Goal: Task Accomplishment & Management: Manage account settings

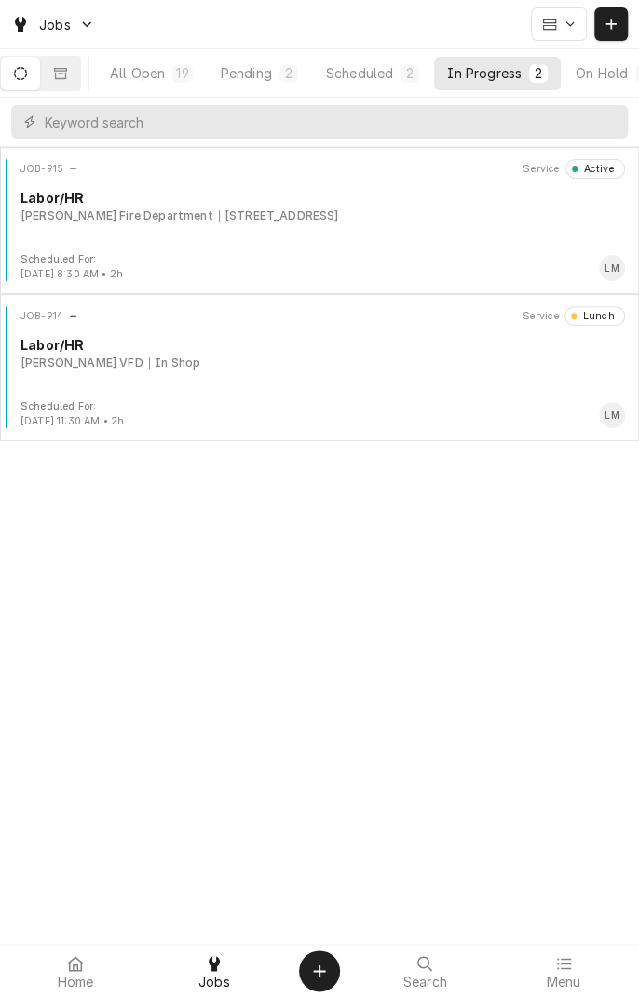
click at [346, 372] on div "JOB-914 Service Lunch Labor/HR [PERSON_NAME] VFD In Shop" at bounding box center [319, 352] width 624 height 93
click at [304, 202] on div "Labor/HR" at bounding box center [322, 198] width 604 height 20
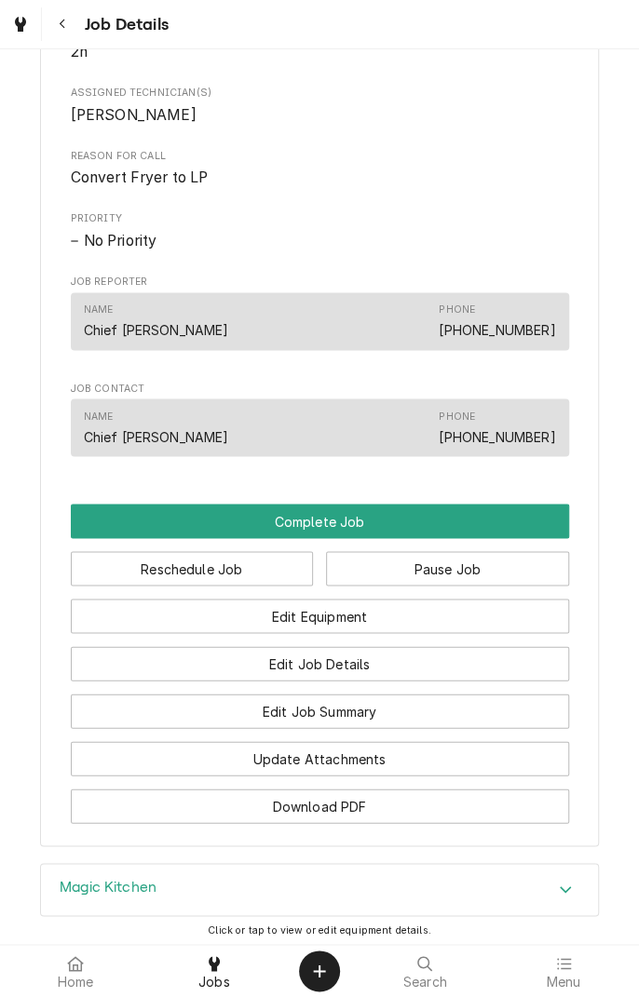
scroll to position [813, 0]
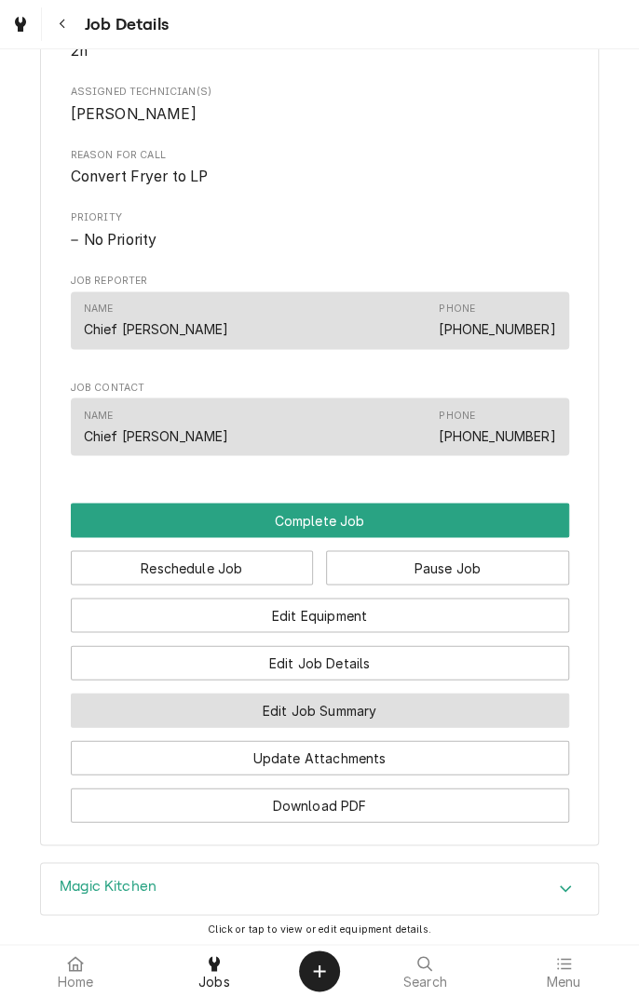
click at [411, 727] on button "Edit Job Summary" at bounding box center [320, 710] width 498 height 34
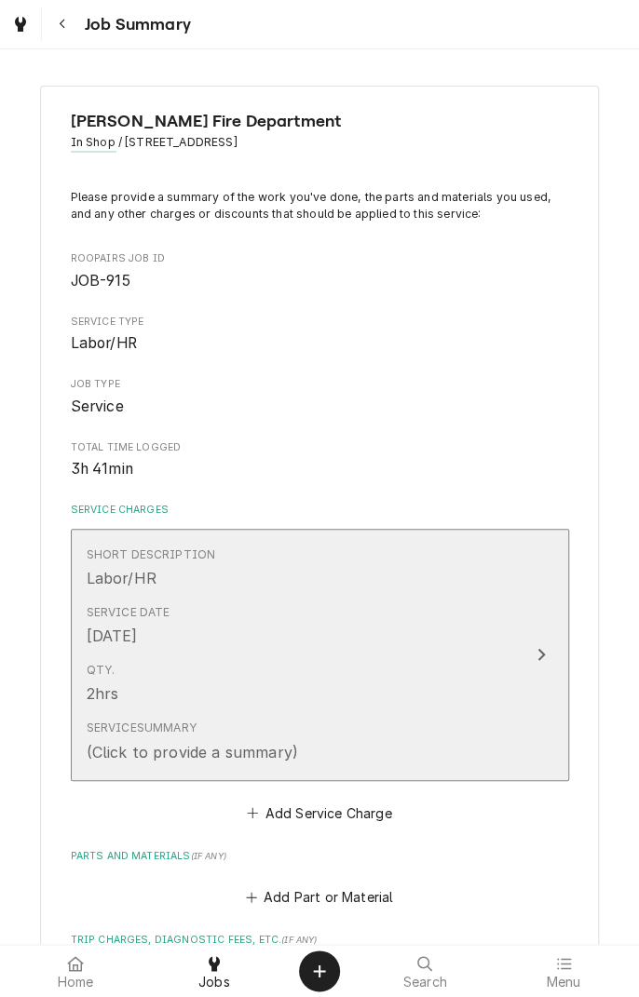
click at [537, 649] on icon "Update Line Item" at bounding box center [540, 655] width 7 height 12
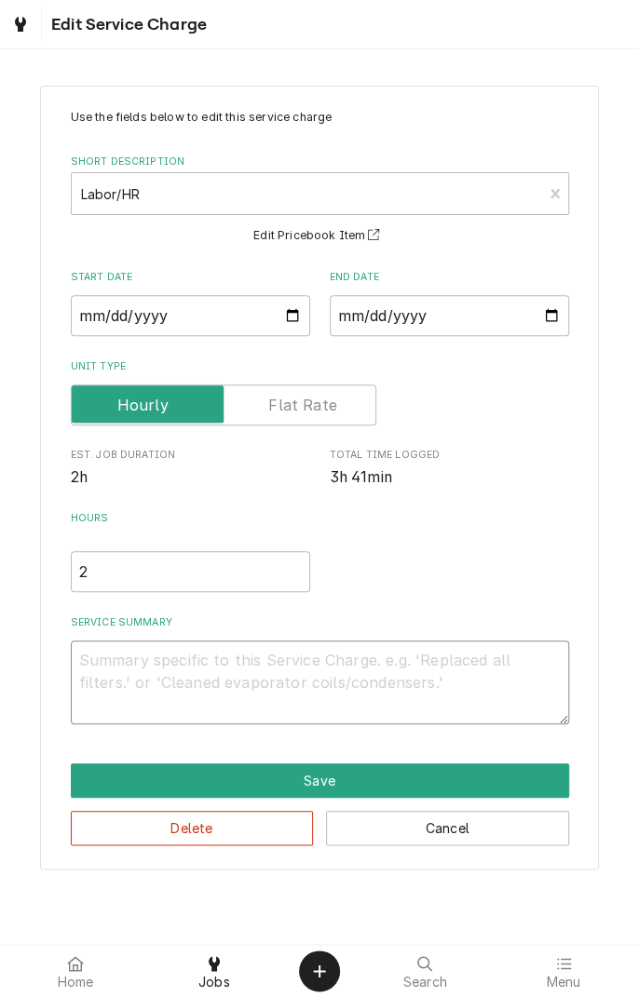
click at [321, 669] on textarea "Service Summary" at bounding box center [320, 683] width 498 height 84
type textarea "x"
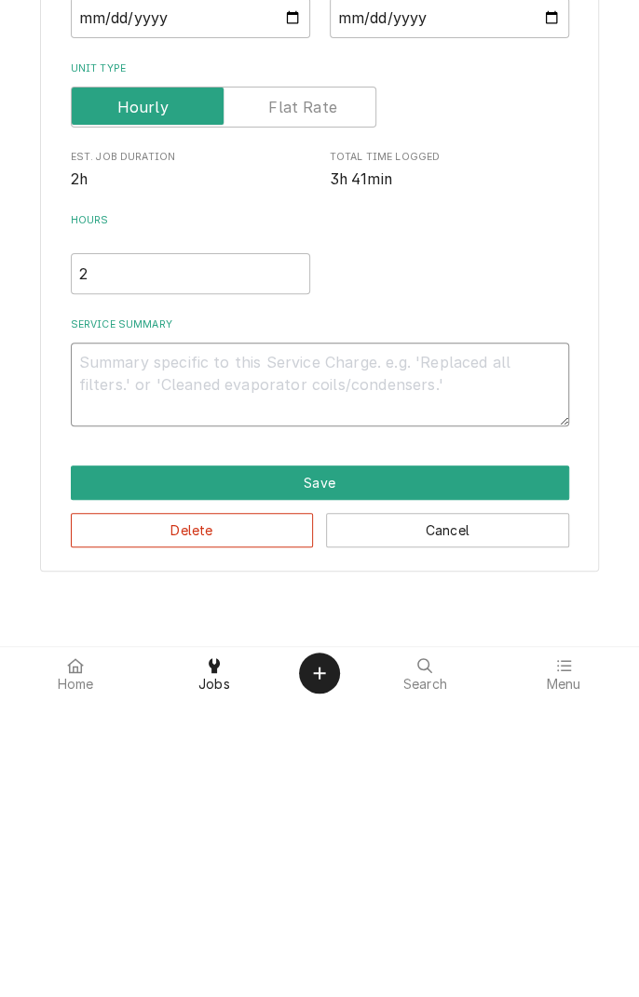
type textarea "9"
type textarea "x"
type textarea "9/"
type textarea "x"
type textarea "9/2"
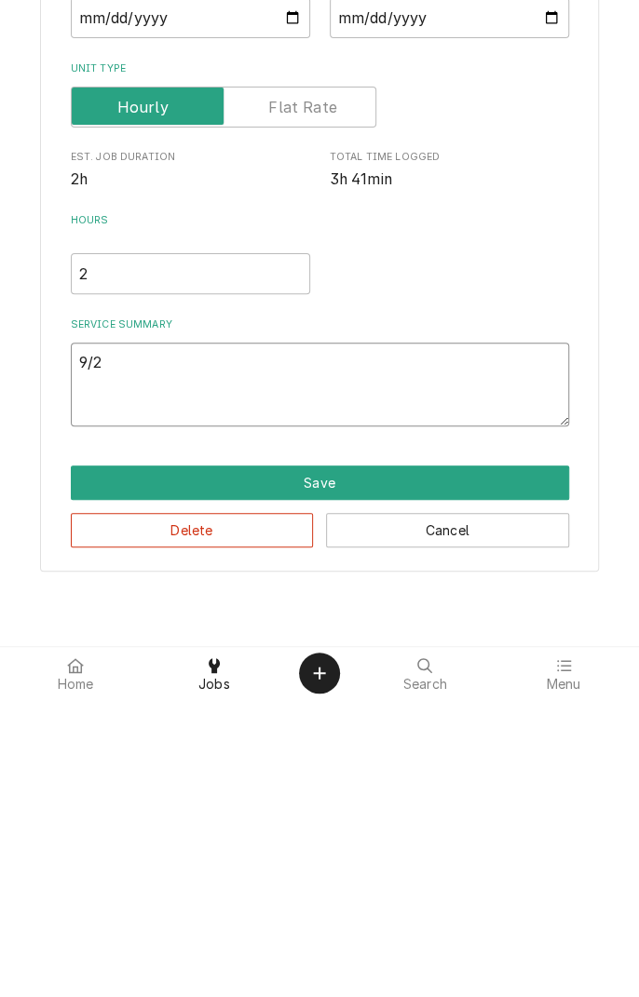
type textarea "x"
type textarea "9/20"
type textarea "x"
type textarea "9/20/"
type textarea "x"
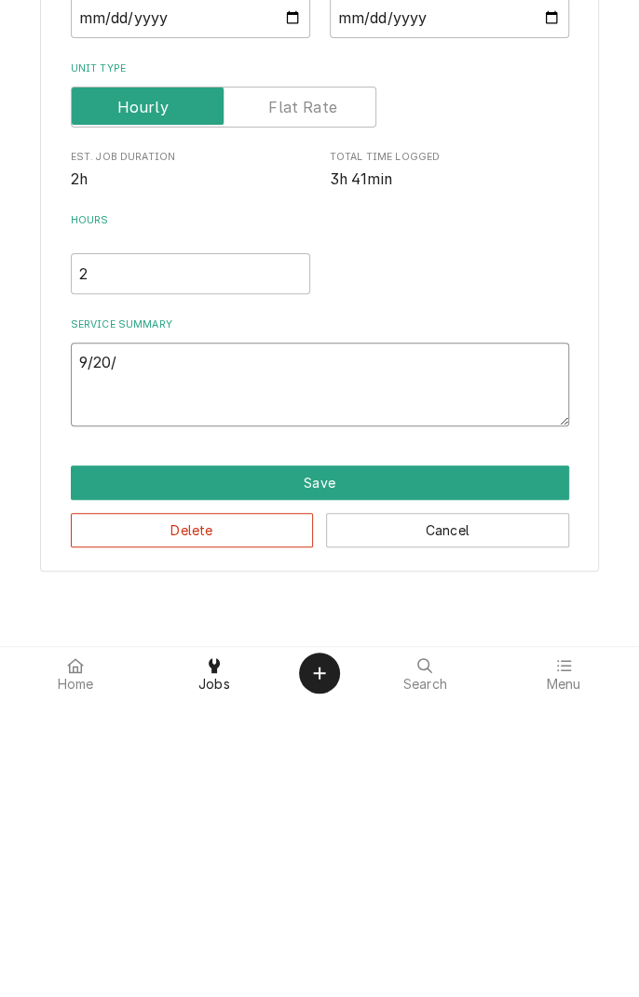
type textarea "9/20/2"
type textarea "x"
type textarea "[DATE]"
type textarea "x"
type textarea "[DATE]"
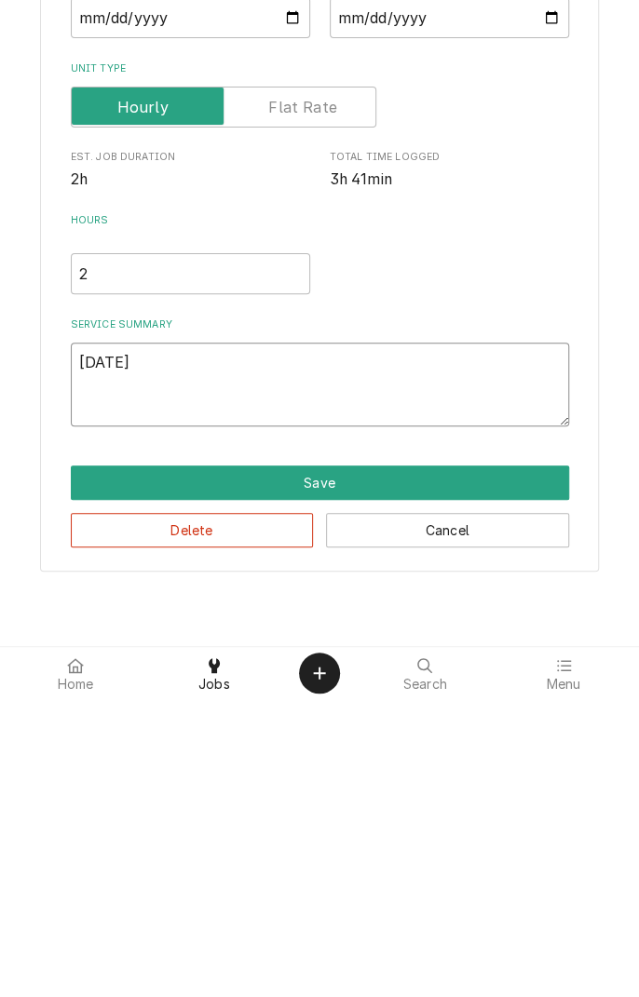
type textarea "x"
type textarea "9/20/25 c"
type textarea "x"
type textarea "9/20/25 co"
type textarea "x"
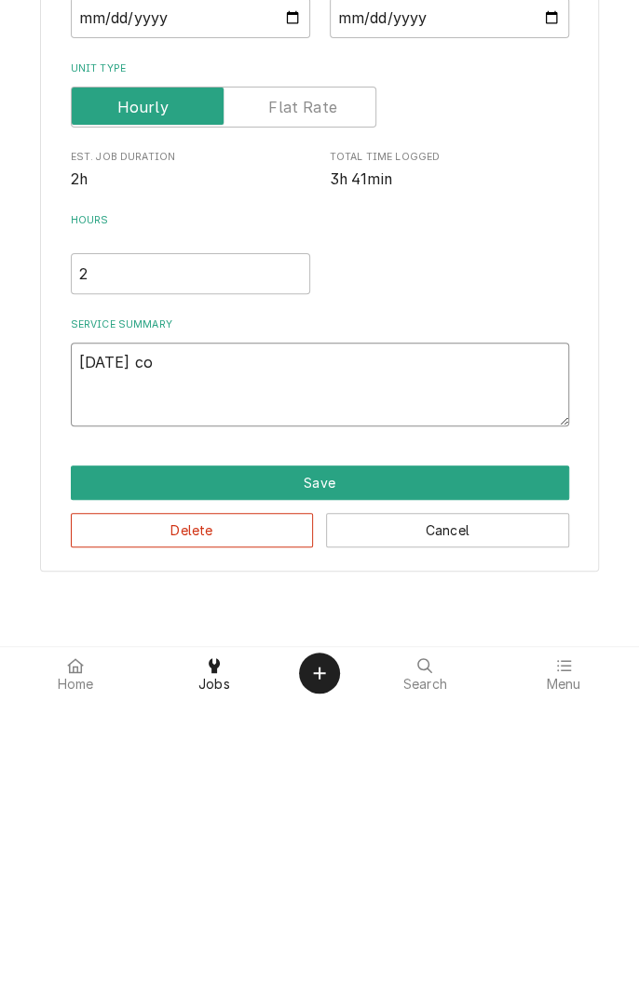
type textarea "9/20/25 con"
type textarea "x"
type textarea "9/20/25 conv"
type textarea "x"
type textarea "9/20/25 conve"
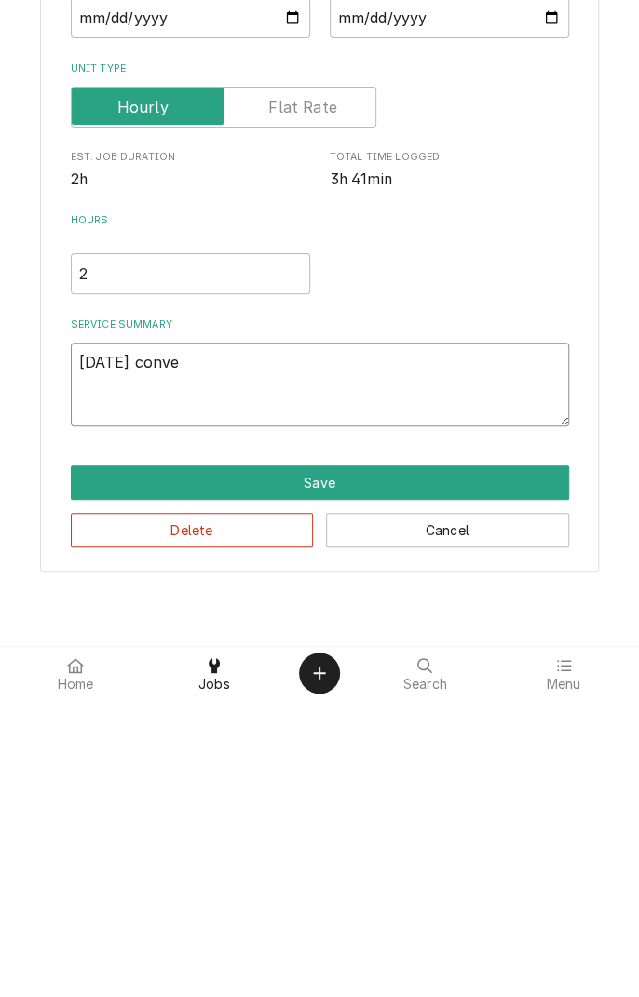
type textarea "x"
type textarea "9/20/25 conver"
type textarea "x"
type textarea "9/20/25 convert"
type textarea "x"
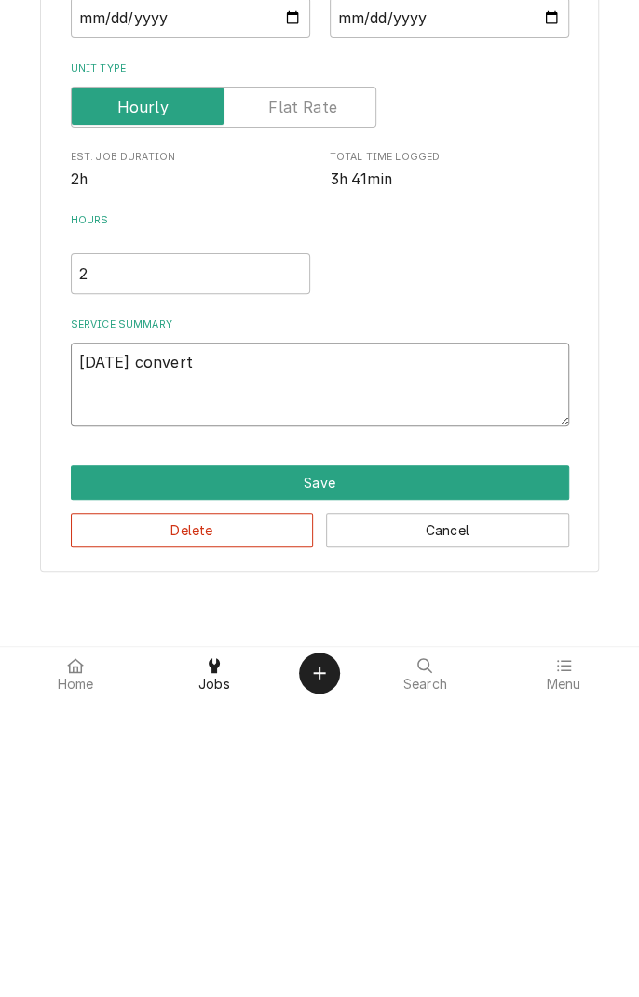
type textarea "9/20/25 converte"
type textarea "x"
type textarea "9/20/25 converted"
type textarea "x"
type textarea "9/20/25 converted"
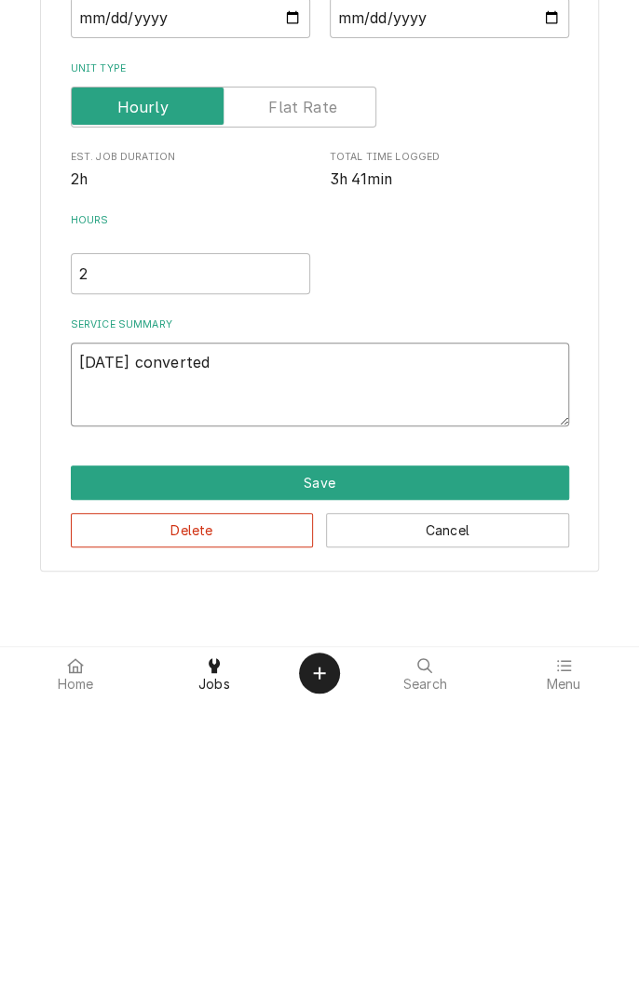
type textarea "x"
type textarea "9/20/25 converted f"
type textarea "x"
type textarea "9/20/25 converted fr"
type textarea "x"
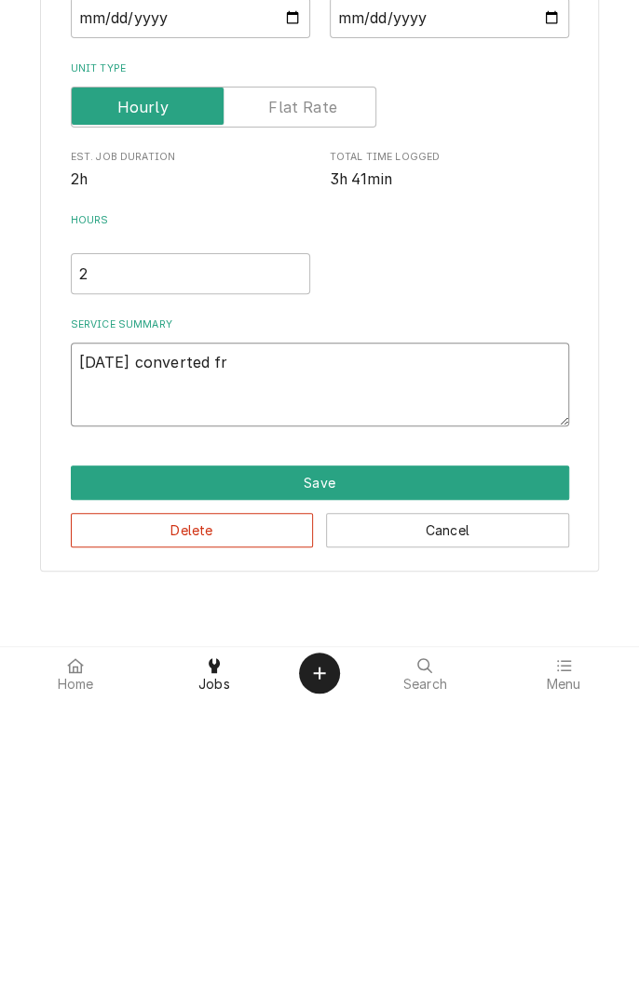
type textarea "9/20/25 converted fry"
type textarea "x"
type textarea "9/20/25 converted frye"
type textarea "x"
type textarea "9/20/25 converted fryer"
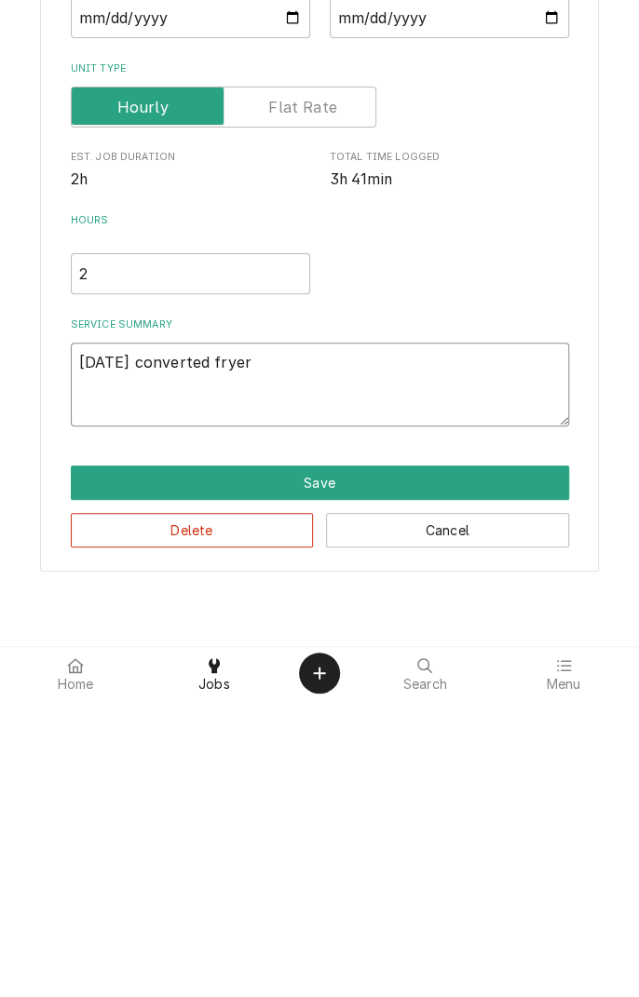
type textarea "x"
type textarea "9/20/25 converted fryer"
type textarea "x"
type textarea "9/20/25 converted fryer t"
type textarea "x"
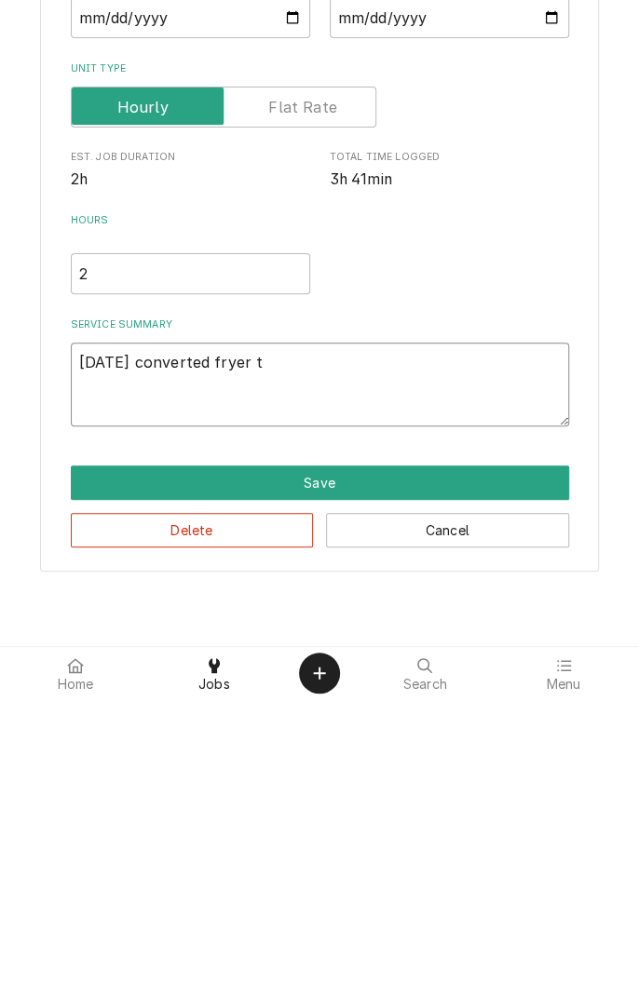
type textarea "9/20/25 converted fryer to"
type textarea "x"
type textarea "9/20/25 converted fryer to"
type textarea "x"
type textarea "9/20/25 converted fryer to L"
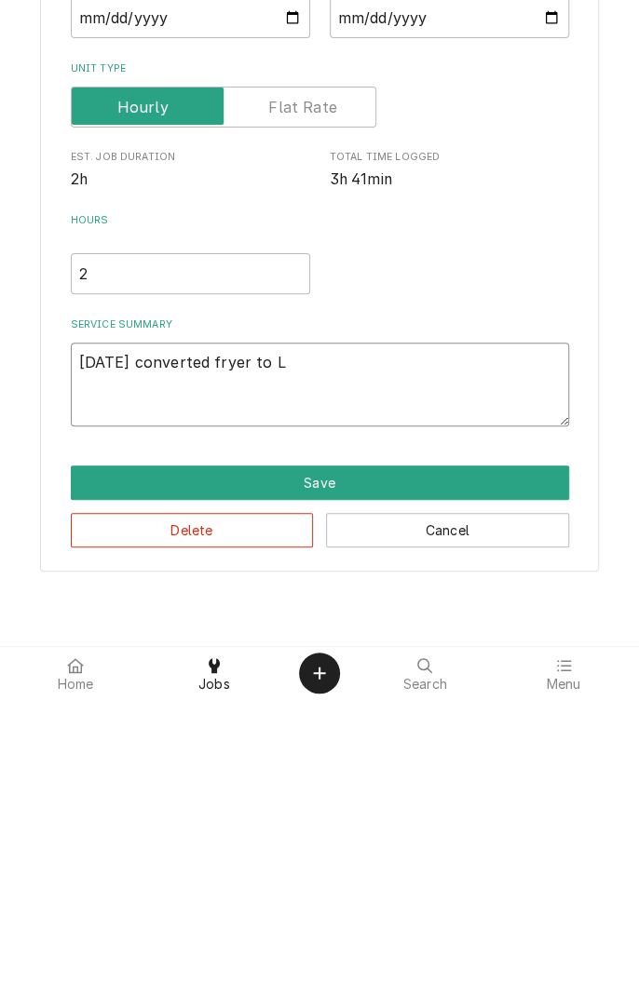
type textarea "x"
type textarea "9/20/25 converted fryer to LO"
type textarea "x"
type textarea "9/20/25 converted fryer to L"
type textarea "x"
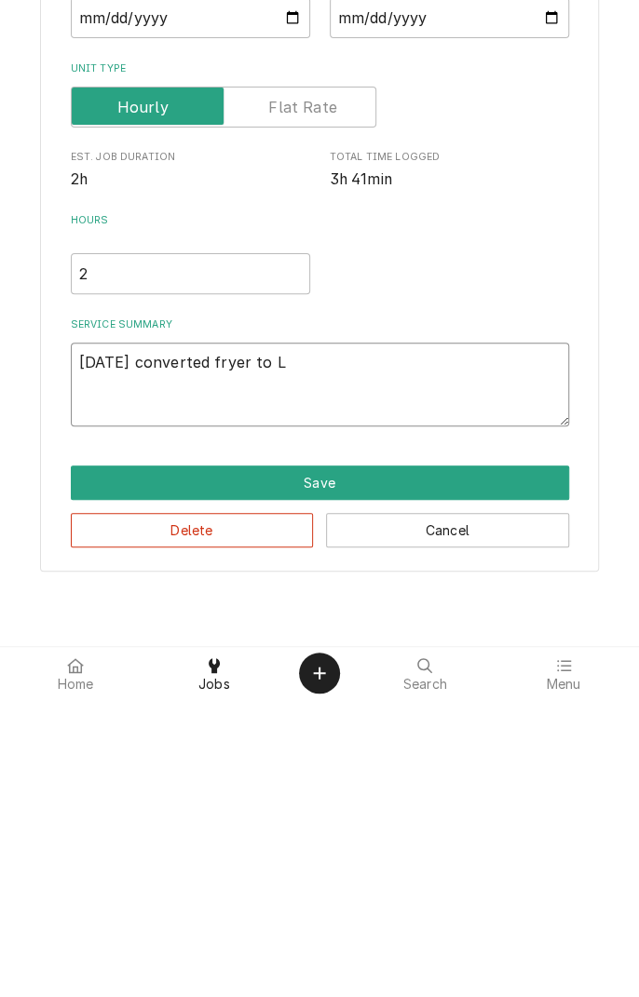
type textarea "9/20/25 converted fryer to LP"
type textarea "x"
type textarea "9/20/25 converted fryer to LP."
type textarea "x"
type textarea "9/20/25 converted fryer to LP.."
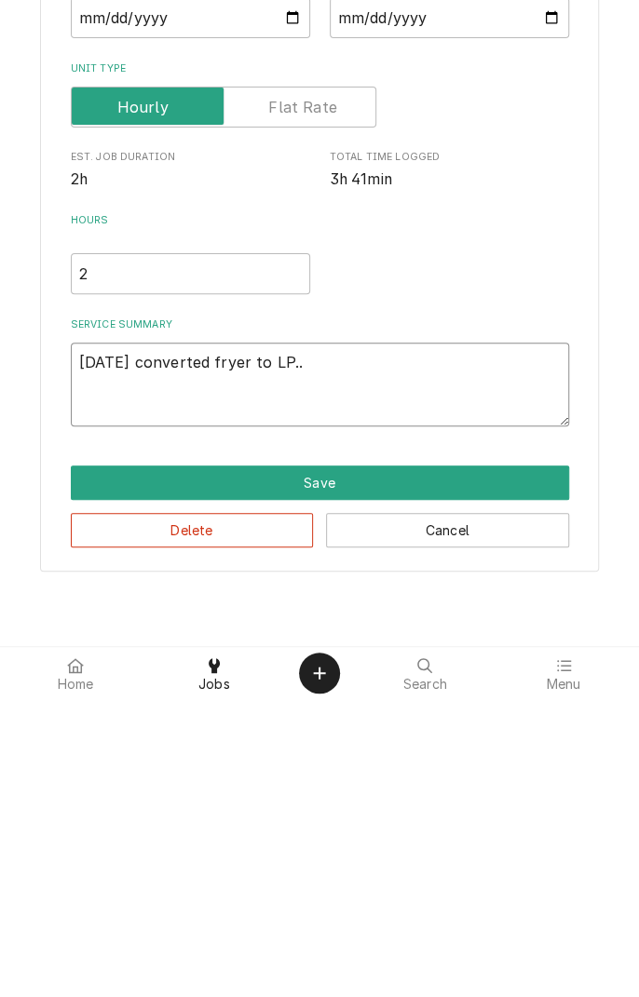
type textarea "x"
type textarea "9/20/25 converted fryer to LP.."
type textarea "x"
type textarea "9/20/25 converted fryer to LP.."
type textarea "x"
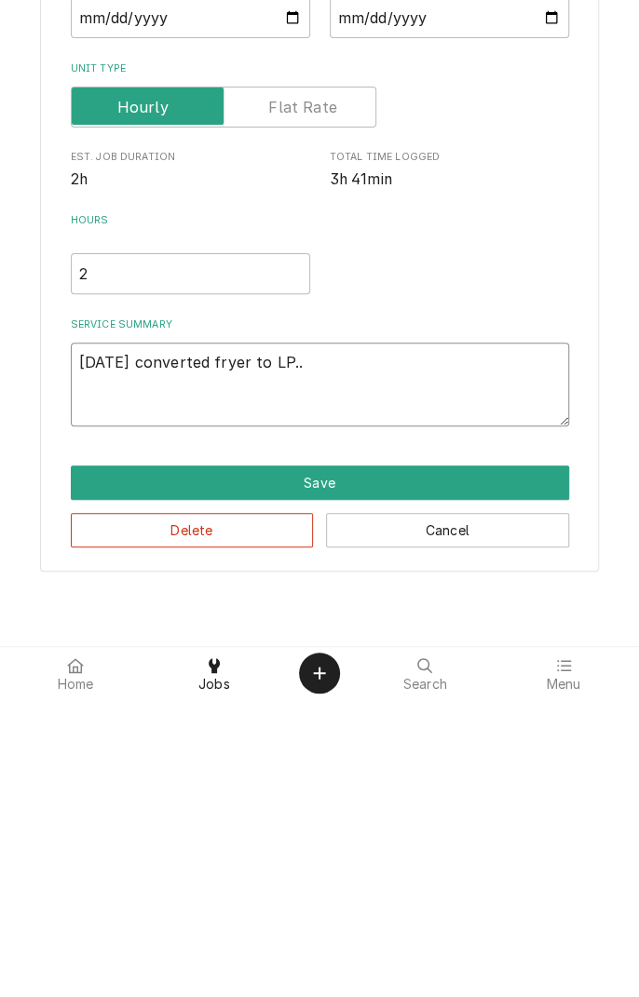
type textarea "9/20/25 converted fryer to LP."
type textarea "x"
type textarea "9/20/25 converted fryer to LP."
type textarea "x"
type textarea "9/20/25 converted fryer to LP. T"
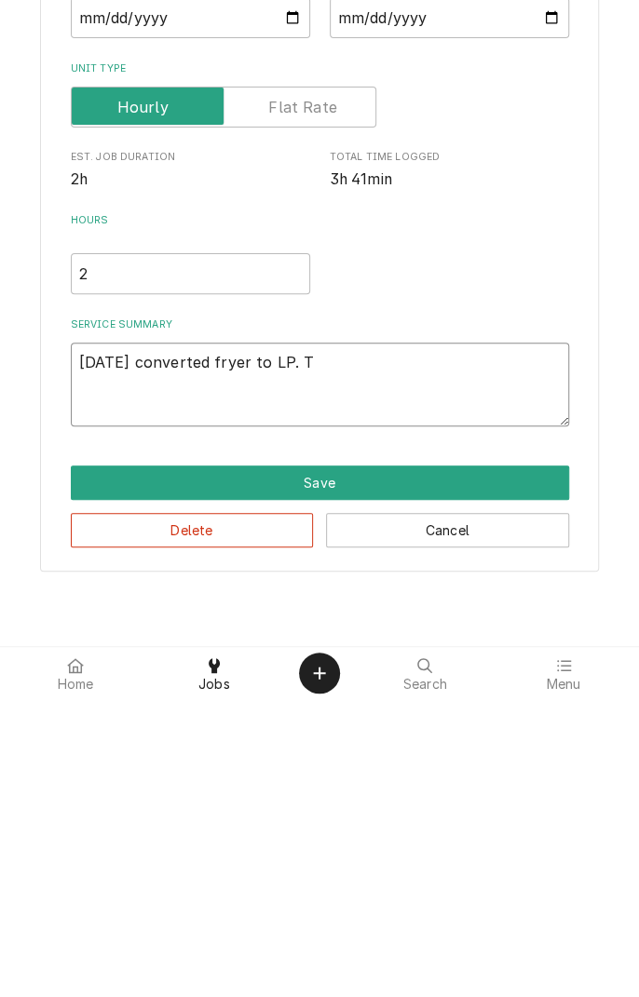
type textarea "x"
type textarea "9/20/25 converted fryer to LP. Te"
type textarea "x"
type textarea "9/20/25 converted fryer to LP. Tes"
type textarea "x"
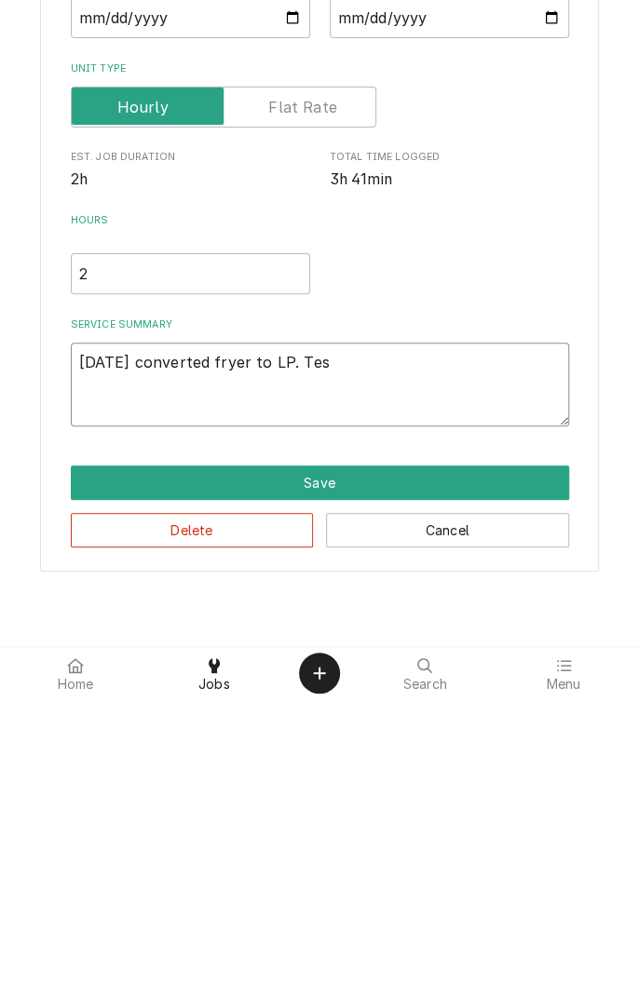
type textarea "9/20/25 converted fryer to LP. Test"
type textarea "x"
type textarea "9/20/25 converted fryer to LP. Teste"
type textarea "x"
type textarea "9/20/25 converted fryer to LP. Tested"
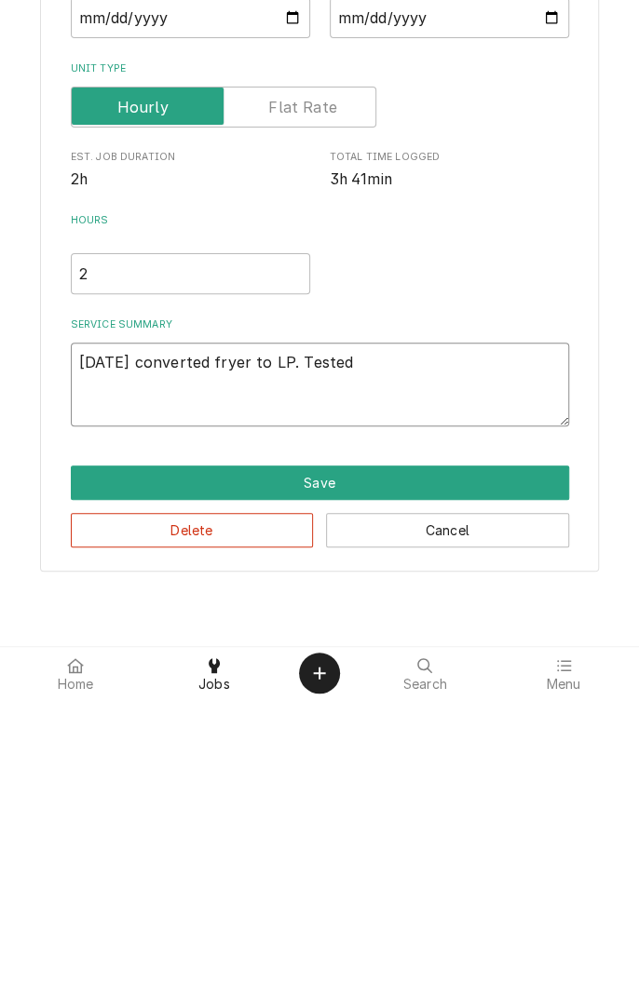
type textarea "x"
type textarea "9/20/25 converted fryer to LP. Tested"
type textarea "x"
type textarea "9/20/25 converted fryer to LP. Tested f"
type textarea "x"
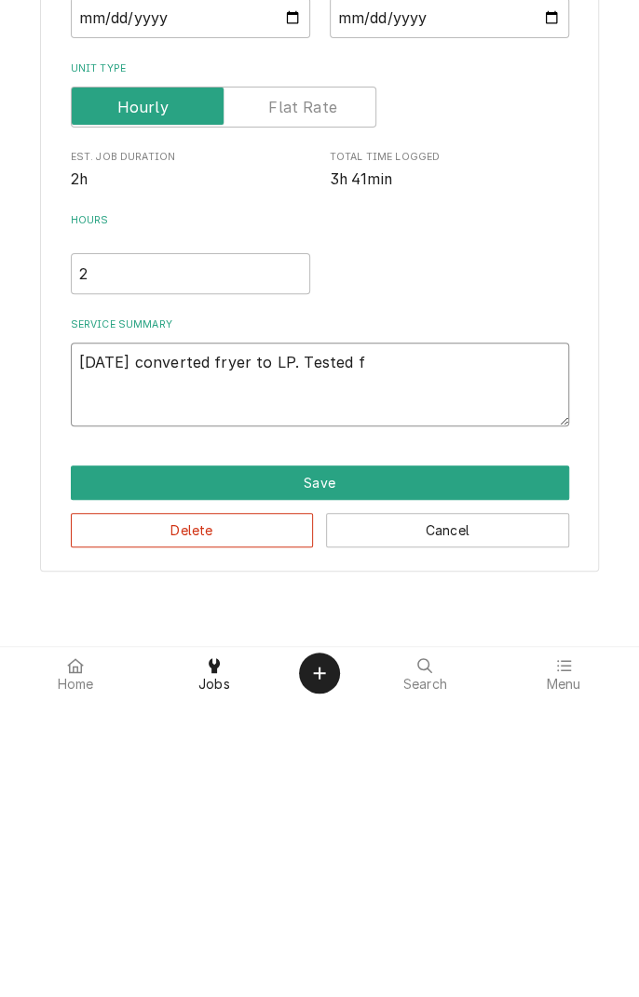
type textarea "9/20/25 converted fryer to LP. Tested fr"
type textarea "x"
type textarea "9/20/25 converted fryer to LP. Tested fry"
type textarea "x"
type textarea "9/20/25 converted fryer to LP. Tested frye"
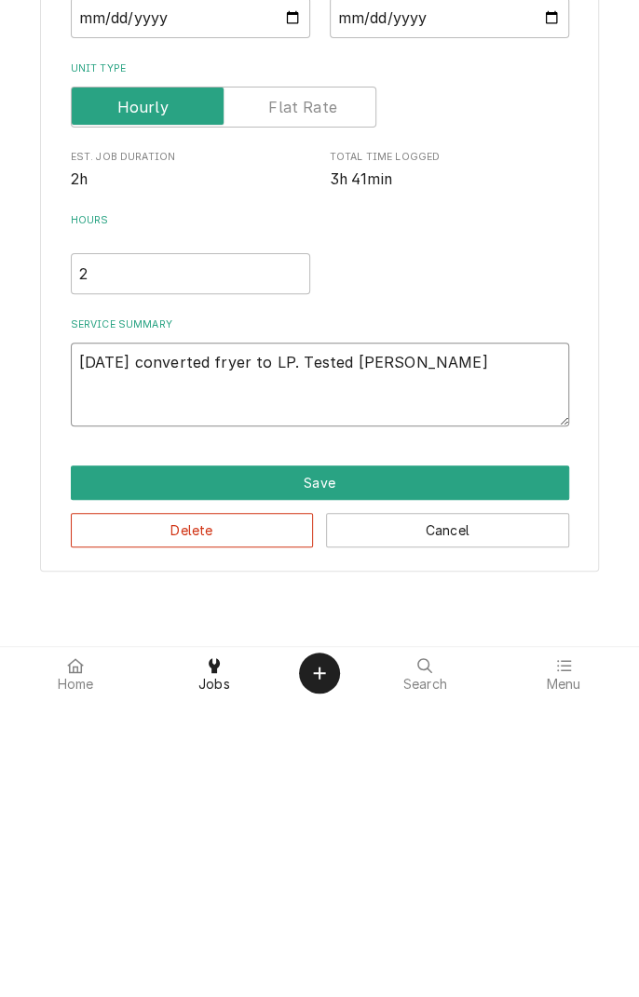
type textarea "x"
type textarea "9/20/25 converted fryer to LP. Tested fryer"
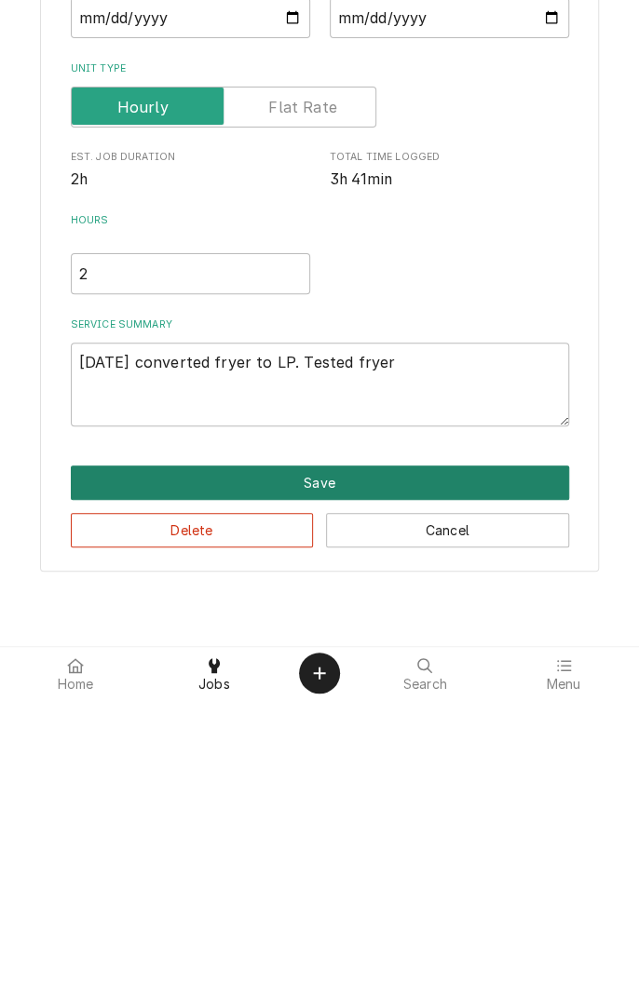
click at [360, 783] on button "Save" at bounding box center [320, 780] width 498 height 34
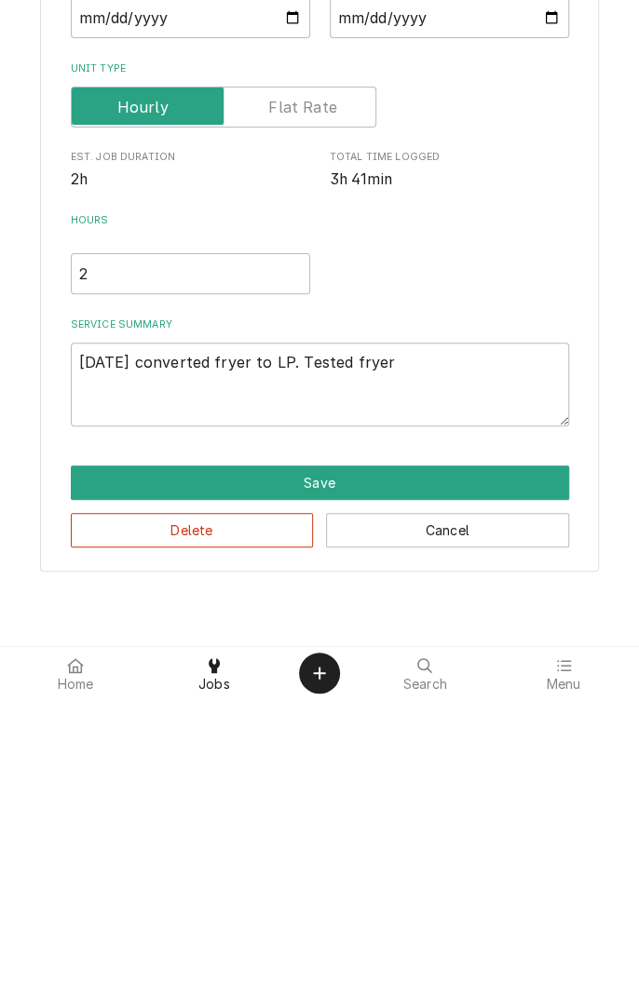
type textarea "x"
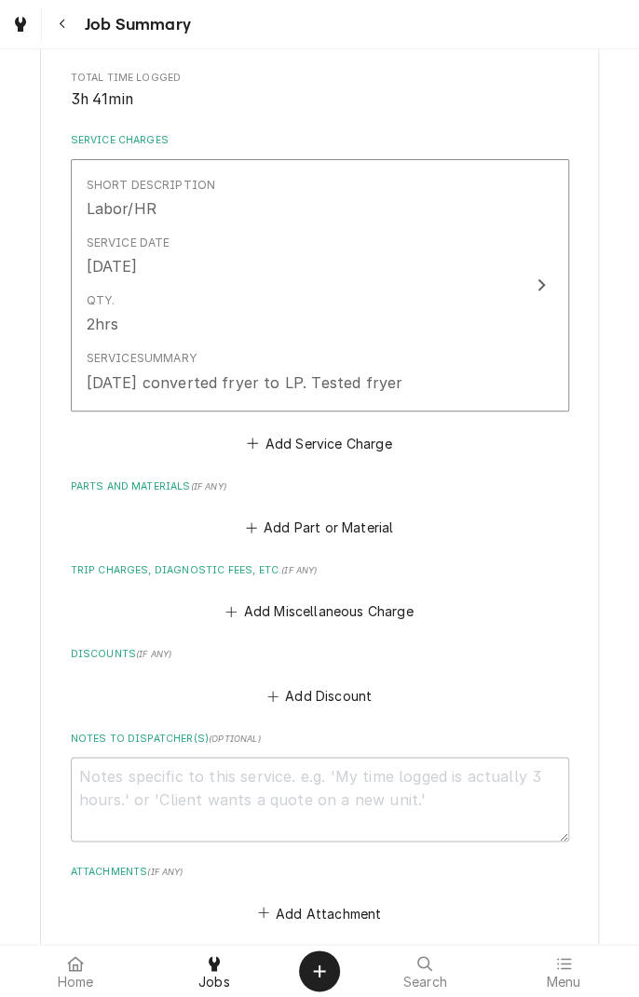
scroll to position [382, 0]
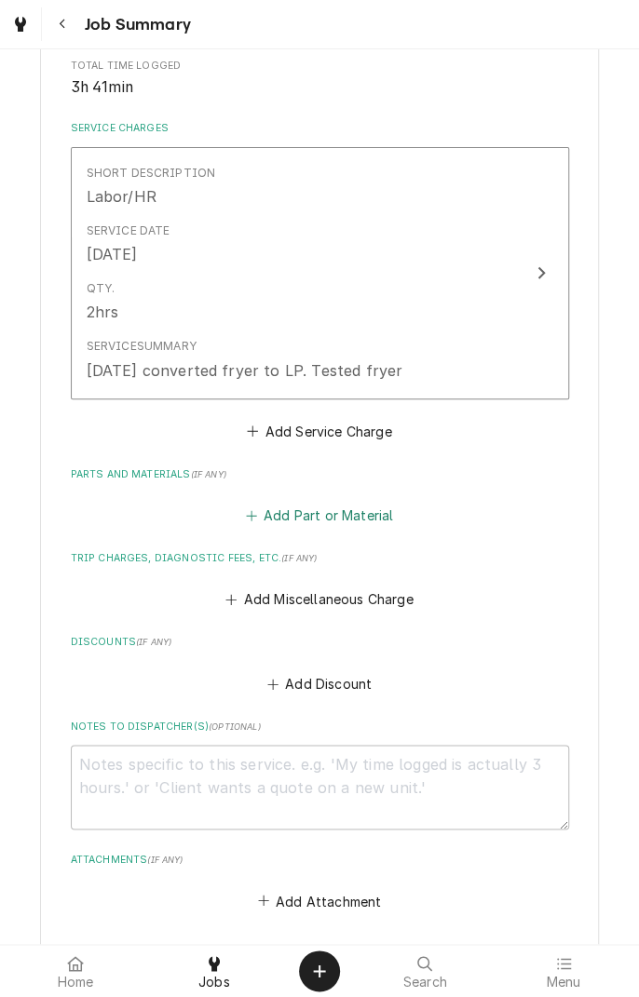
click at [372, 520] on button "Add Part or Material" at bounding box center [319, 516] width 154 height 26
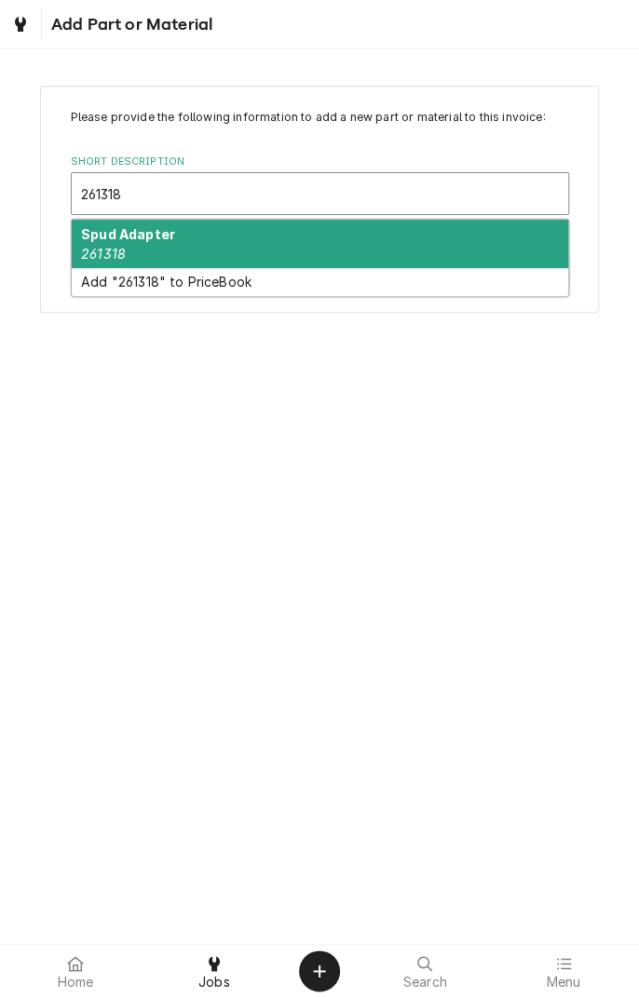
click at [173, 245] on div "Spud Adapter 261318" at bounding box center [320, 244] width 496 height 48
type input "261318"
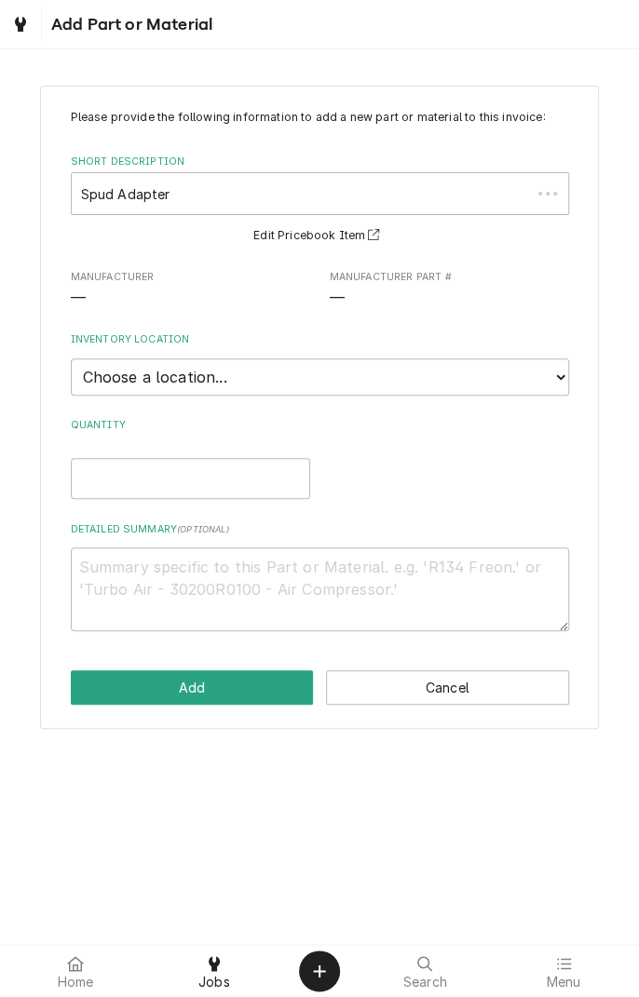
type textarea "x"
click at [336, 372] on select "Choose a location... Gino's Truck Jason's Truck Skips Service Warehouse" at bounding box center [320, 376] width 498 height 37
select select "171"
click at [71, 358] on select "Choose a location... Gino's Truck Jason's Truck Skips Service Warehouse" at bounding box center [320, 376] width 498 height 37
click at [185, 468] on input "Quantity" at bounding box center [190, 478] width 239 height 41
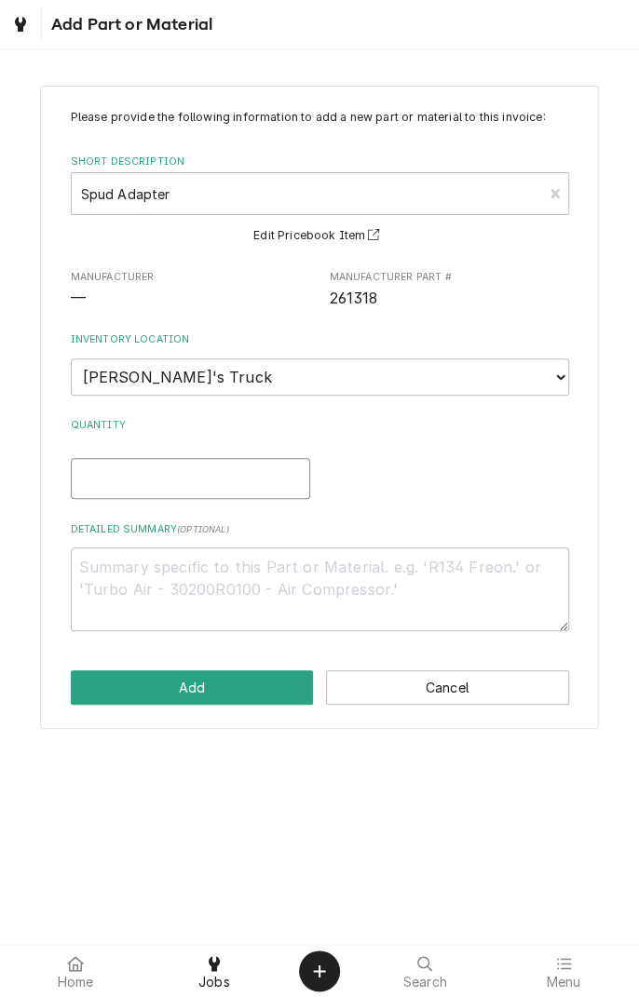
type textarea "x"
type input "4"
type textarea "x"
type input "4"
click at [291, 572] on textarea "Detailed Summary ( optional )" at bounding box center [320, 589] width 498 height 84
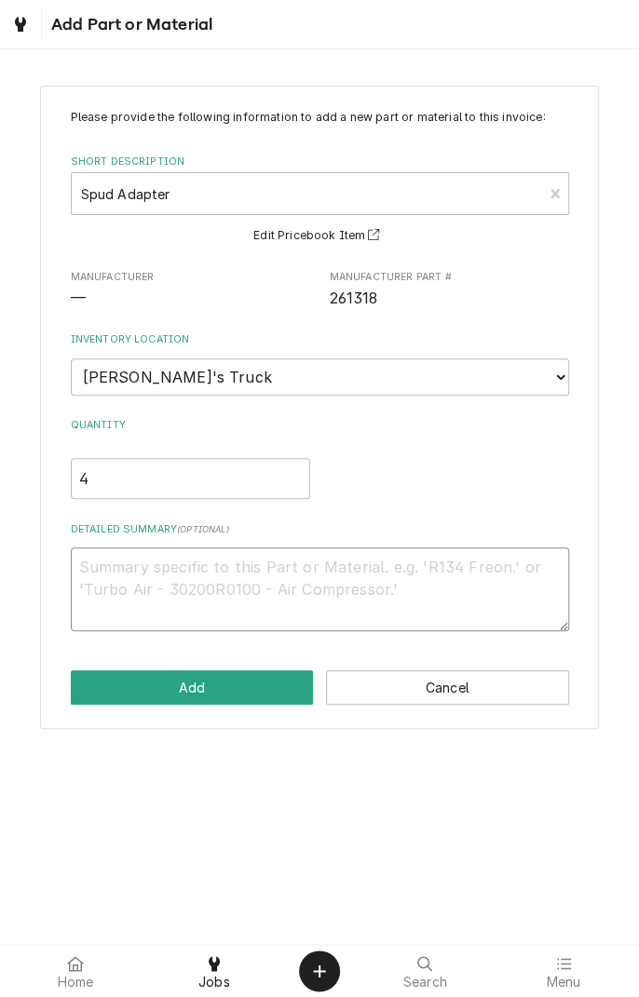
type textarea "x"
type textarea "A"
type textarea "x"
type textarea "Ad"
type textarea "x"
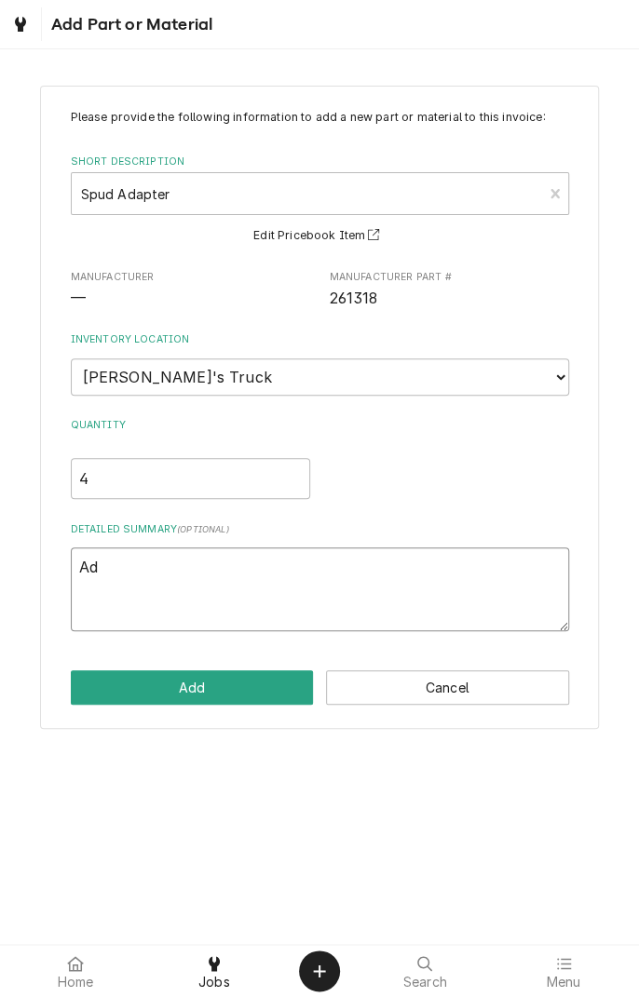
type textarea "Ada"
type textarea "x"
type textarea "Adap"
type textarea "x"
type textarea "Adapt"
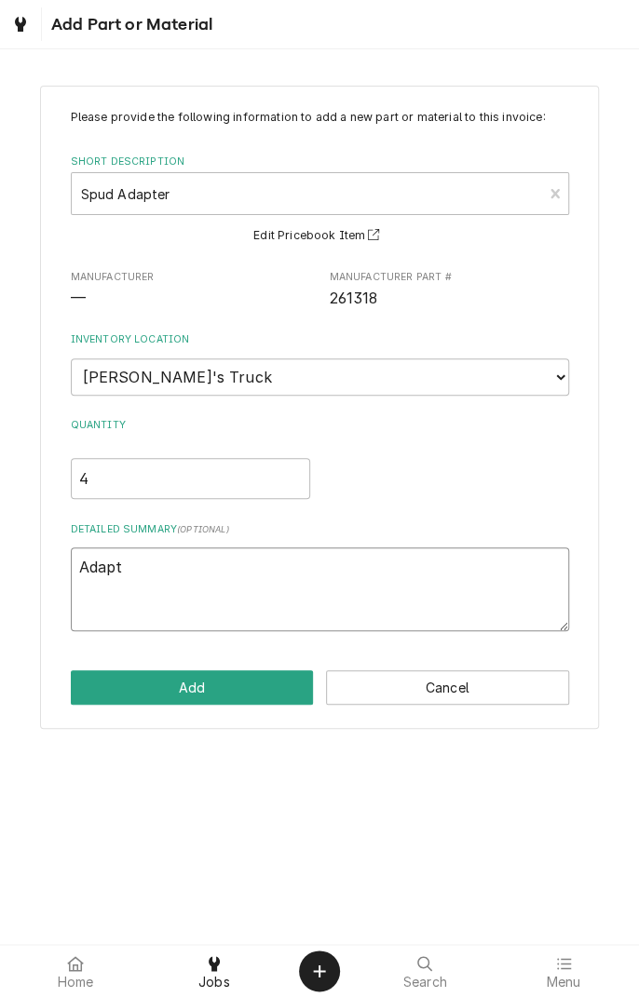
type textarea "x"
type textarea "Adapte"
type textarea "x"
type textarea "Adapter"
type textarea "x"
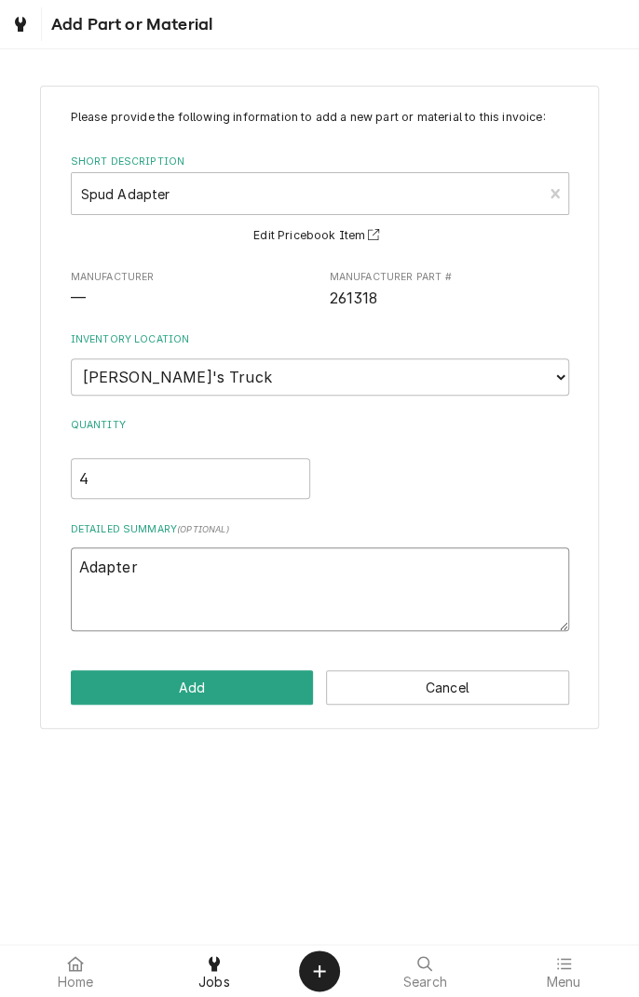
type textarea "Adapters"
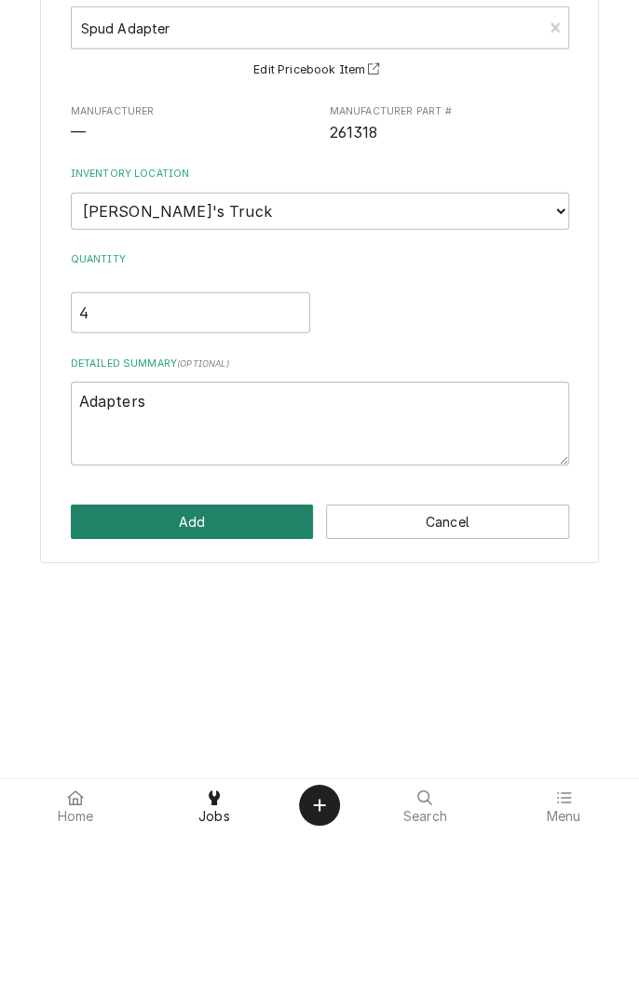
click at [231, 691] on button "Add" at bounding box center [192, 687] width 243 height 34
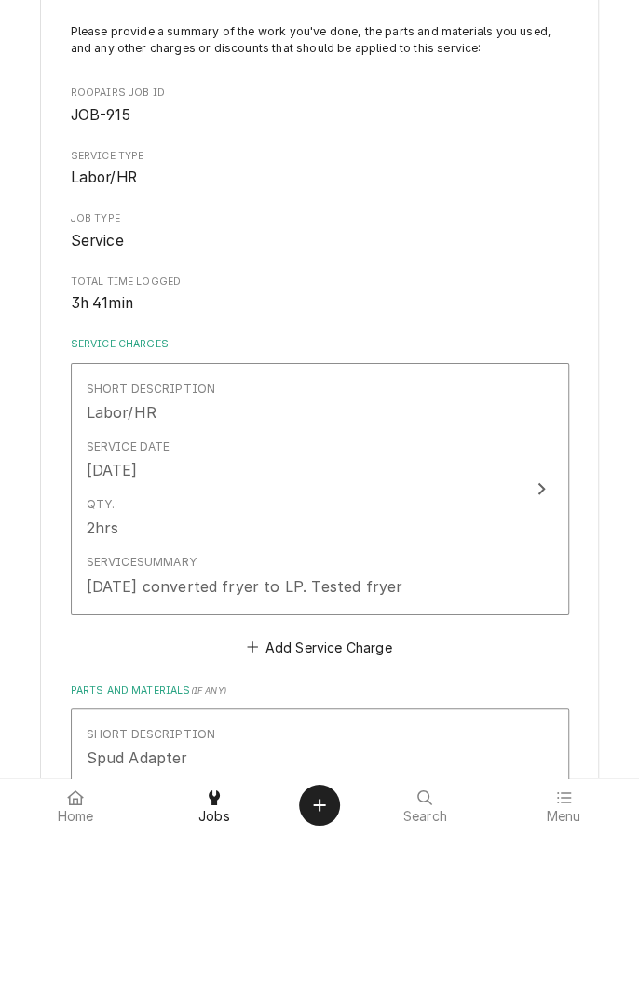
type textarea "x"
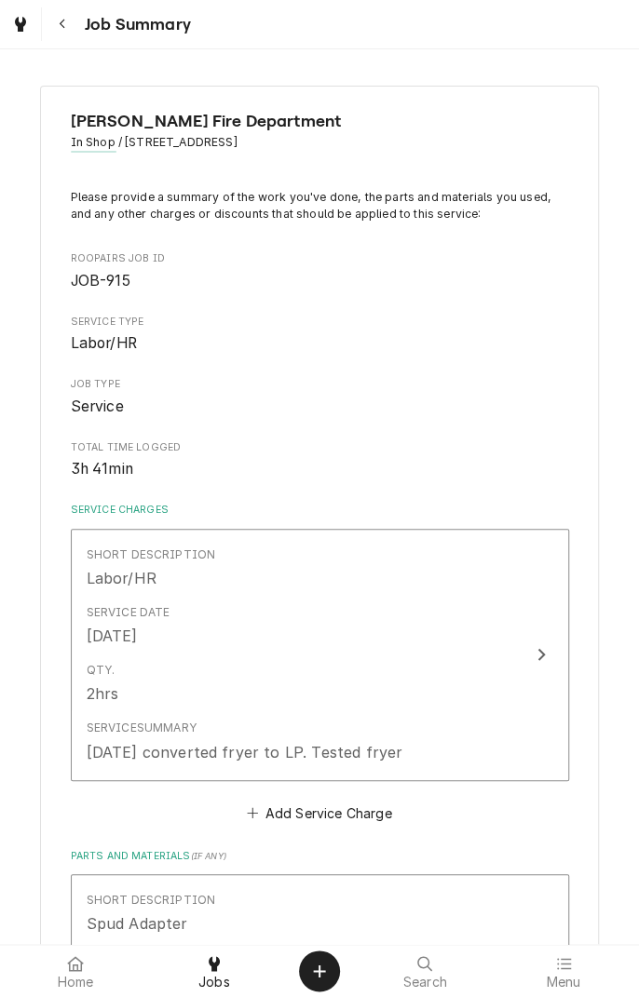
scroll to position [382, 0]
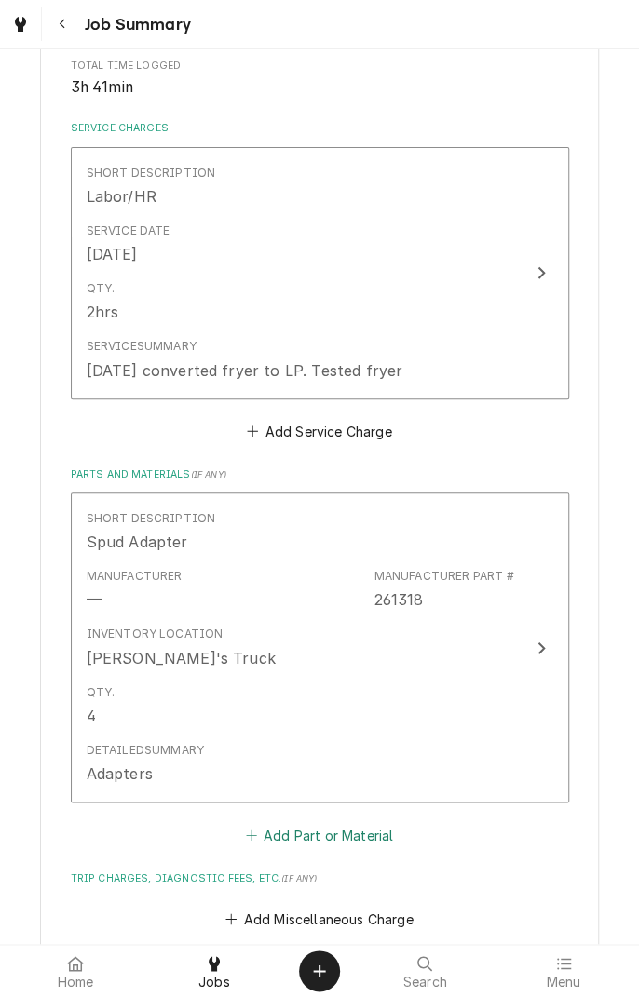
click at [346, 835] on button "Add Part or Material" at bounding box center [319, 834] width 154 height 26
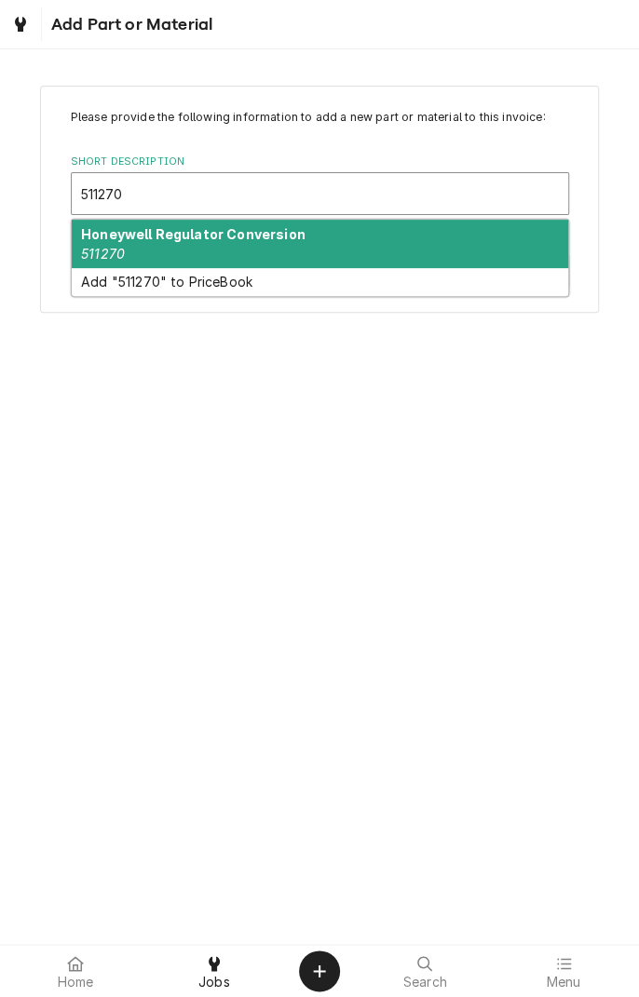
click at [277, 244] on div "Honeywell Regulator Conversion 511270" at bounding box center [320, 244] width 496 height 48
type input "511270"
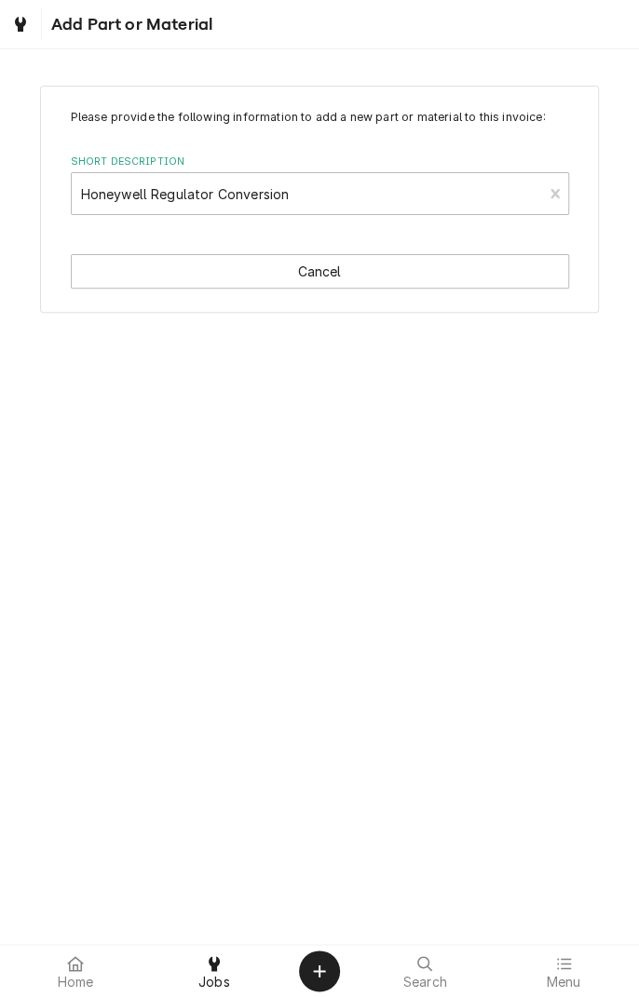
type textarea "x"
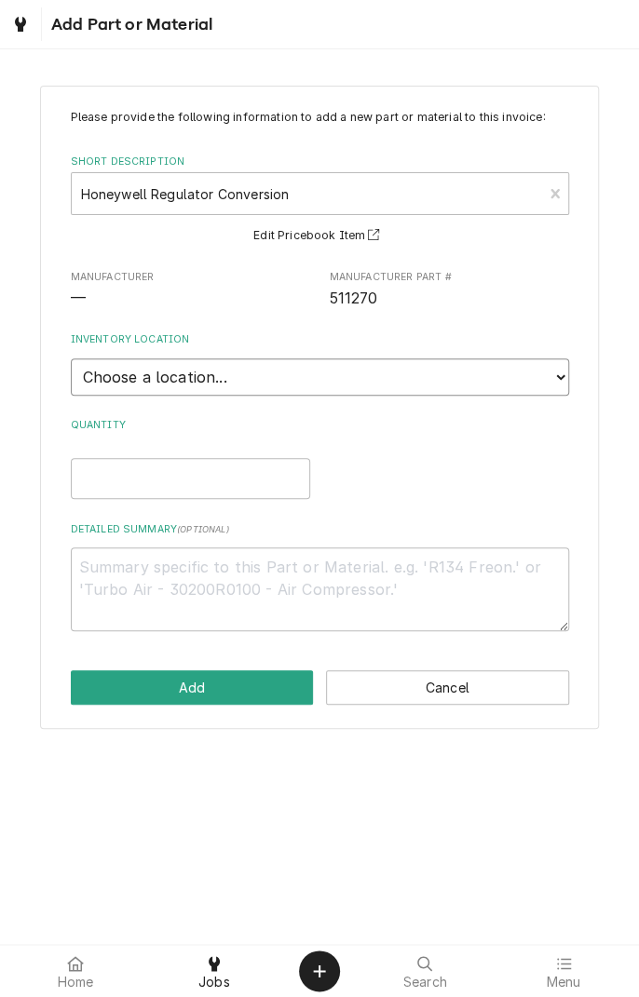
click at [552, 382] on select "Choose a location... Gino's Truck Jason's Truck Skips Service Warehouse" at bounding box center [320, 376] width 498 height 37
select select "171"
click at [71, 358] on select "Choose a location... Gino's Truck Jason's Truck Skips Service Warehouse" at bounding box center [320, 376] width 498 height 37
click at [228, 480] on input "Quantity" at bounding box center [190, 478] width 239 height 41
type textarea "x"
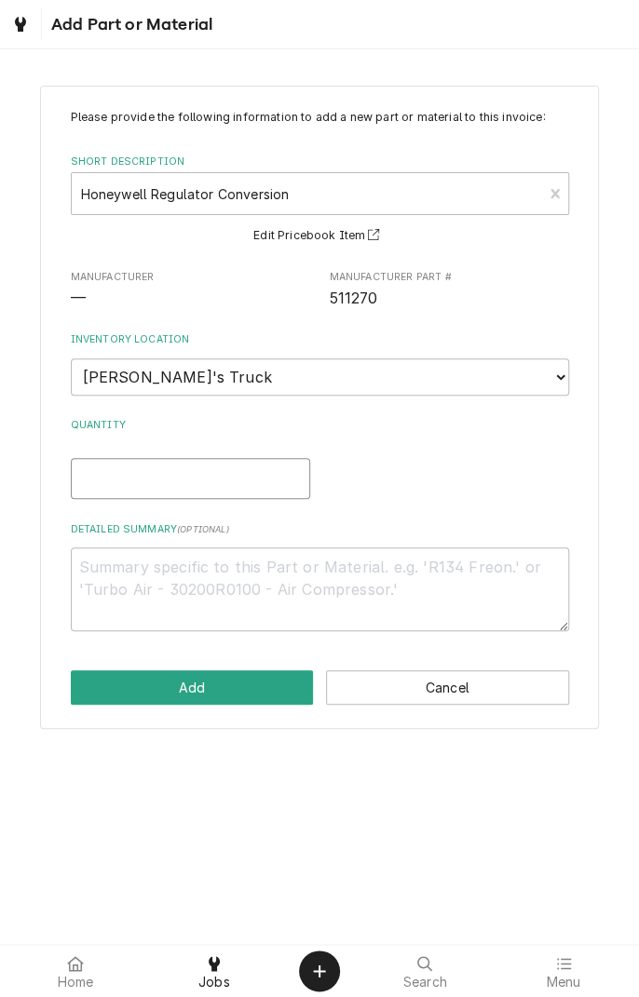
type input "1"
type textarea "x"
type input "1"
click at [291, 574] on textarea "Detailed Summary ( optional )" at bounding box center [320, 589] width 498 height 84
type textarea "x"
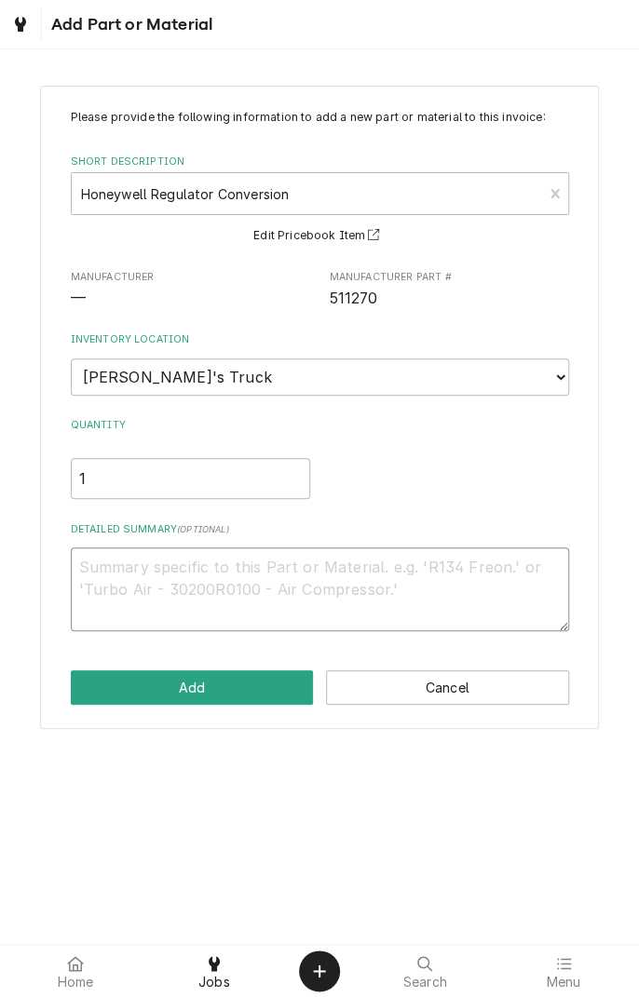
type textarea "H"
type textarea "x"
type textarea "Ho"
type textarea "x"
type textarea "Hon"
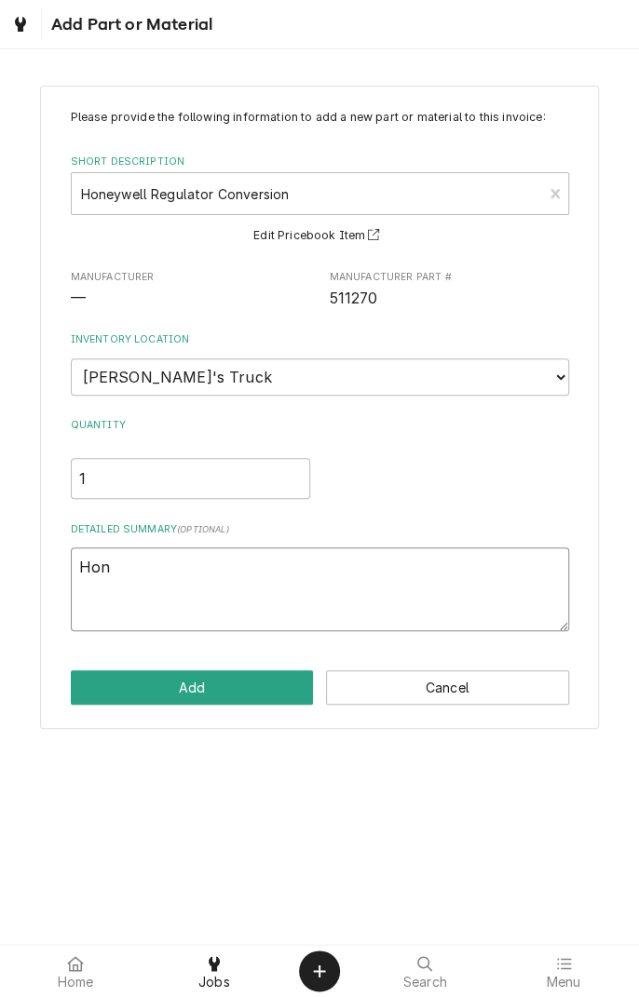
type textarea "x"
type textarea "Hone"
type textarea "x"
type textarea "Honey"
type textarea "x"
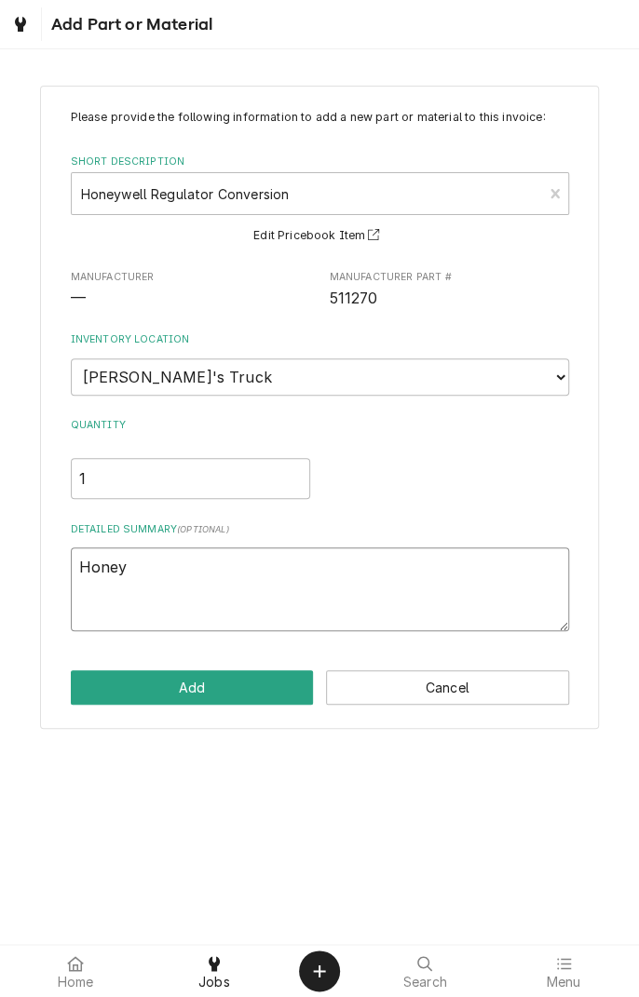
type textarea "Honeywell"
type textarea "x"
type textarea "Honeywell c"
type textarea "x"
type textarea "Honeywell co"
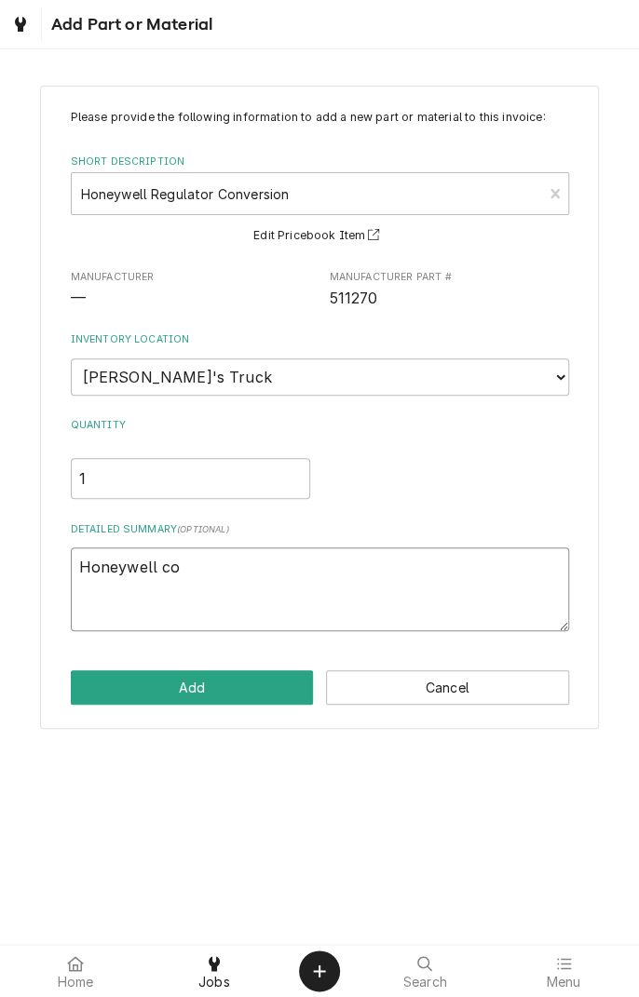
type textarea "x"
type textarea "Honeywell con"
type textarea "x"
type textarea "Honeywell conv"
type textarea "x"
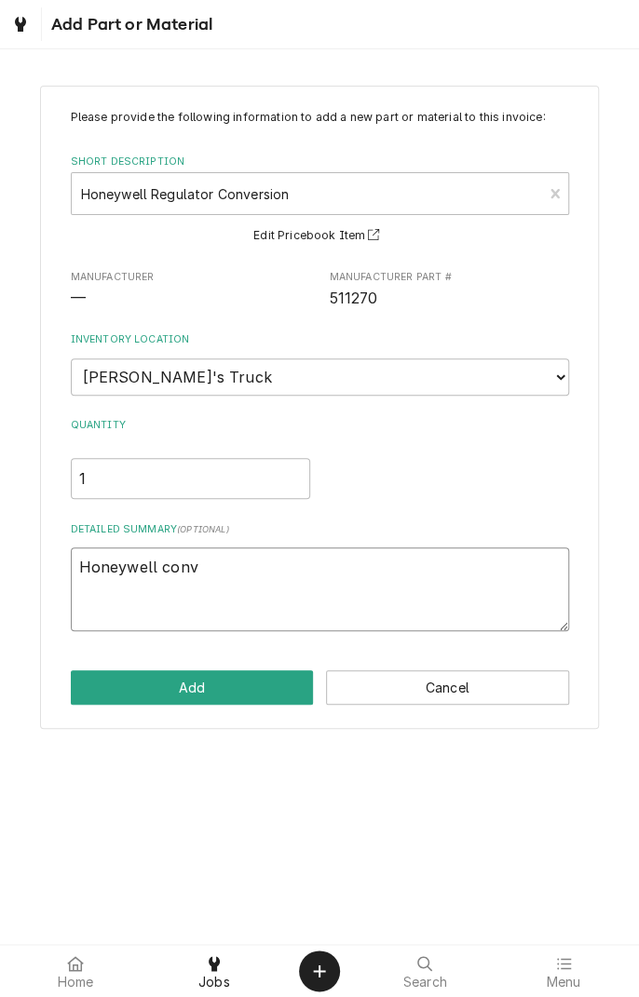
type textarea "Honeywell conve"
type textarea "x"
type textarea "Honeywell conver"
type textarea "x"
type textarea "Honeywell convers"
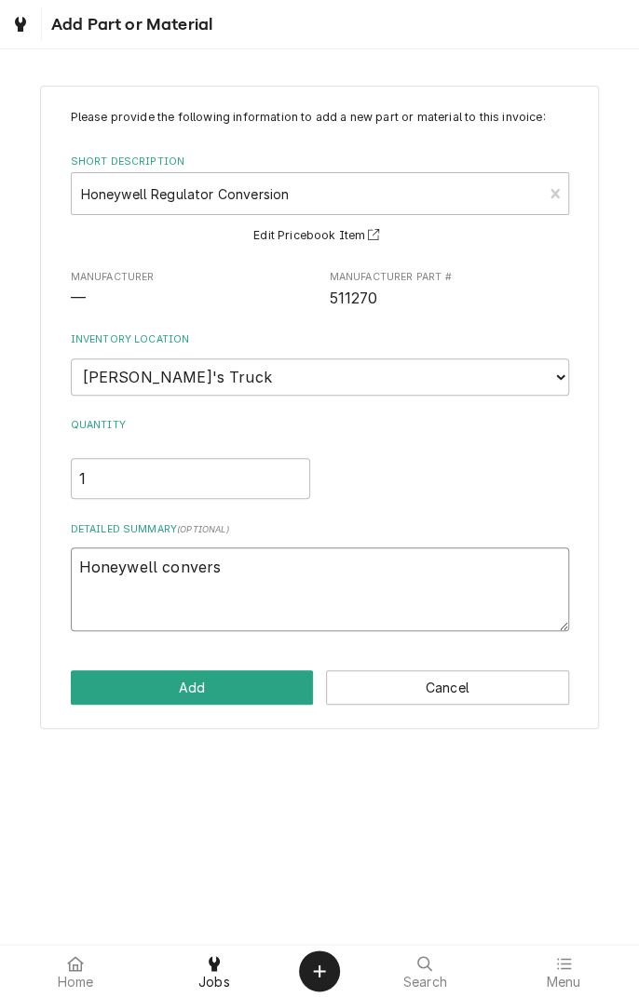
type textarea "x"
type textarea "Honeywell conversion"
type textarea "x"
type textarea "Honeywell conversion kit"
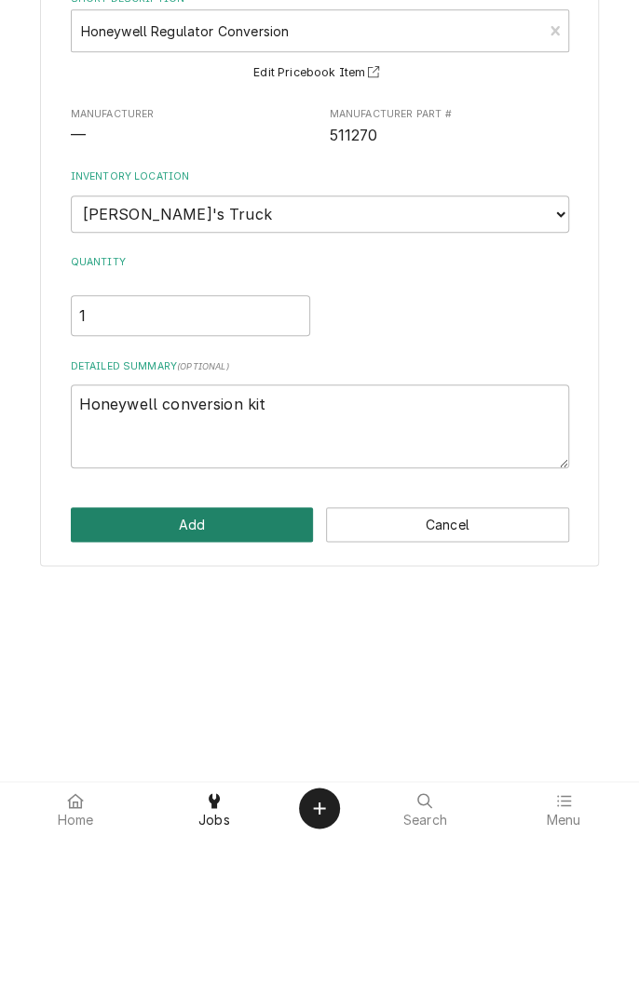
click at [232, 696] on button "Add" at bounding box center [192, 687] width 243 height 34
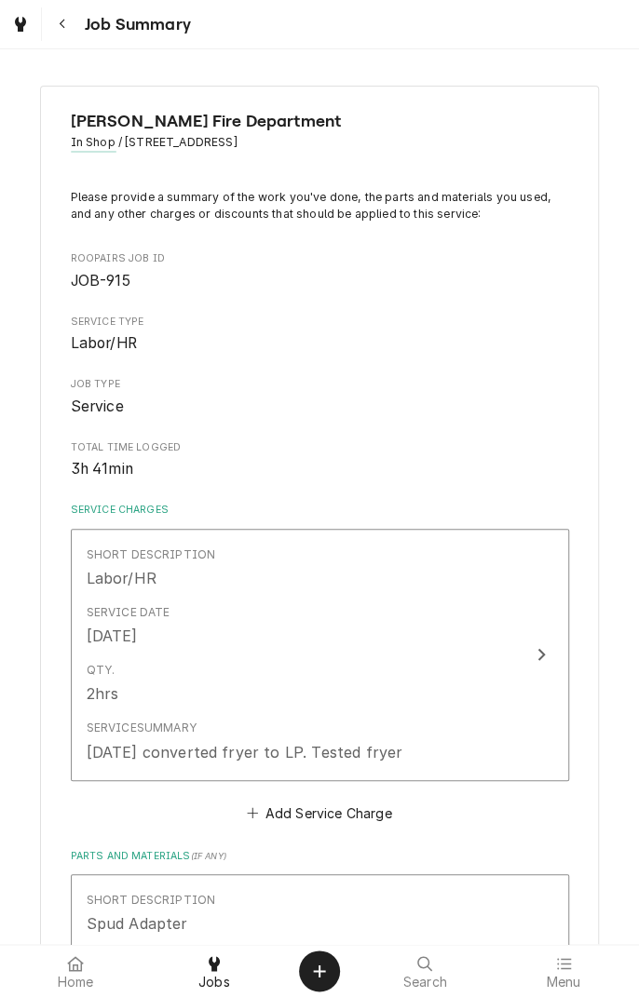
scroll to position [382, 0]
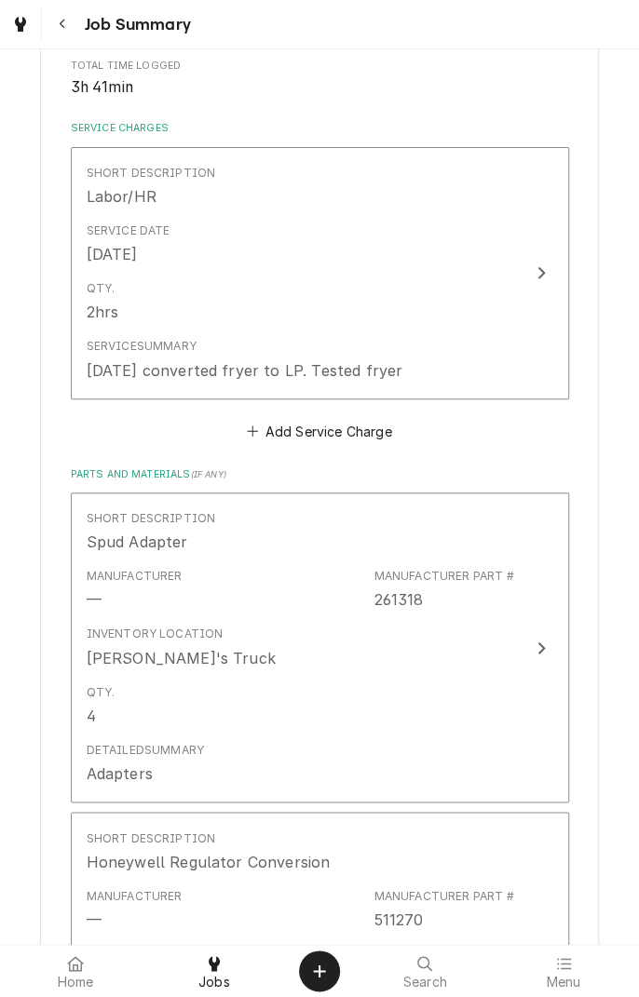
click at [496, 571] on div "Manufacturer Part #" at bounding box center [443, 576] width 140 height 17
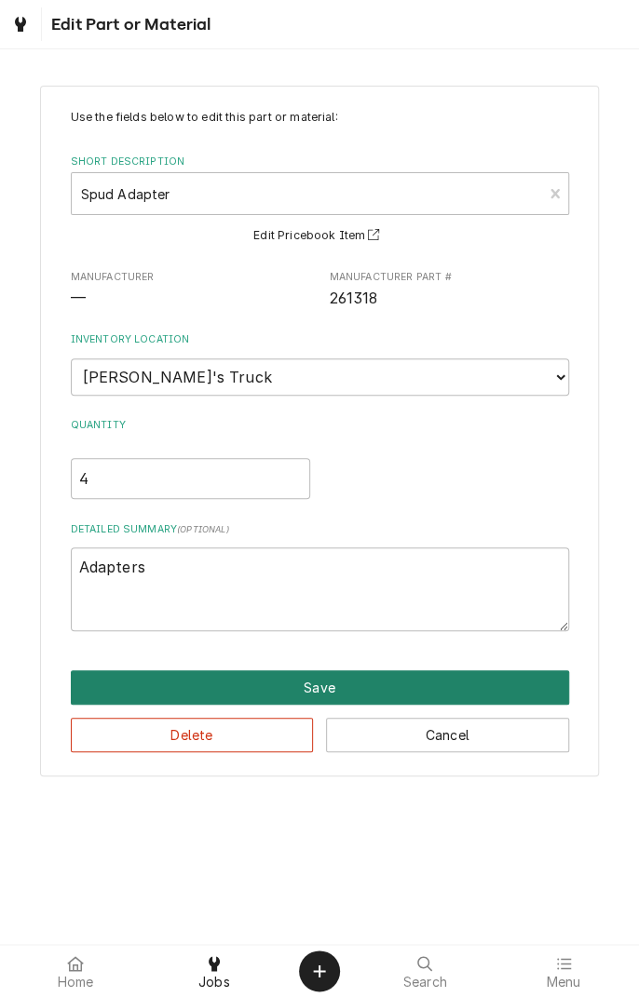
click at [330, 694] on button "Save" at bounding box center [320, 687] width 498 height 34
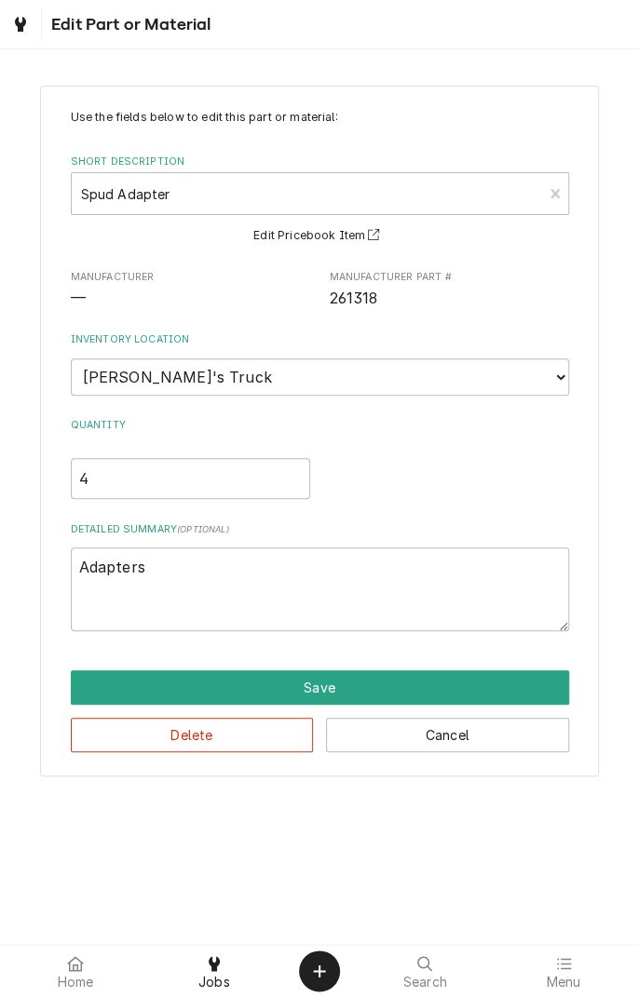
type textarea "x"
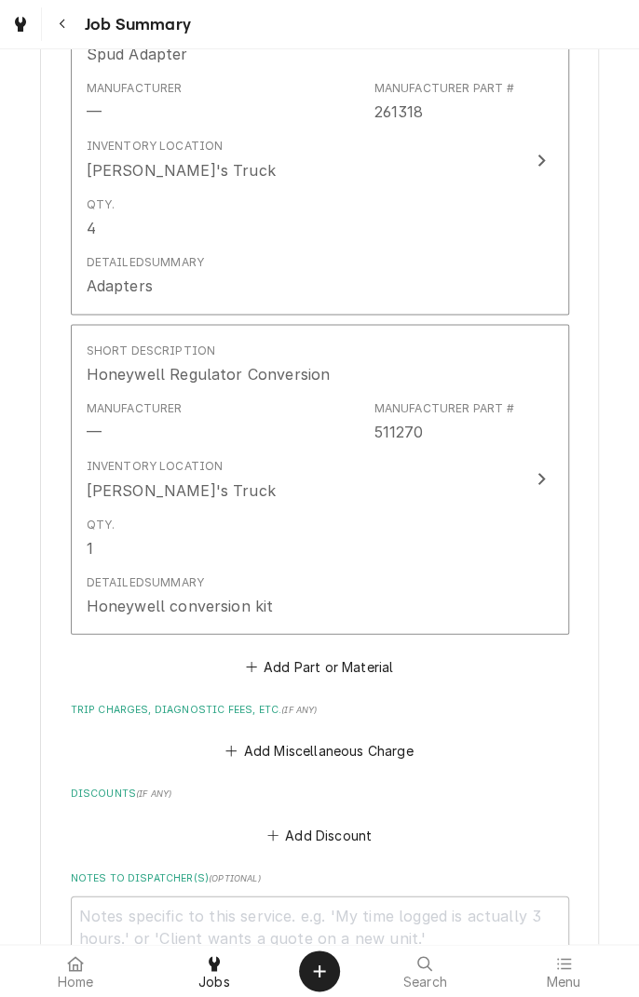
scroll to position [870, 0]
click at [377, 670] on button "Add Part or Material" at bounding box center [319, 666] width 154 height 26
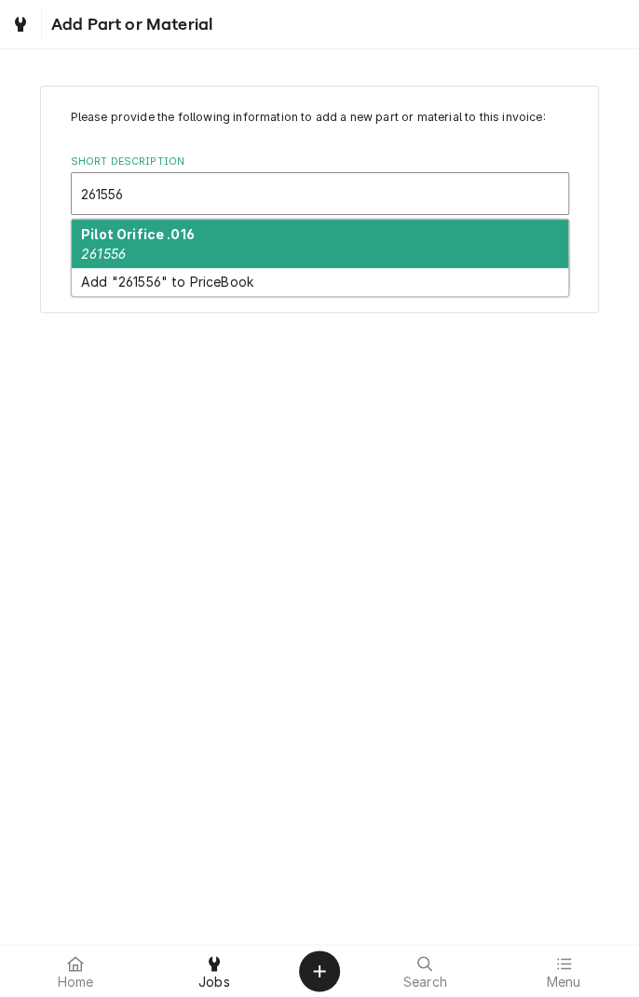
click at [220, 252] on div "Pilot Orifice .016 261556" at bounding box center [320, 244] width 496 height 48
type input "261556"
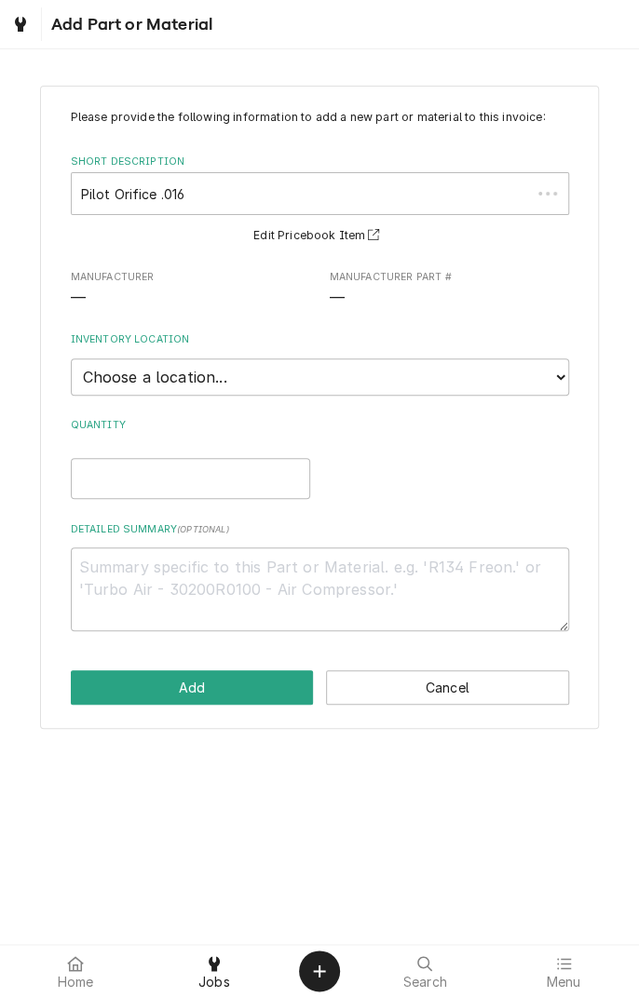
type textarea "x"
click at [301, 387] on select "Choose a location... Gino's Truck Jason's Truck Skips Service Warehouse" at bounding box center [320, 376] width 498 height 37
select select "171"
click at [71, 358] on select "Choose a location... Gino's Truck Jason's Truck Skips Service Warehouse" at bounding box center [320, 376] width 498 height 37
click at [228, 475] on input "Quantity" at bounding box center [190, 478] width 239 height 41
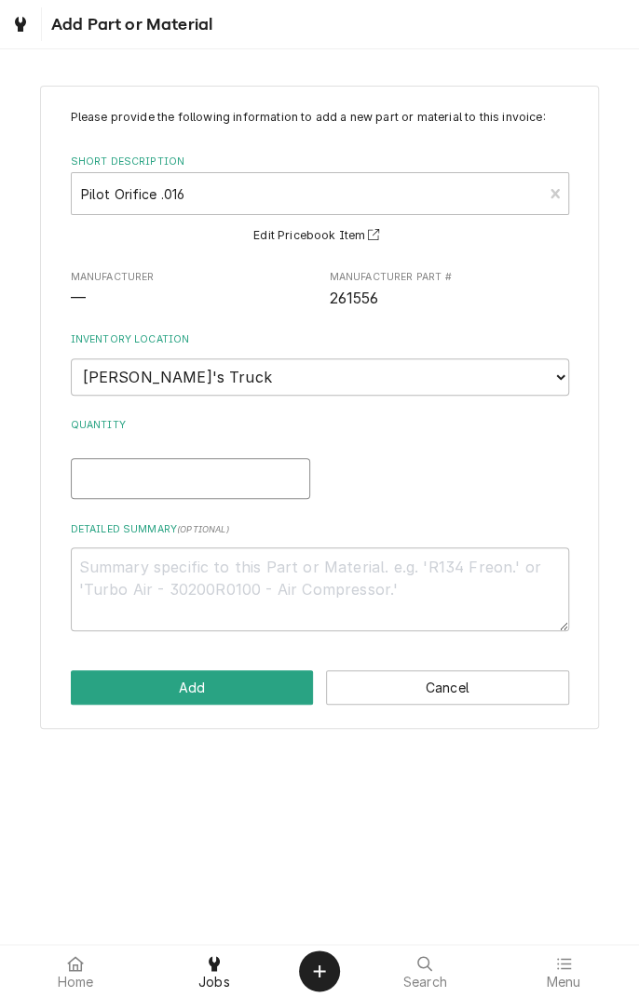
type textarea "x"
type input "1"
type textarea "x"
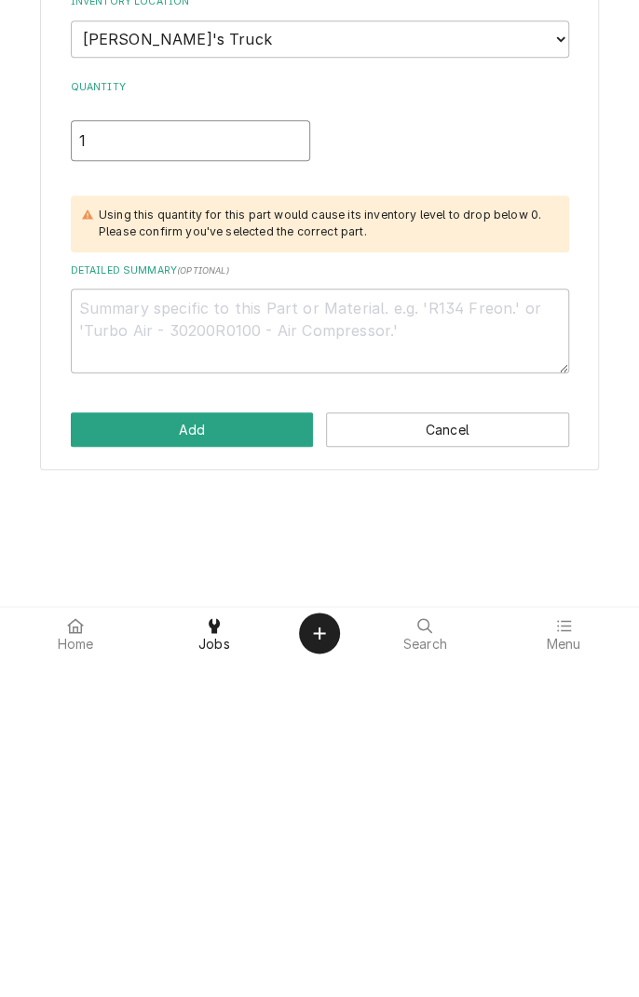
type input "1"
click at [310, 652] on textarea "Detailed Summary ( optional )" at bounding box center [320, 669] width 498 height 84
type textarea "x"
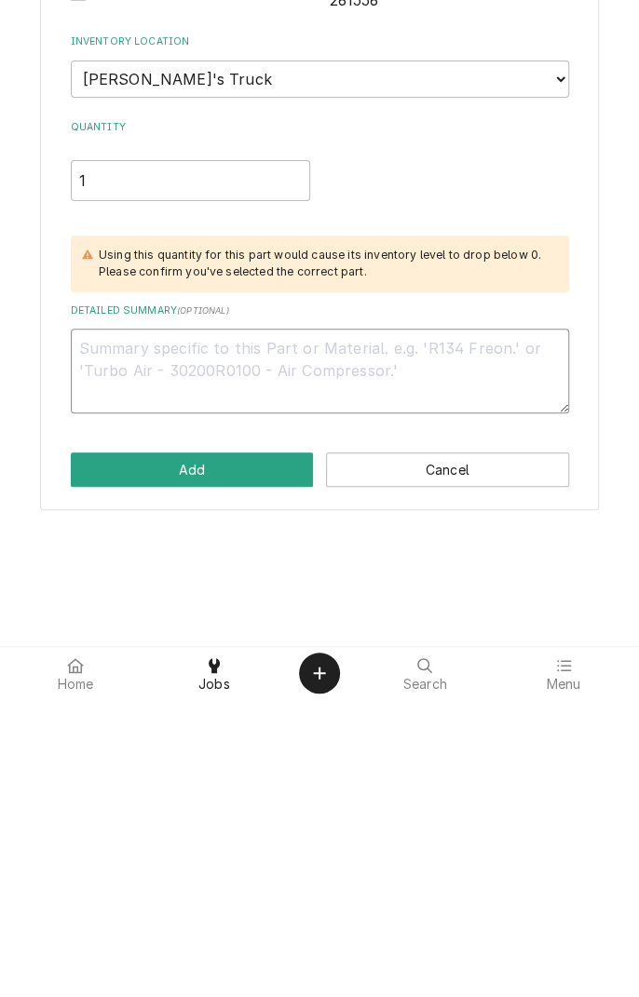
type textarea "."
type textarea "x"
type textarea ".0"
type textarea "x"
type textarea ".01"
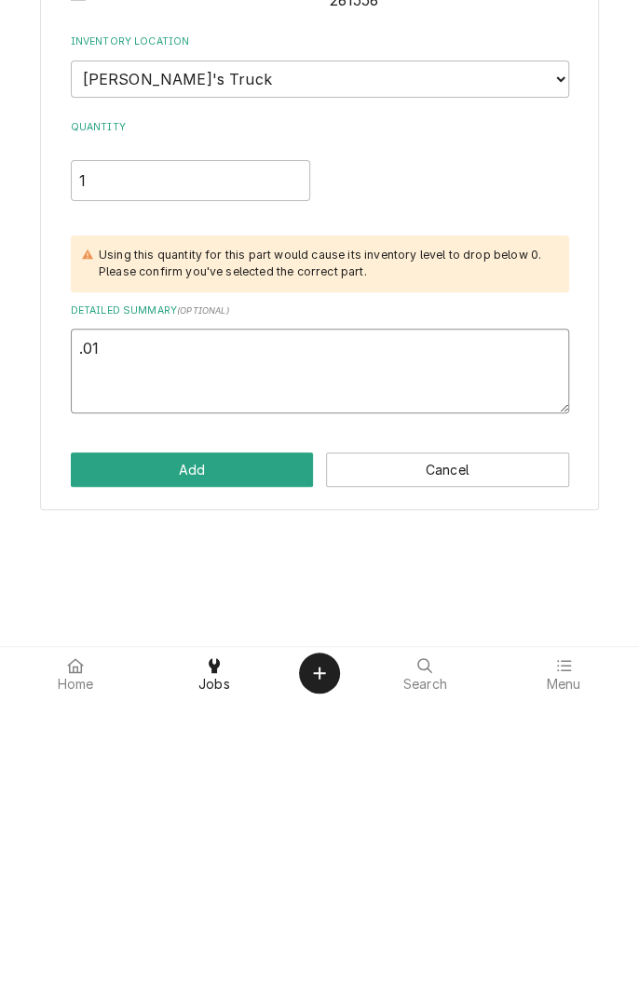
type textarea "x"
type textarea ".016"
type textarea "x"
type textarea ".016"
type textarea "x"
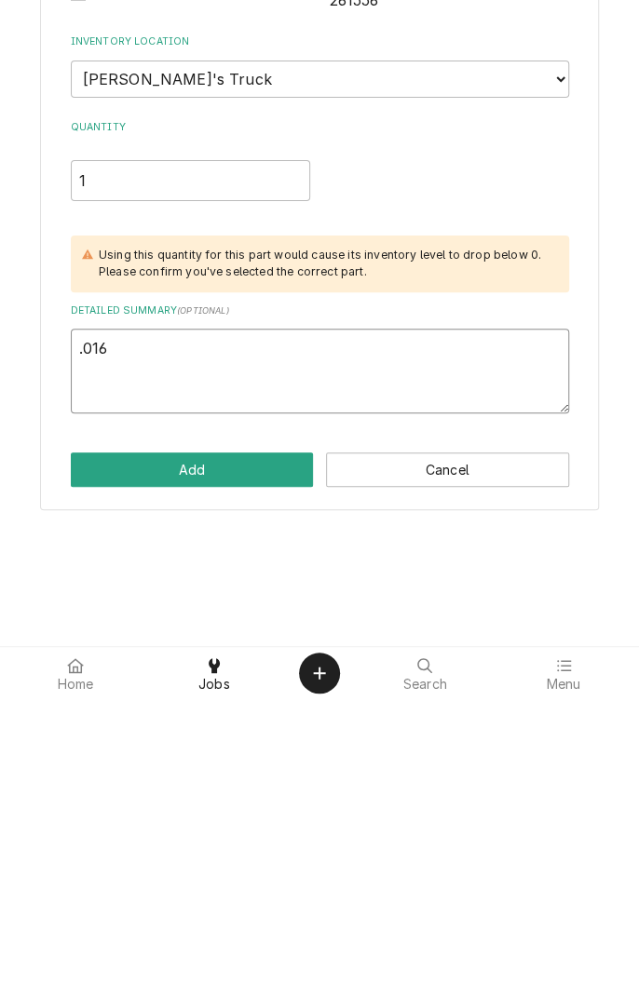
type textarea ".016 l"
type textarea "x"
type textarea ".016 lp"
type textarea "x"
type textarea ".016 LP"
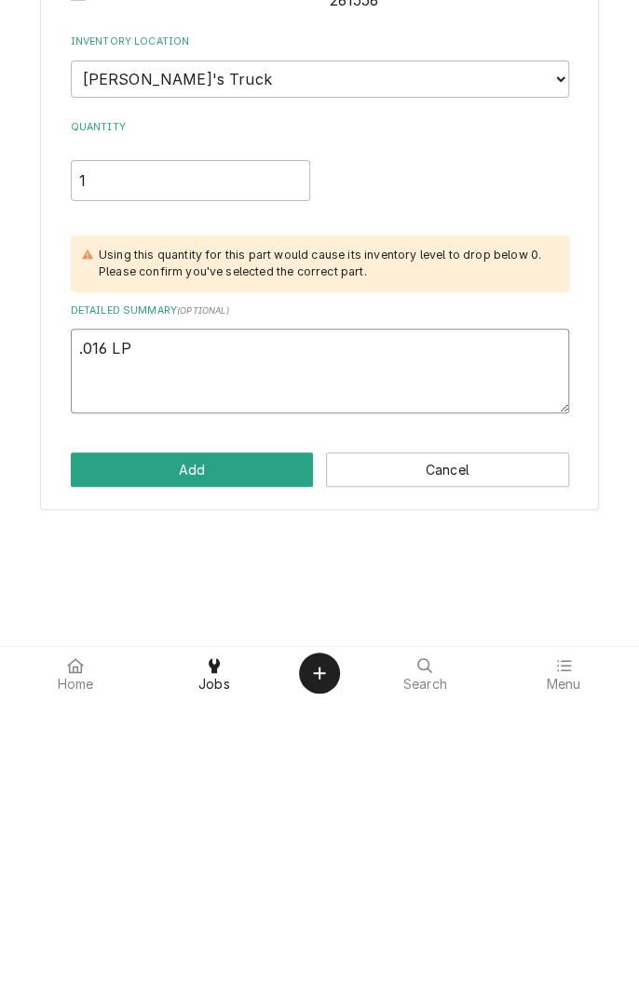
type textarea "x"
type textarea ".016 LP p"
type textarea "x"
type textarea ".016 LP pi"
type textarea "x"
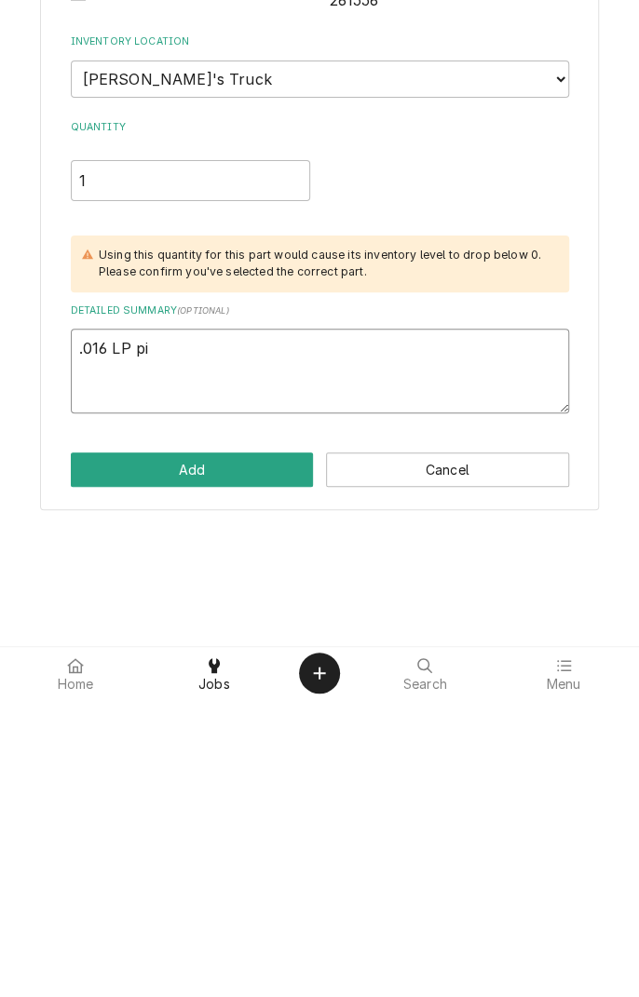
type textarea ".016 LP pil"
type textarea "x"
type textarea ".016 LP pilo"
type textarea "x"
type textarea ".016 LP pilot"
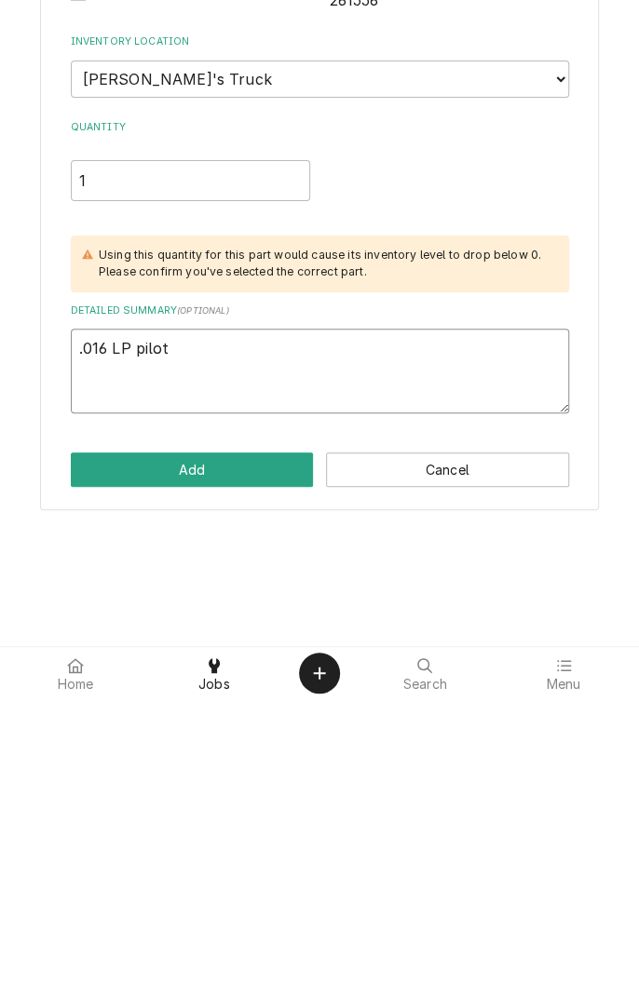
type textarea "x"
type textarea ".016 LP pilot"
type textarea "x"
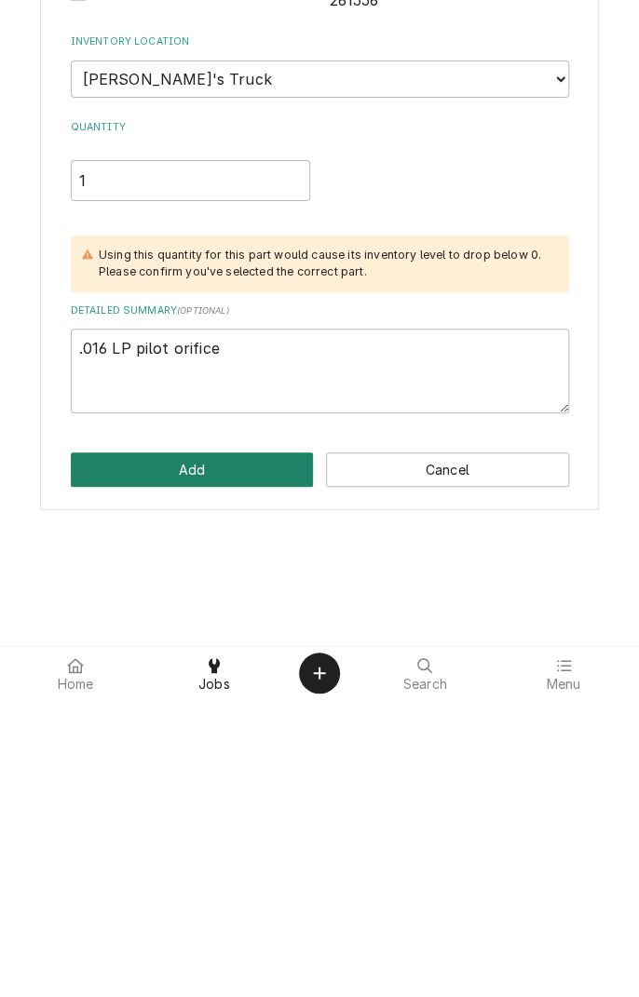
click at [217, 773] on button "Add" at bounding box center [192, 767] width 243 height 34
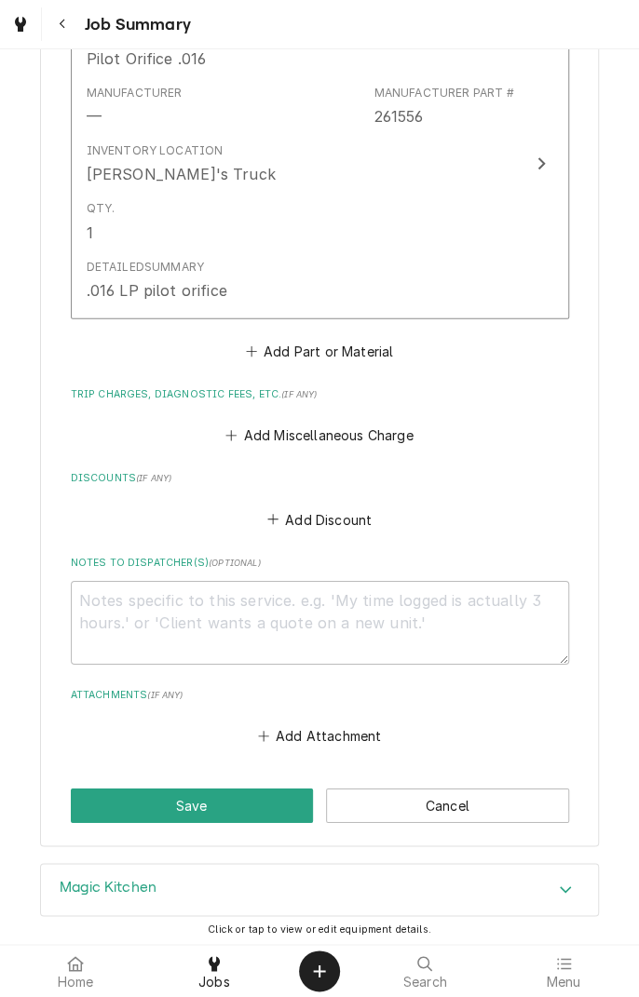
scroll to position [1597, 0]
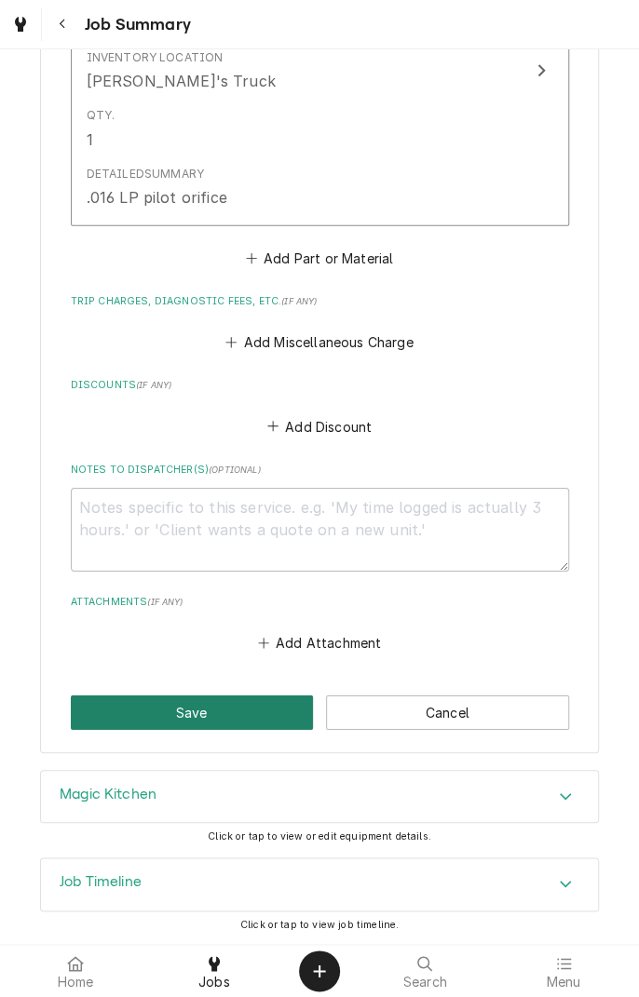
click at [220, 710] on button "Save" at bounding box center [192, 713] width 243 height 34
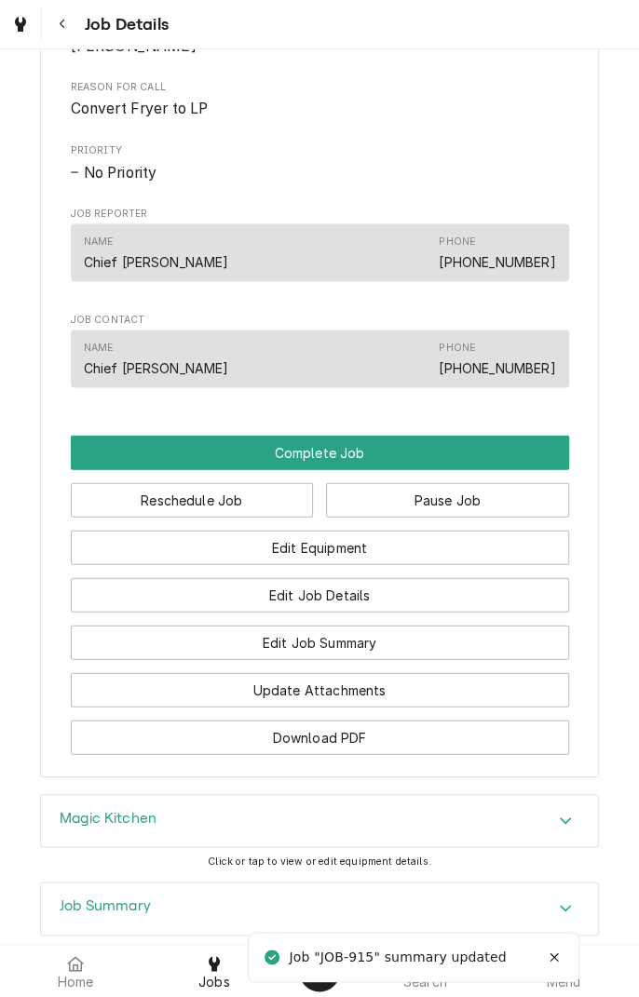
scroll to position [1051, 0]
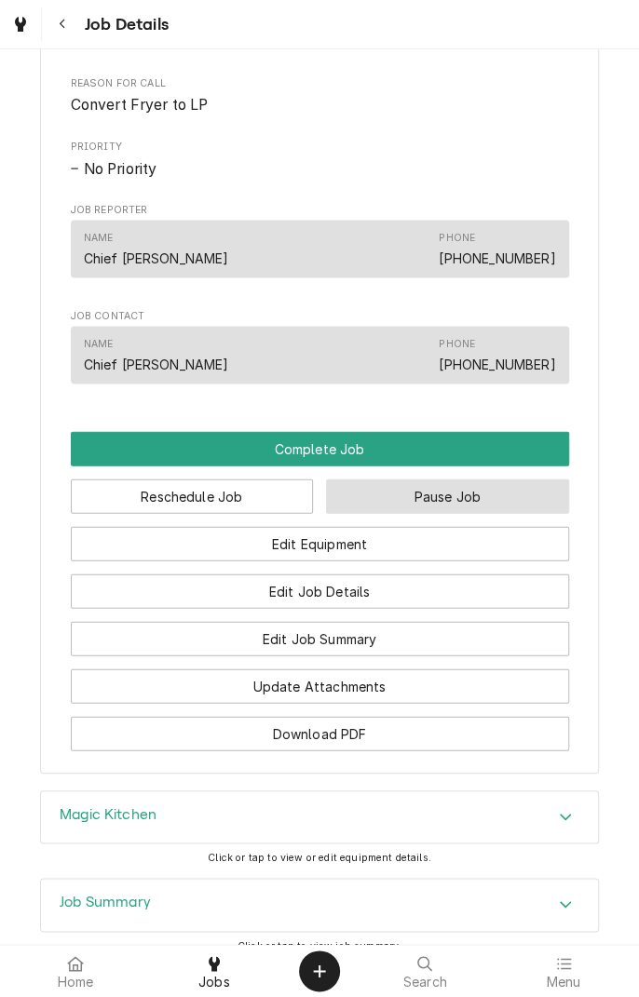
click at [446, 513] on button "Pause Job" at bounding box center [447, 496] width 243 height 34
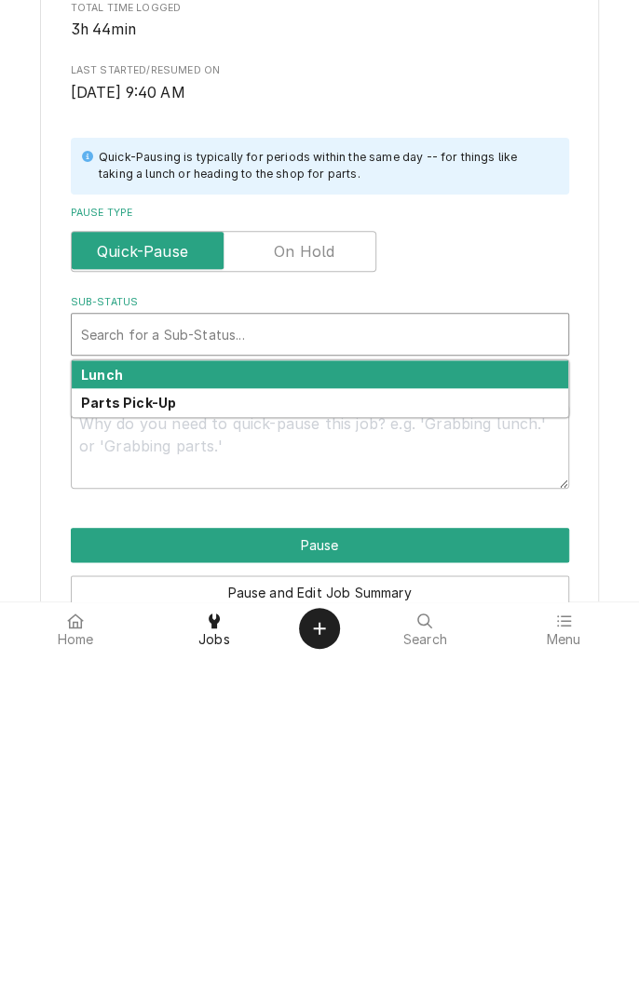
click at [259, 750] on div "Parts Pick-Up" at bounding box center [320, 745] width 496 height 29
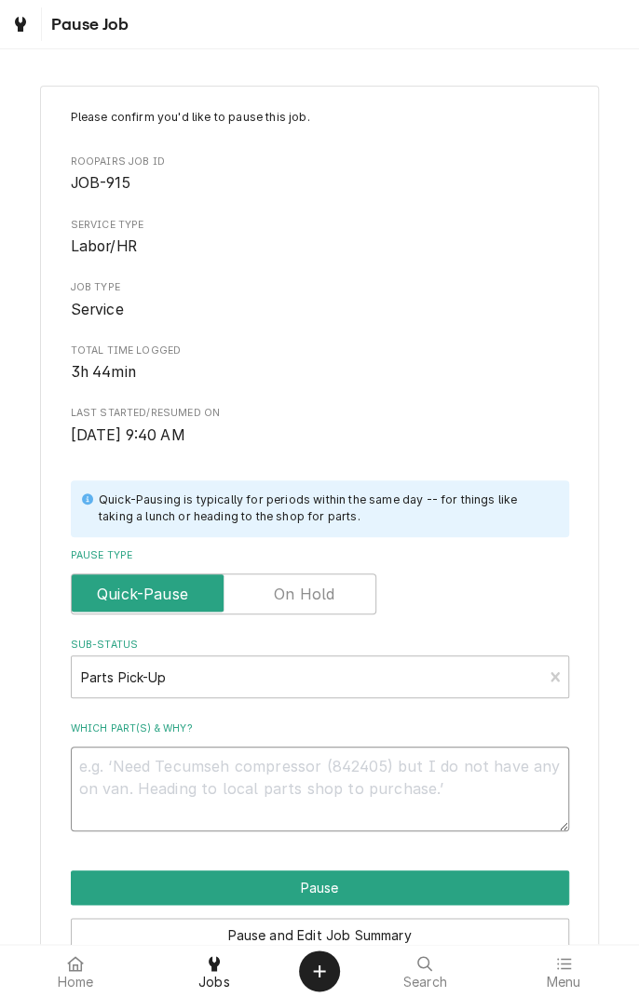
click at [253, 773] on textarea "Which part(s) & why?" at bounding box center [320, 789] width 498 height 84
type textarea "x"
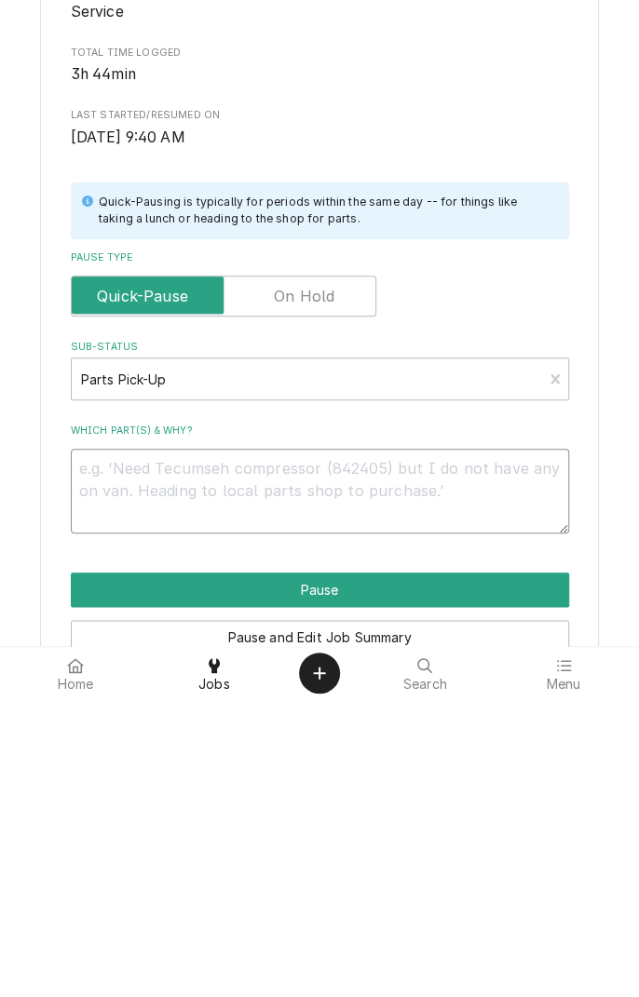
type textarea "U"
type textarea "x"
type textarea "Un"
type textarea "x"
type textarea "Und"
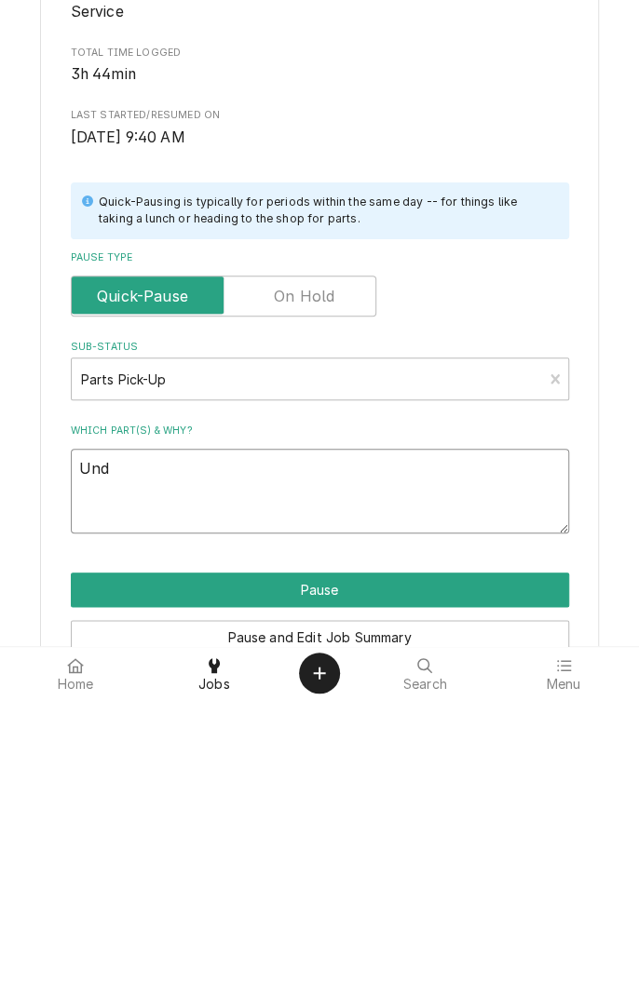
type textarea "x"
type textarea "Unde"
type textarea "x"
type textarea "Under"
type textarea "x"
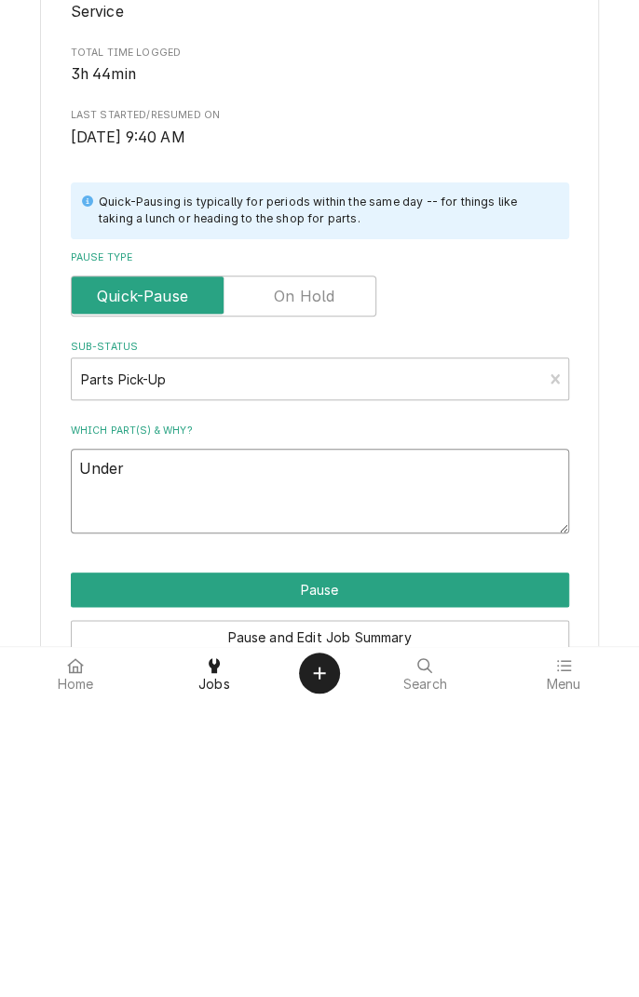
type textarea "Under"
type textarea "x"
type textarea "Under observation"
type textarea "x"
type textarea "Under observation"
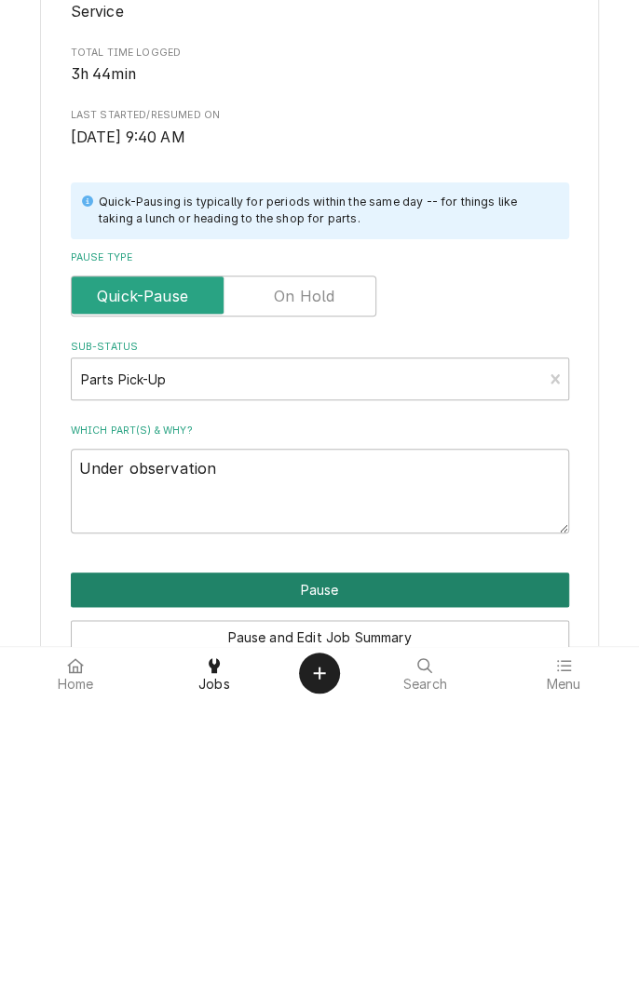
click at [331, 886] on button "Pause" at bounding box center [320, 888] width 498 height 34
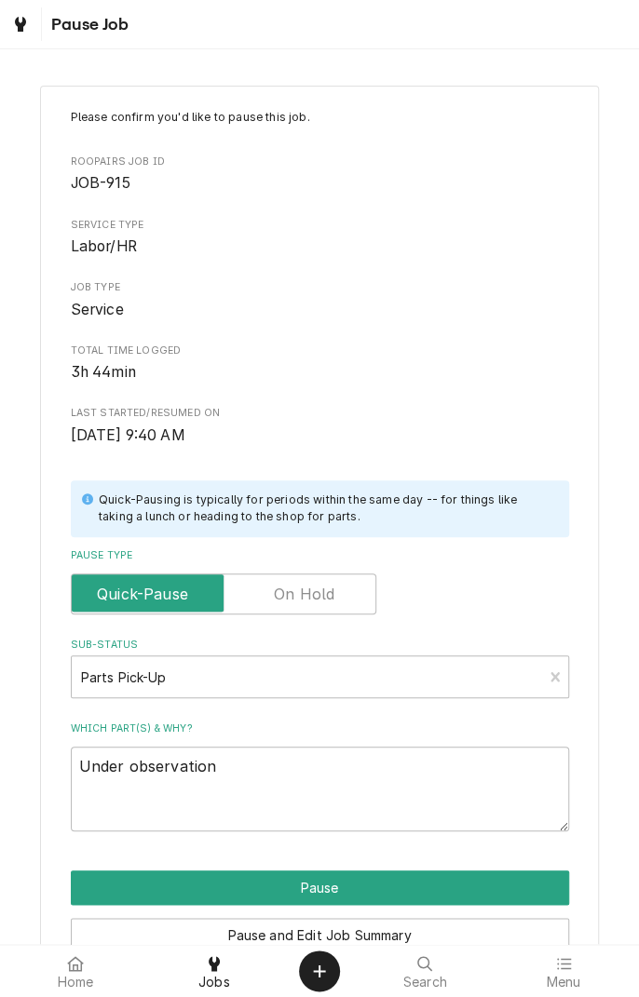
type textarea "x"
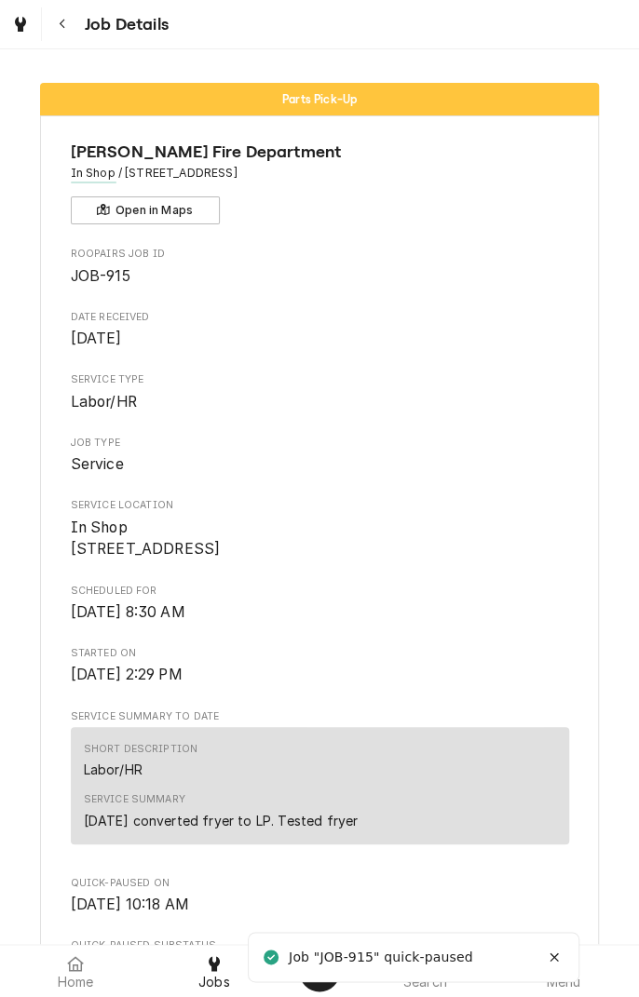
click at [74, 20] on button "Navigate back" at bounding box center [63, 24] width 34 height 34
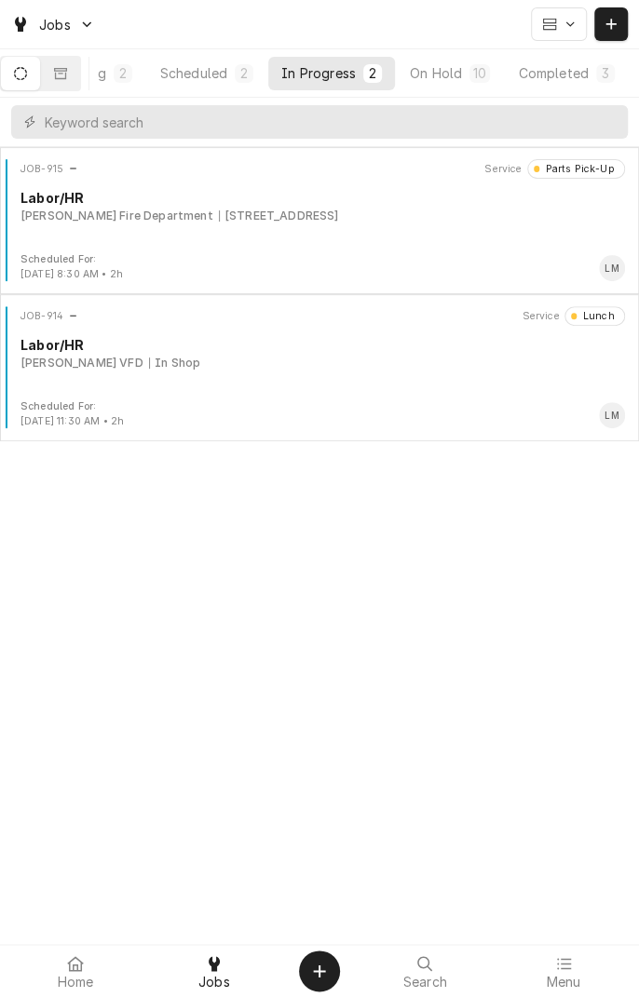
scroll to position [0, 169]
click at [474, 86] on button "On Hold 10" at bounding box center [450, 74] width 106 height 34
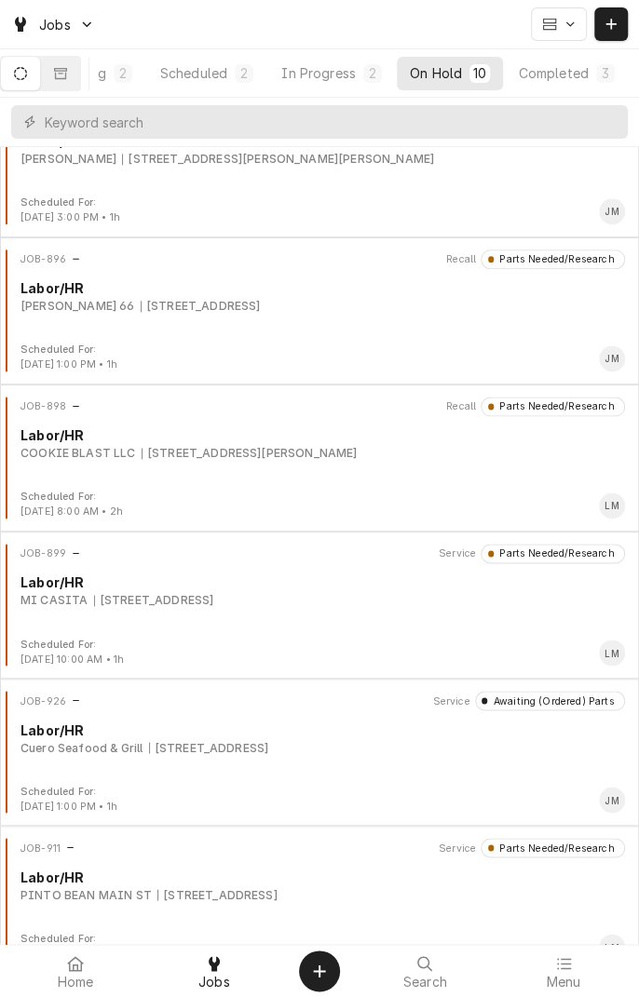
scroll to position [673, 0]
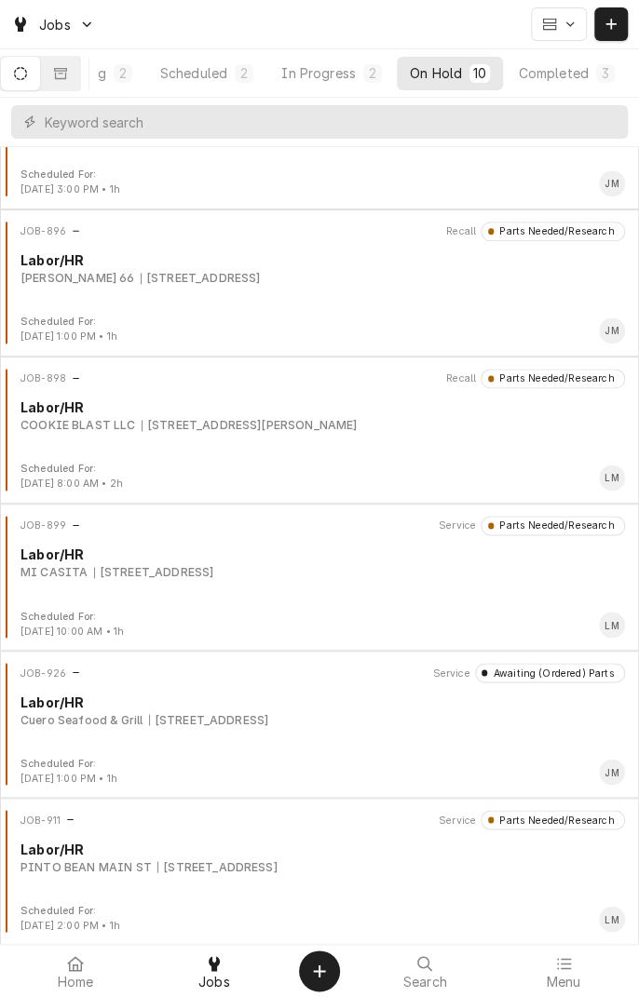
click at [261, 866] on div "1604 Houston Hwy, Victoria, TX 77901" at bounding box center [217, 866] width 120 height 17
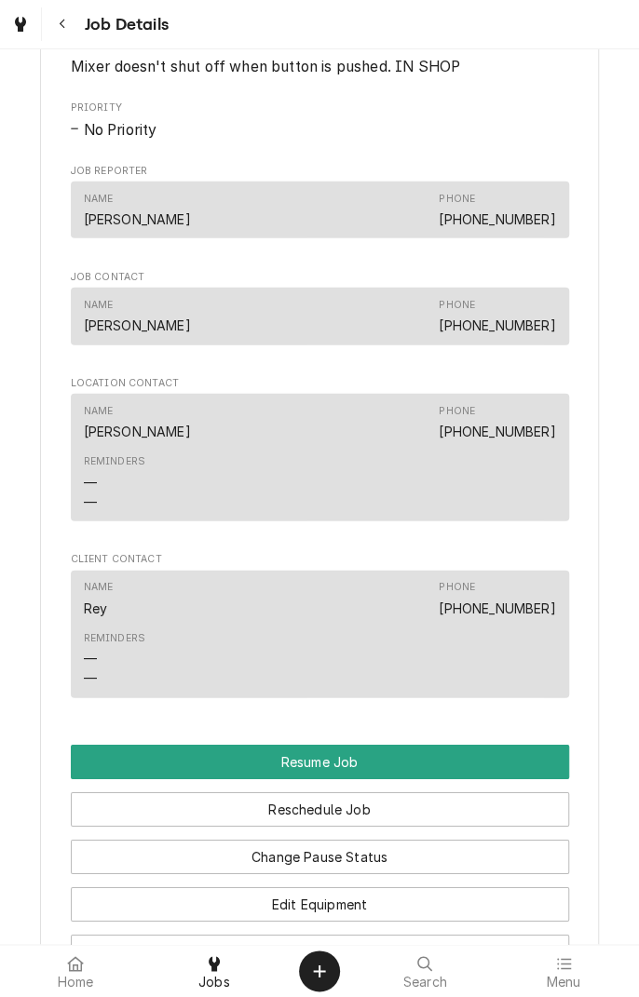
scroll to position [1287, 0]
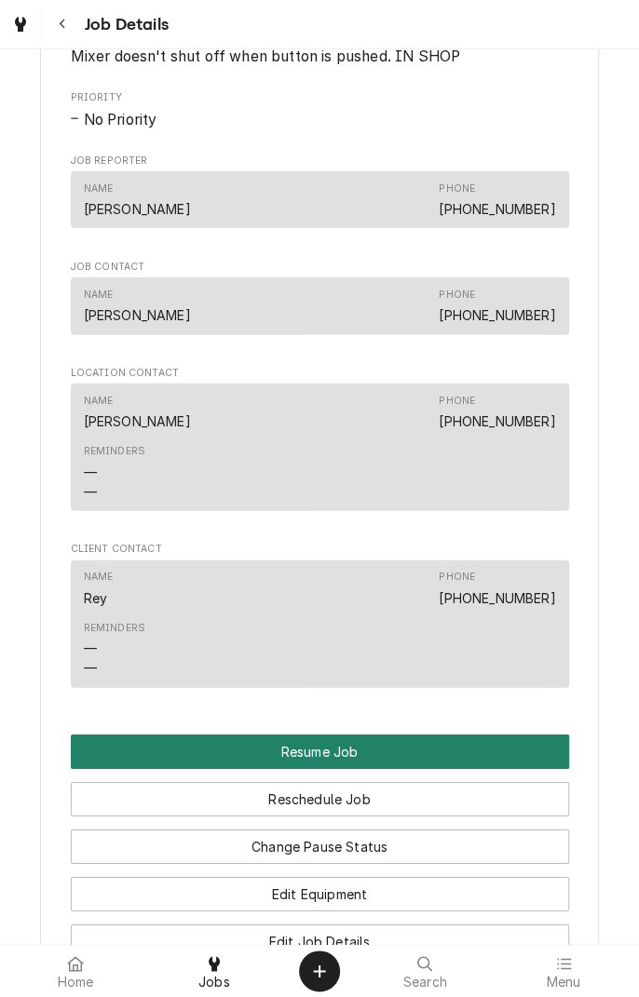
click at [359, 769] on button "Resume Job" at bounding box center [320, 752] width 498 height 34
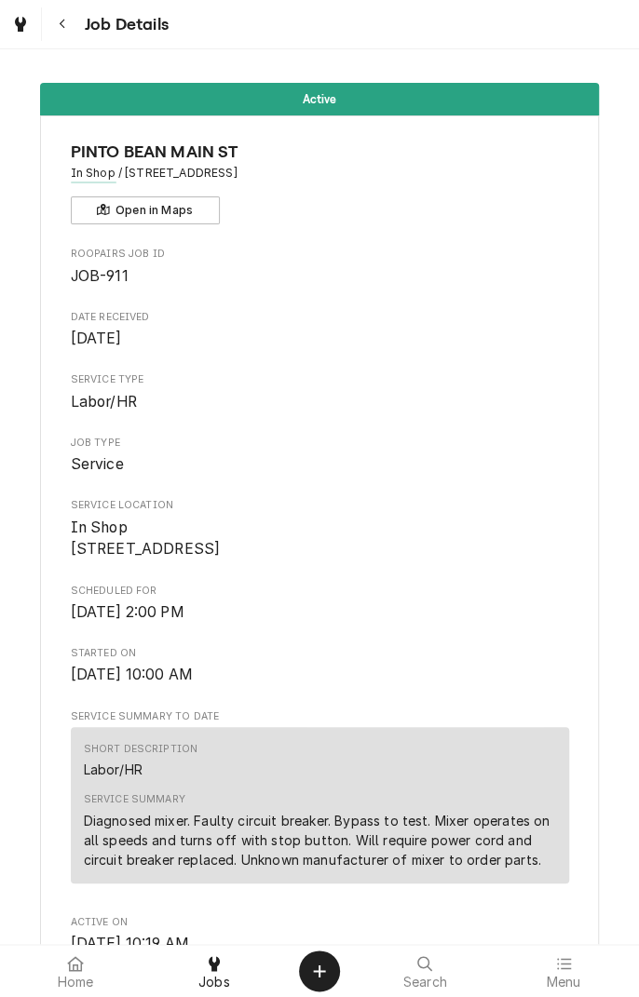
click at [102, 28] on span "Job Details" at bounding box center [123, 24] width 89 height 25
click at [74, 33] on button "Navigate back" at bounding box center [63, 24] width 34 height 34
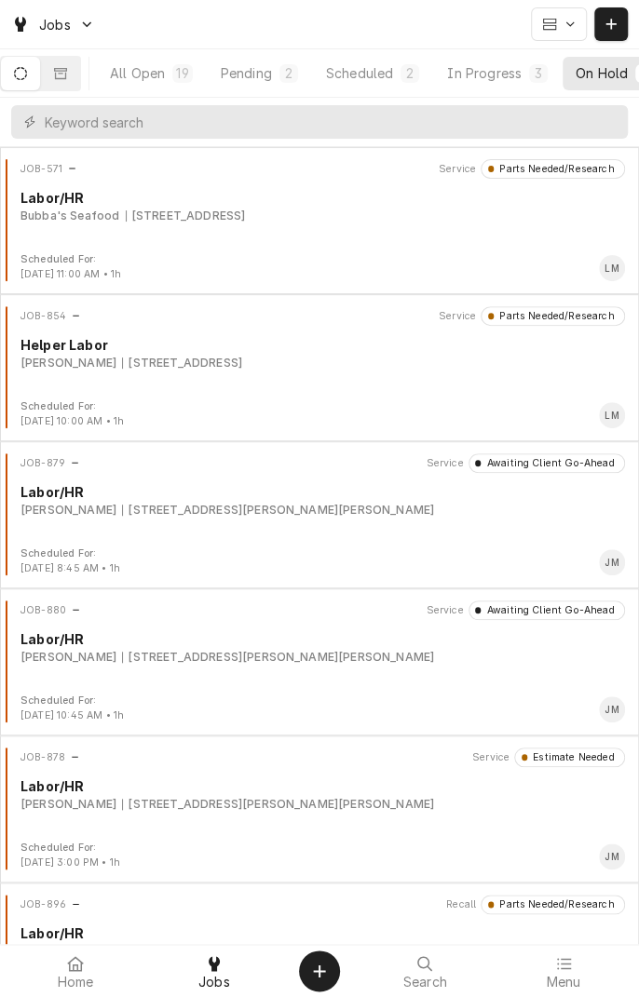
click at [604, 77] on div "On Hold" at bounding box center [601, 73] width 52 height 20
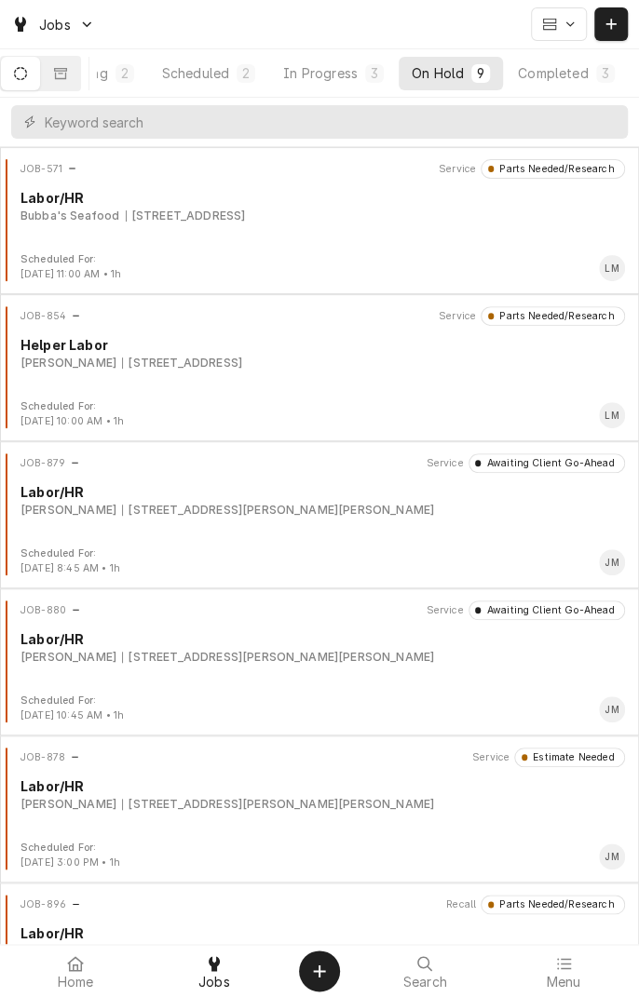
click at [351, 71] on div "In Progress" at bounding box center [320, 73] width 74 height 20
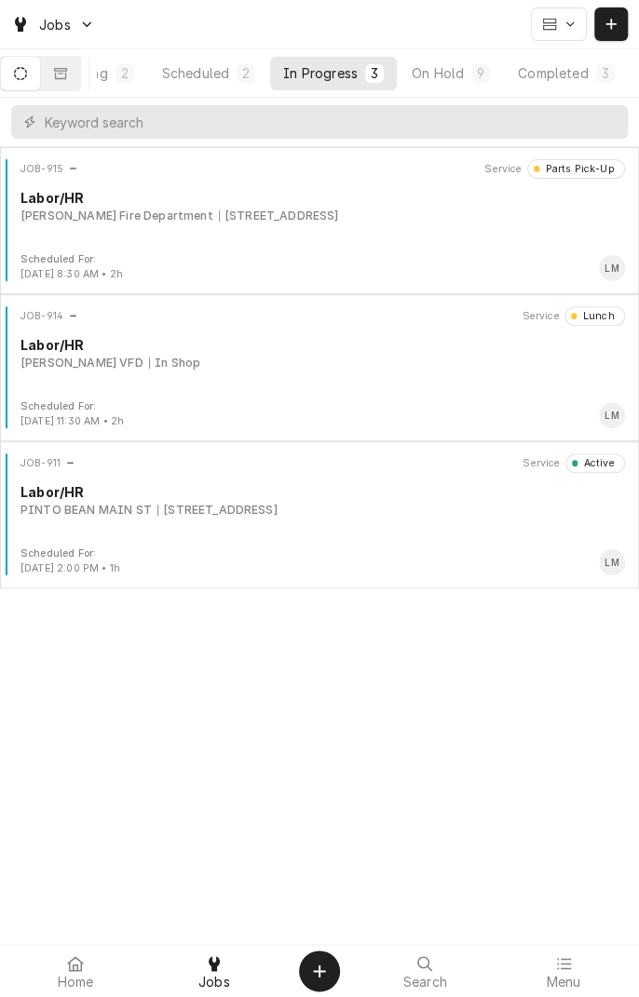
click at [369, 228] on div "JOB-915 Service Parts Pick-Up Labor/HR Refugio Fire Department 1604 Houston Hwy…" at bounding box center [319, 205] width 624 height 93
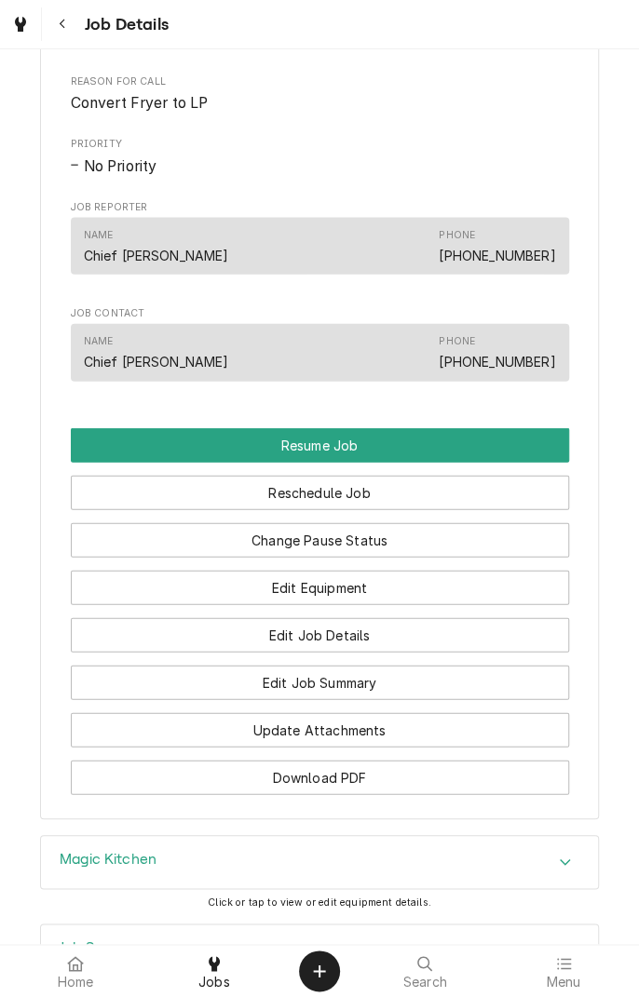
scroll to position [1202, 0]
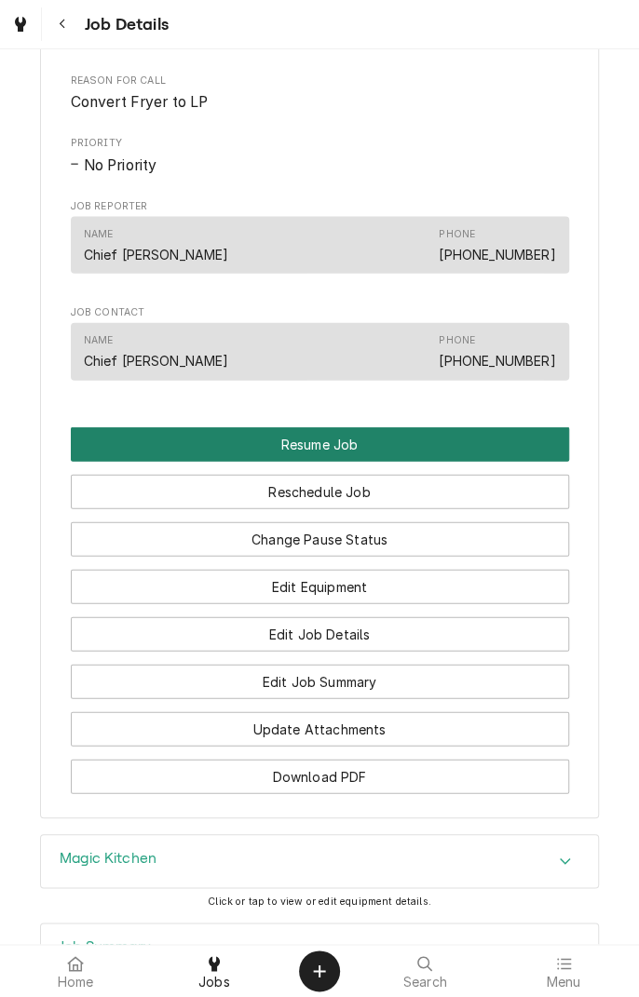
click at [330, 462] on button "Resume Job" at bounding box center [320, 444] width 498 height 34
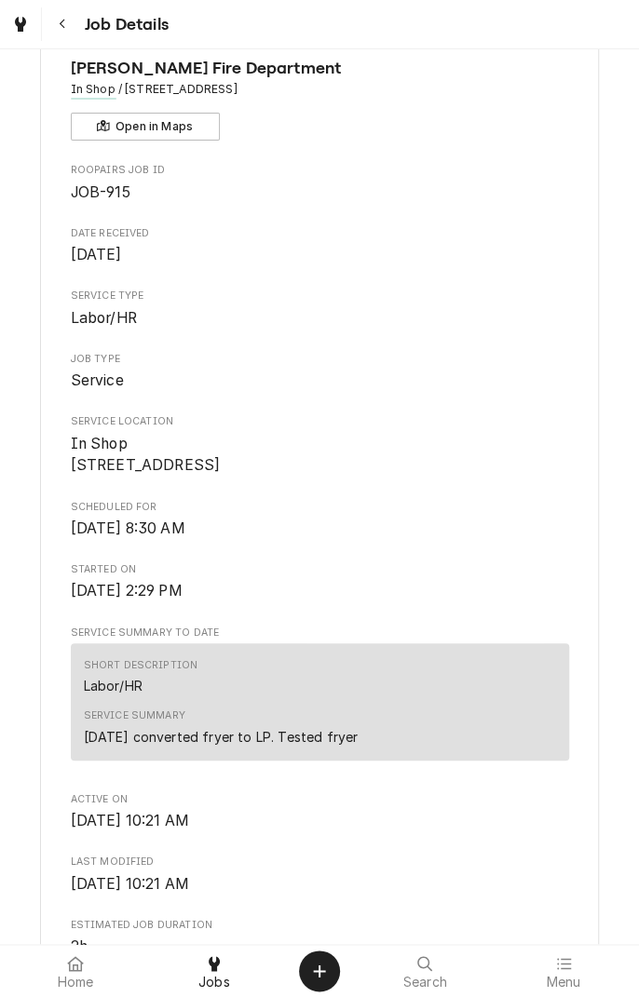
scroll to position [98, 0]
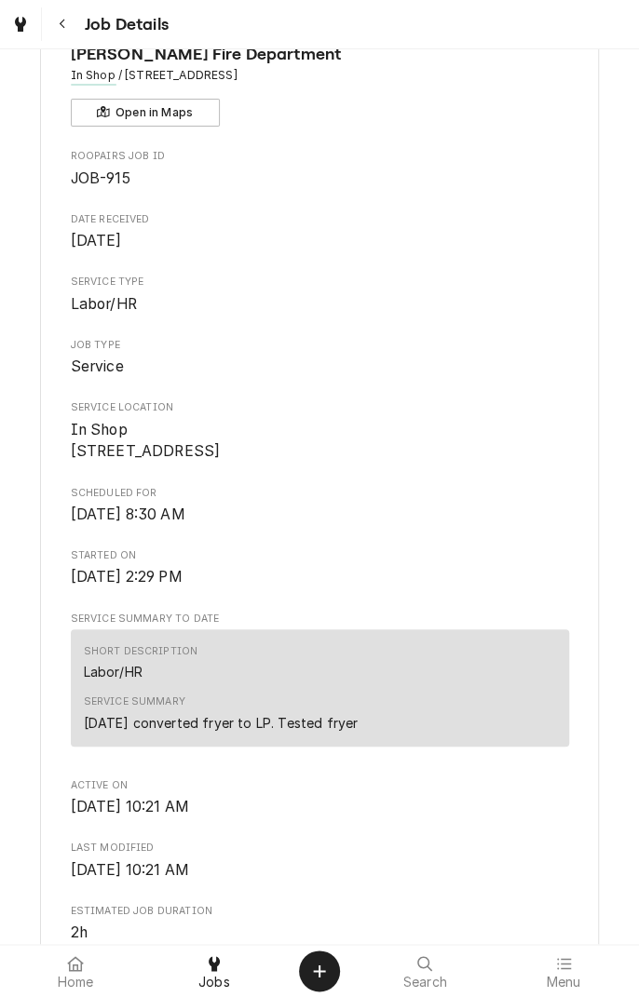
click at [404, 738] on div "Service Summary 9/20/25 converted fryer to LP. Tested fryer" at bounding box center [320, 713] width 472 height 50
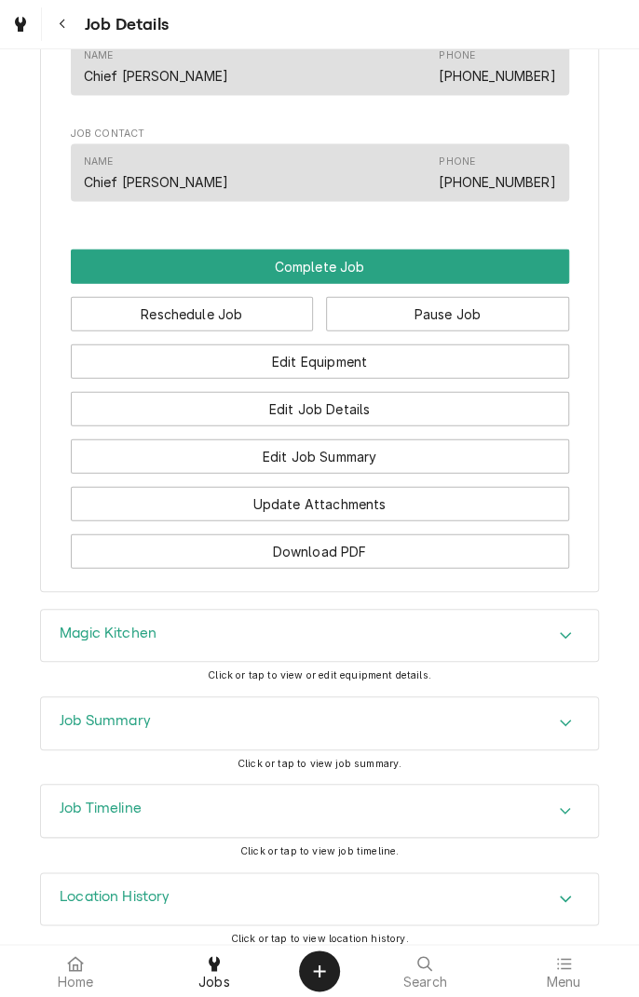
scroll to position [1268, 0]
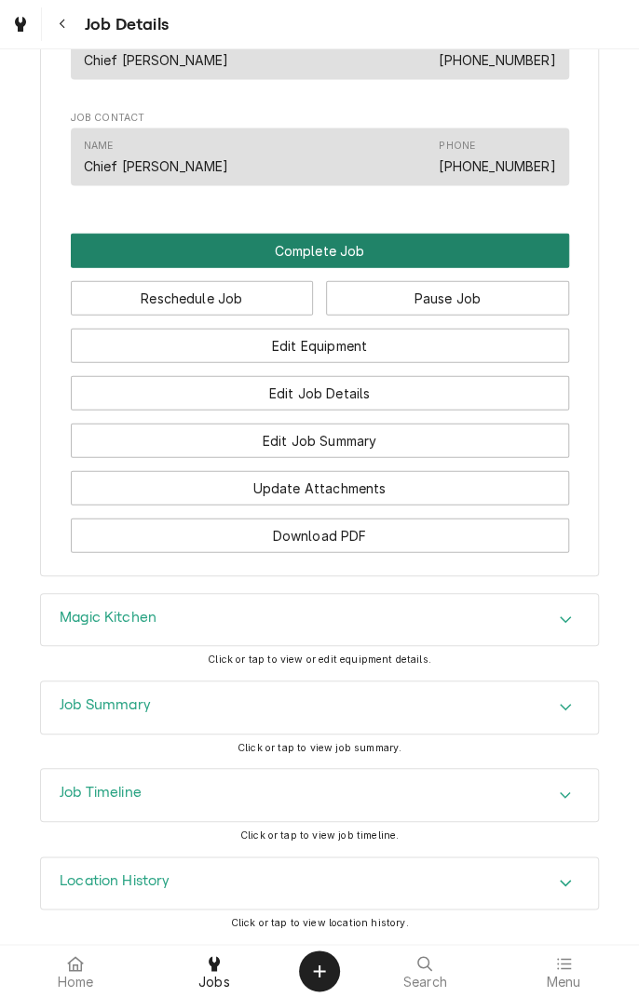
click at [321, 244] on button "Complete Job" at bounding box center [320, 251] width 498 height 34
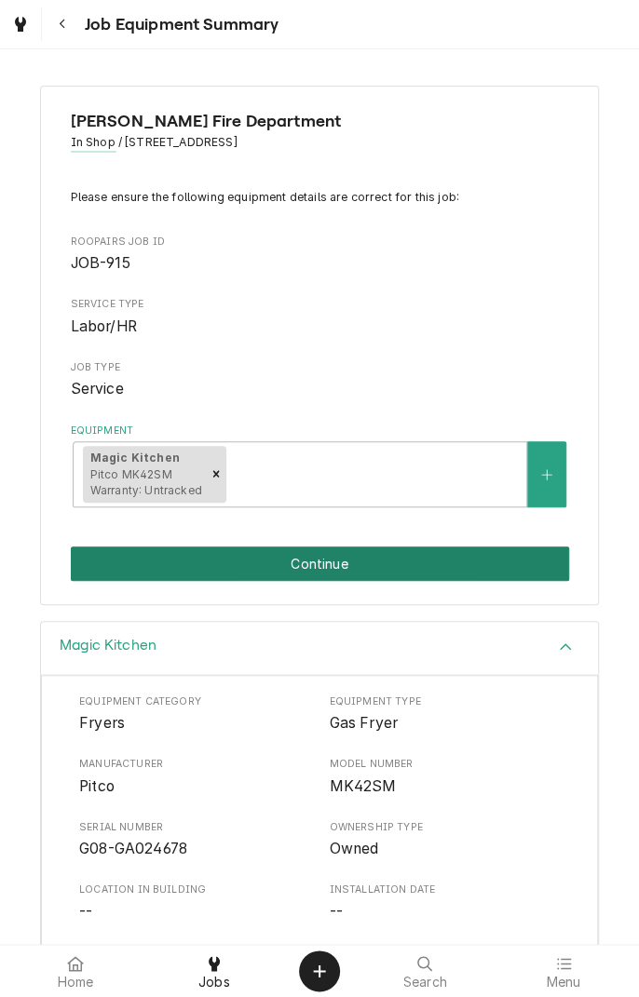
click at [365, 569] on button "Continue" at bounding box center [320, 564] width 498 height 34
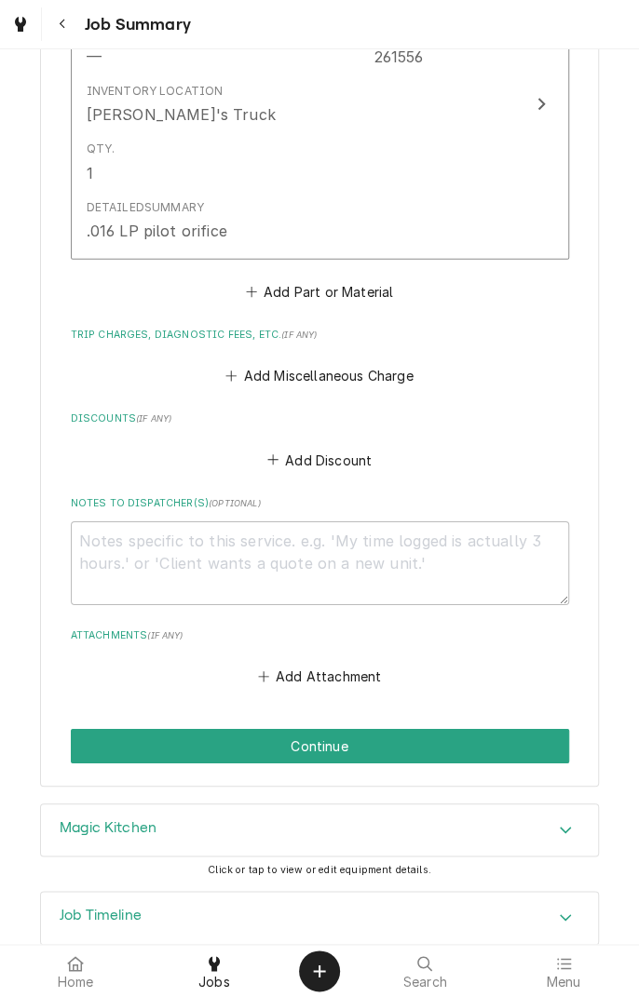
scroll to position [1597, 0]
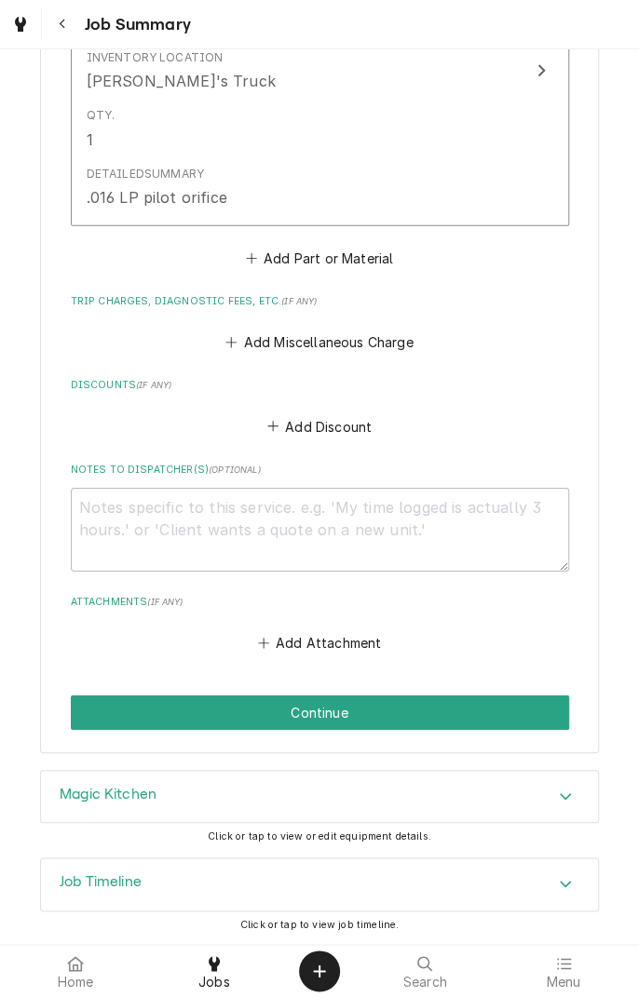
click at [557, 801] on div "Accordion Header" at bounding box center [565, 797] width 28 height 22
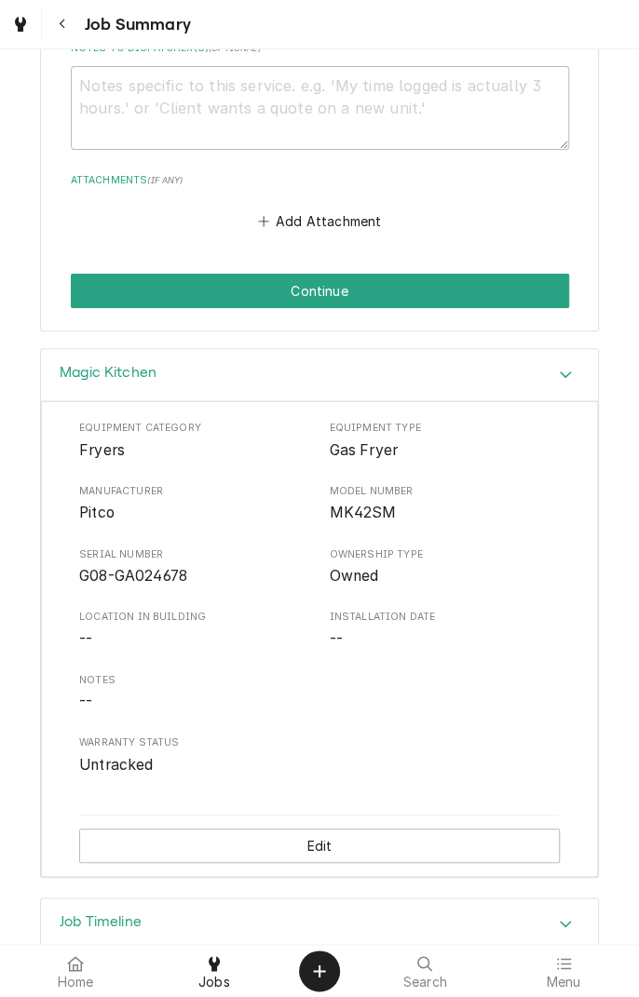
scroll to position [2019, 0]
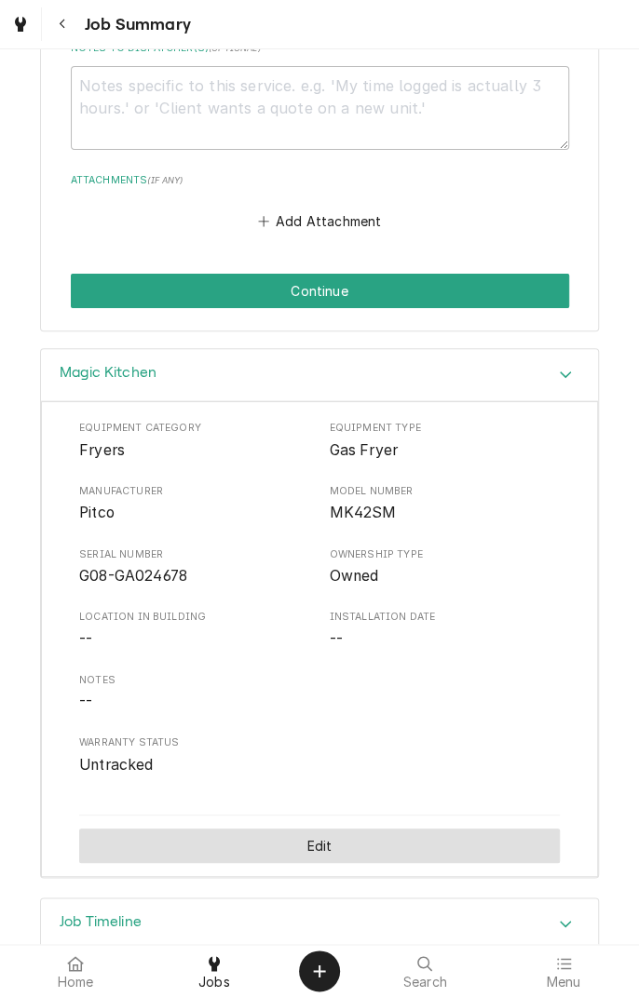
click at [345, 851] on button "Edit" at bounding box center [319, 846] width 480 height 34
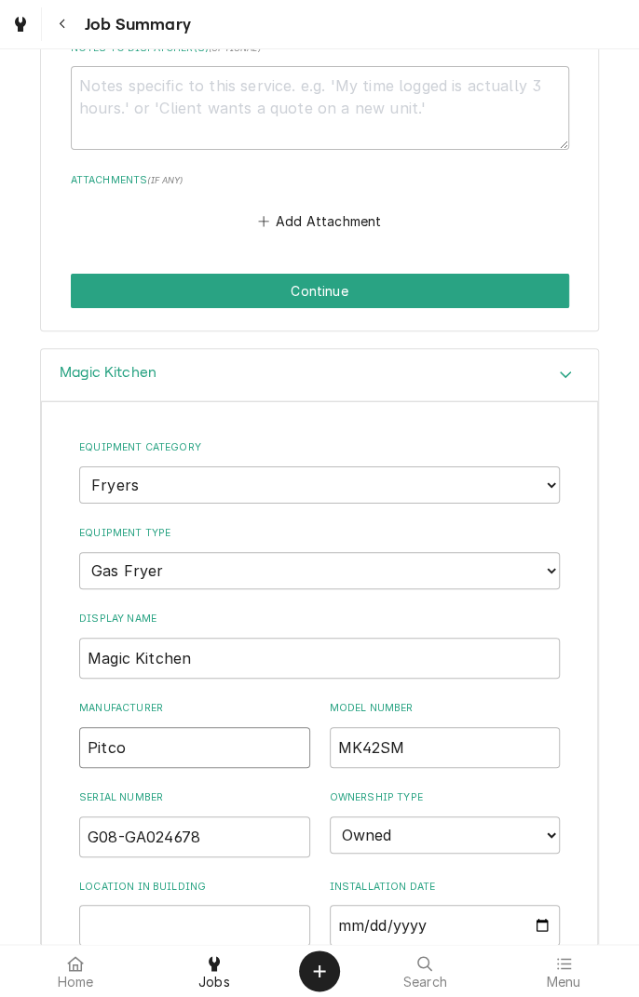
click at [160, 750] on input "Pitco" at bounding box center [194, 747] width 231 height 41
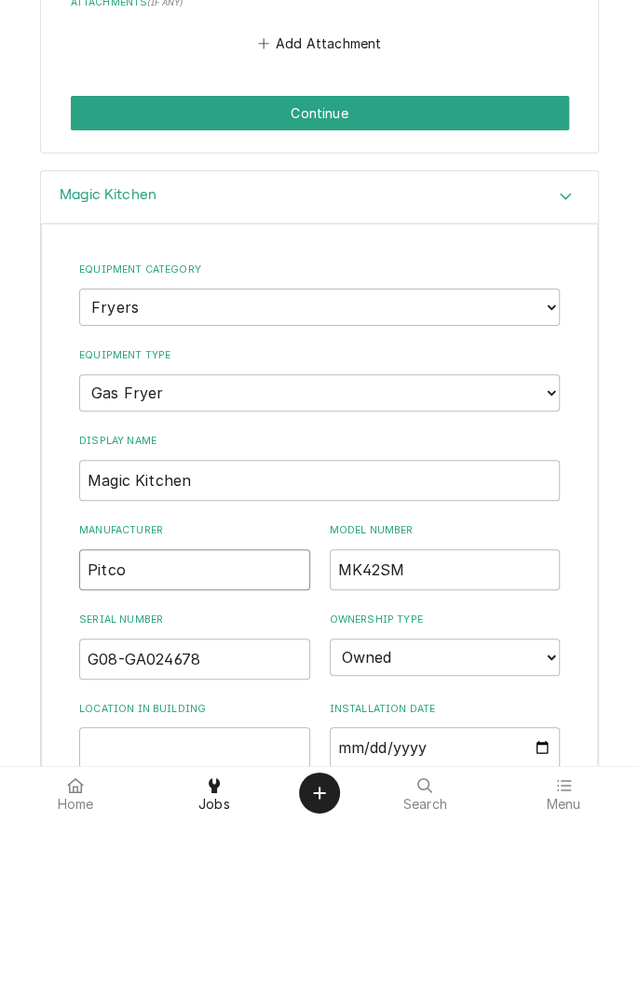
type textarea "x"
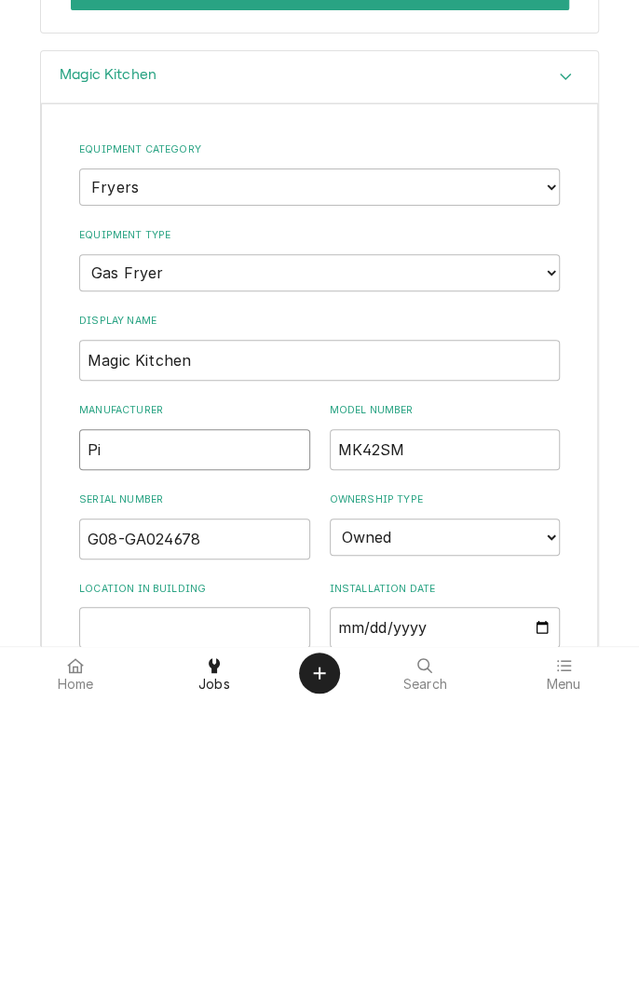
type input "P"
type input "Pitco"
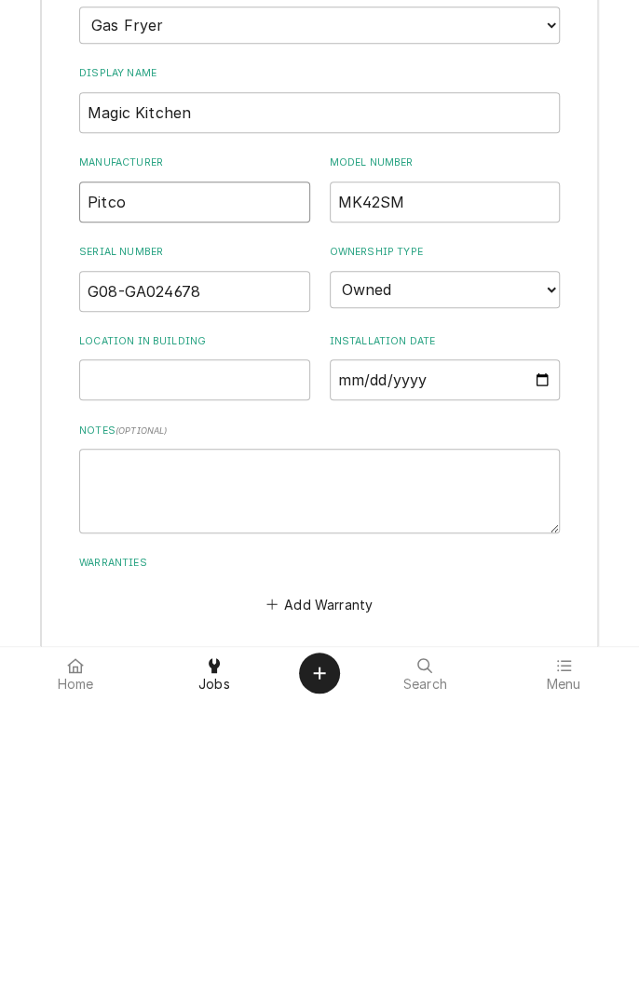
scroll to position [2273, 0]
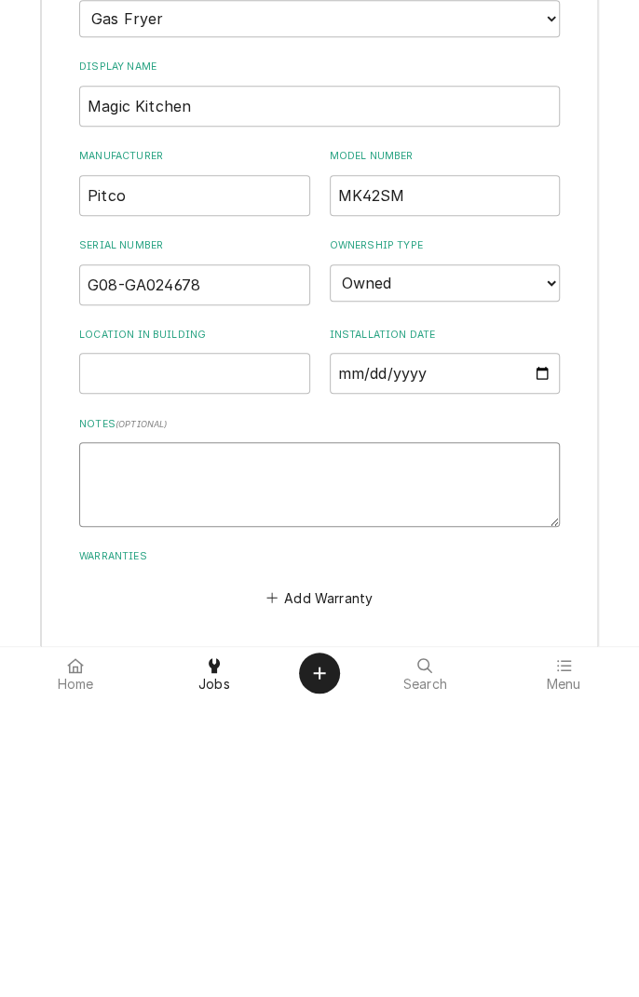
click at [303, 758] on textarea "Notes ( optional )" at bounding box center [319, 782] width 480 height 84
type textarea "x"
type textarea "N"
type textarea "x"
type textarea "No"
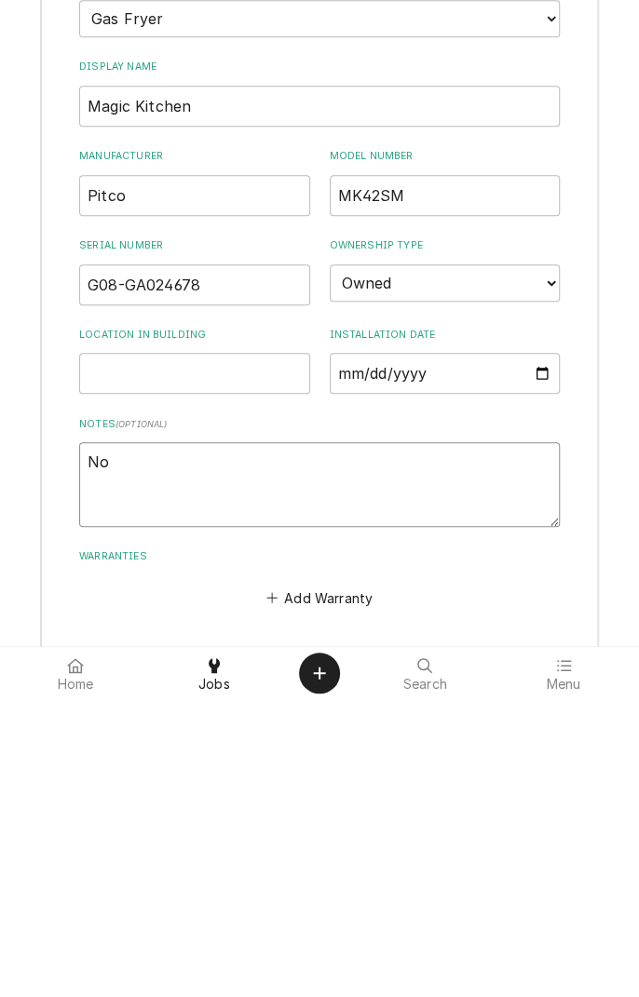
type textarea "x"
type textarea "No"
type textarea "x"
type textarea "No l"
type textarea "x"
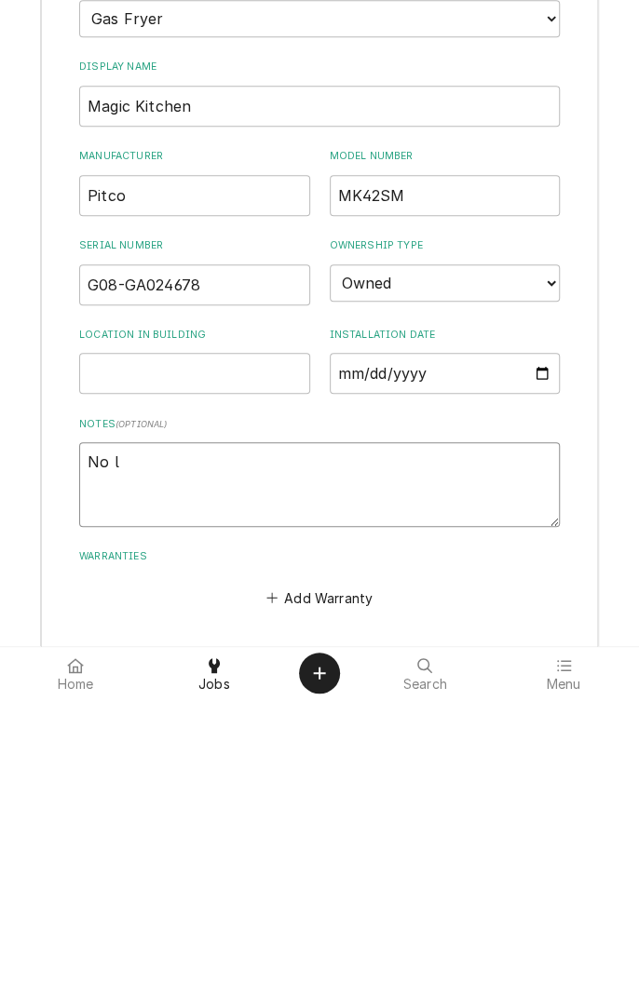
type textarea "No lo"
type textarea "x"
type textarea "No lon"
type textarea "x"
type textarea "No long"
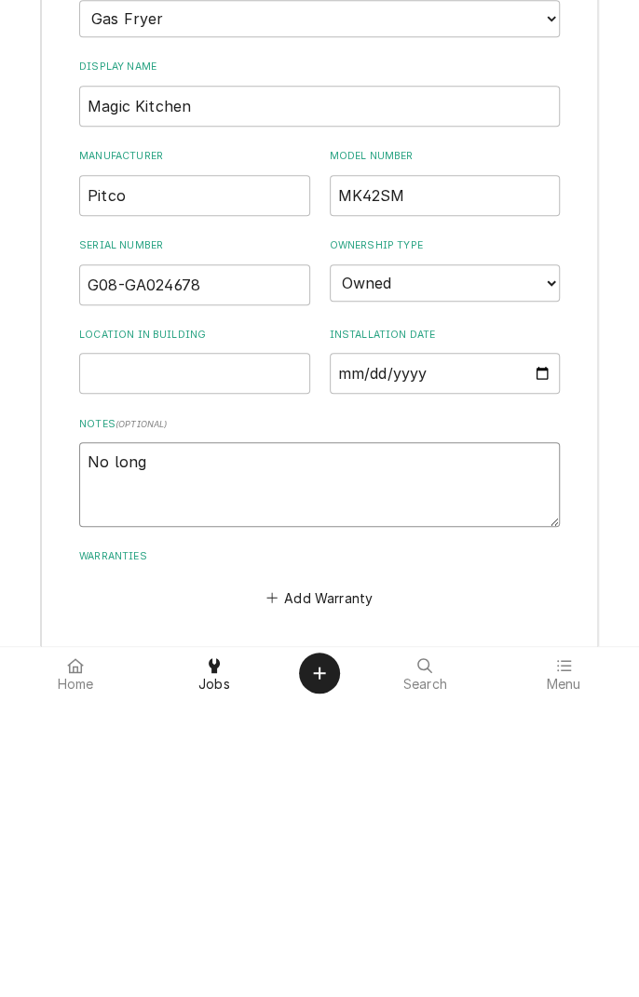
type textarea "x"
type textarea "No longe"
type textarea "x"
type textarea "No longer"
type textarea "x"
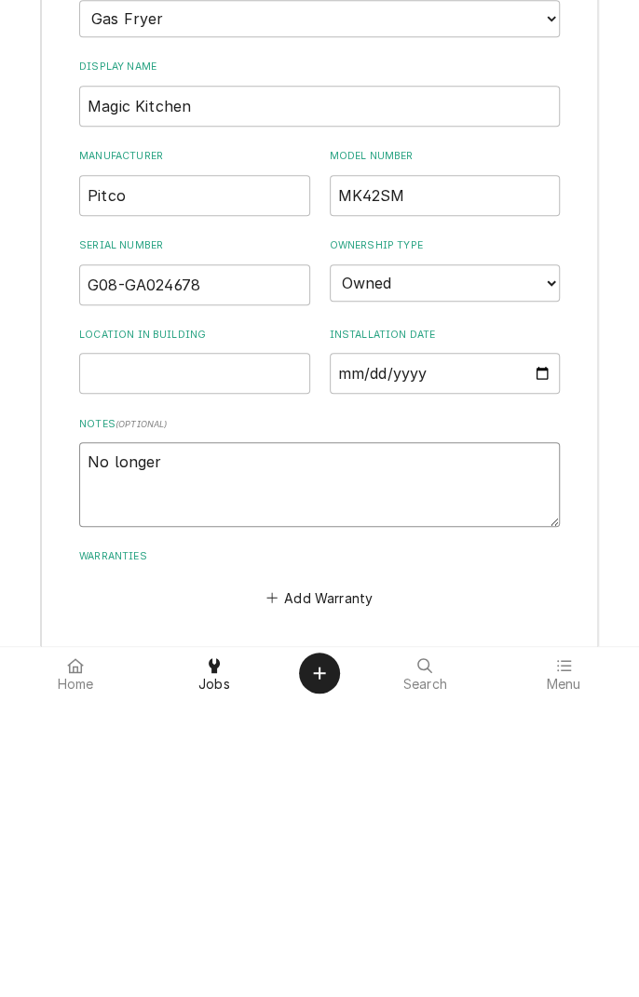
type textarea "No longer"
type textarea "x"
type textarea "No longer i"
type textarea "x"
type textarea "No longer in"
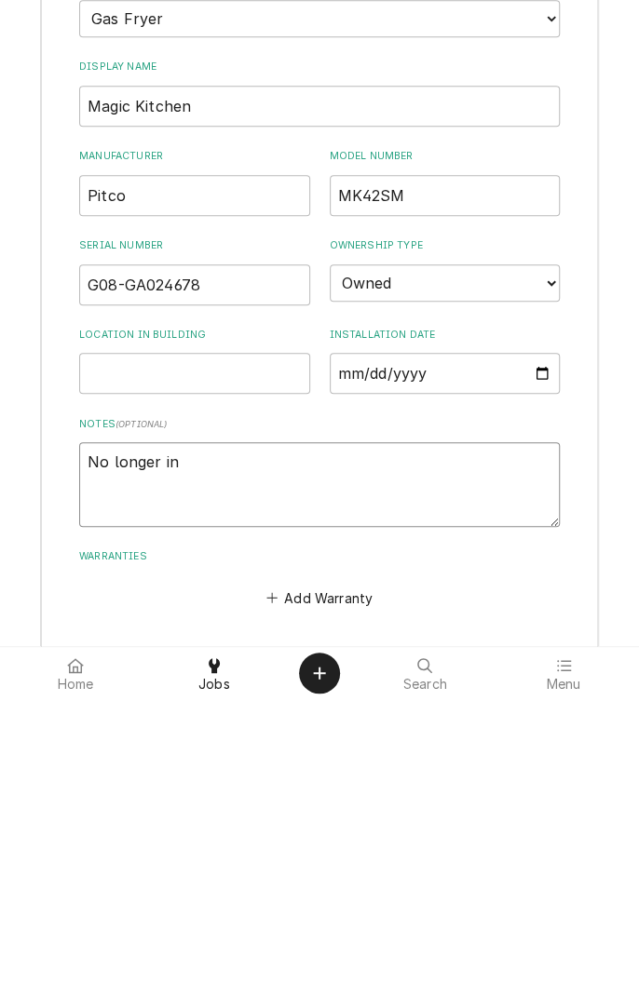
type textarea "x"
type textarea "No longer in"
type textarea "x"
type textarea "No longer in p"
type textarea "x"
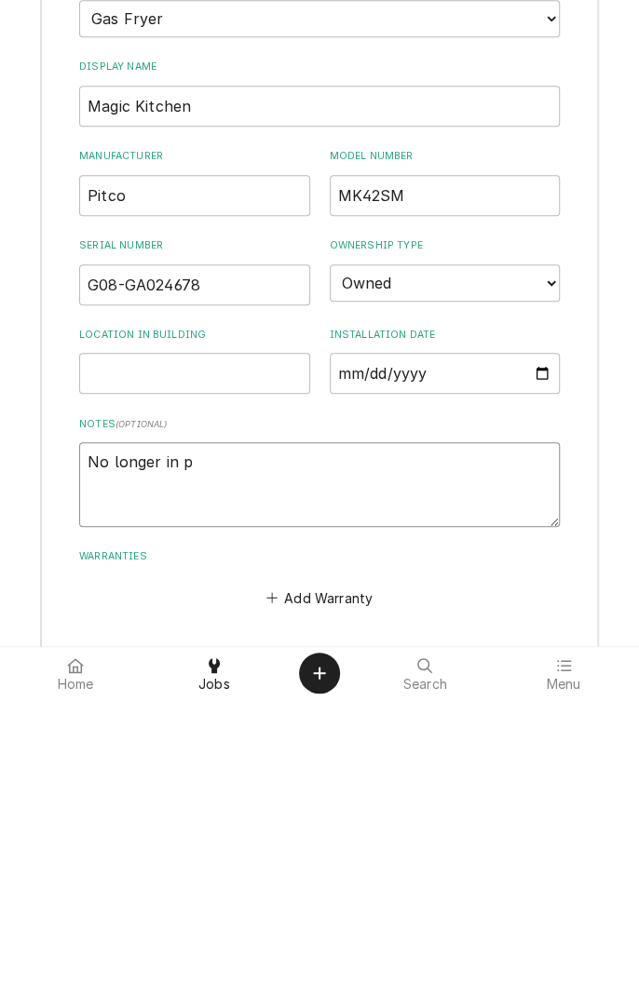
type textarea "No longer in pr"
type textarea "x"
type textarea "No longer in pro"
type textarea "x"
type textarea "No longer in prod"
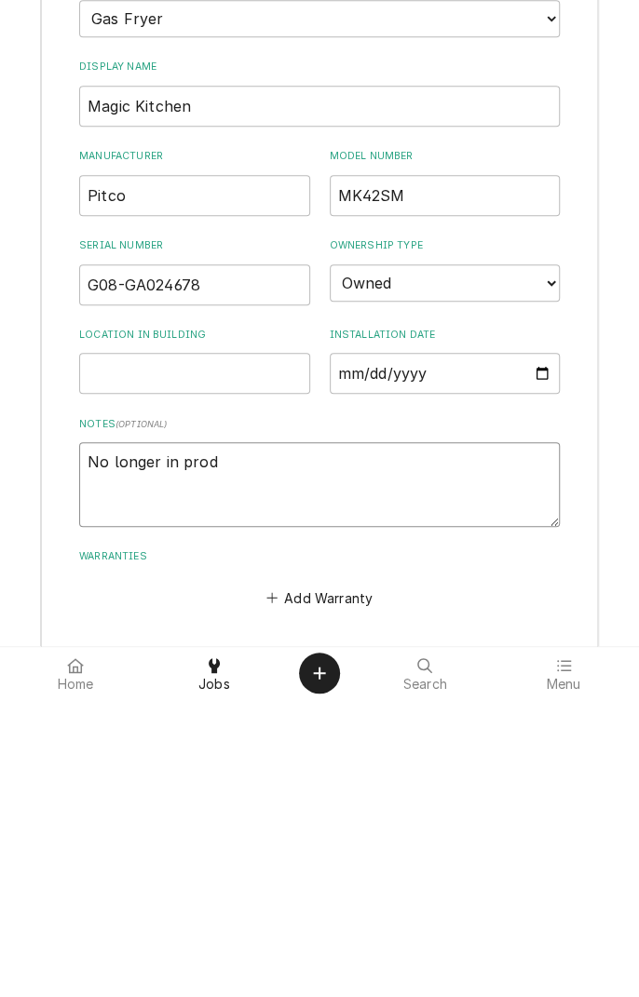
type textarea "x"
type textarea "No longer in produ"
type textarea "x"
type textarea "No longer in produc"
type textarea "x"
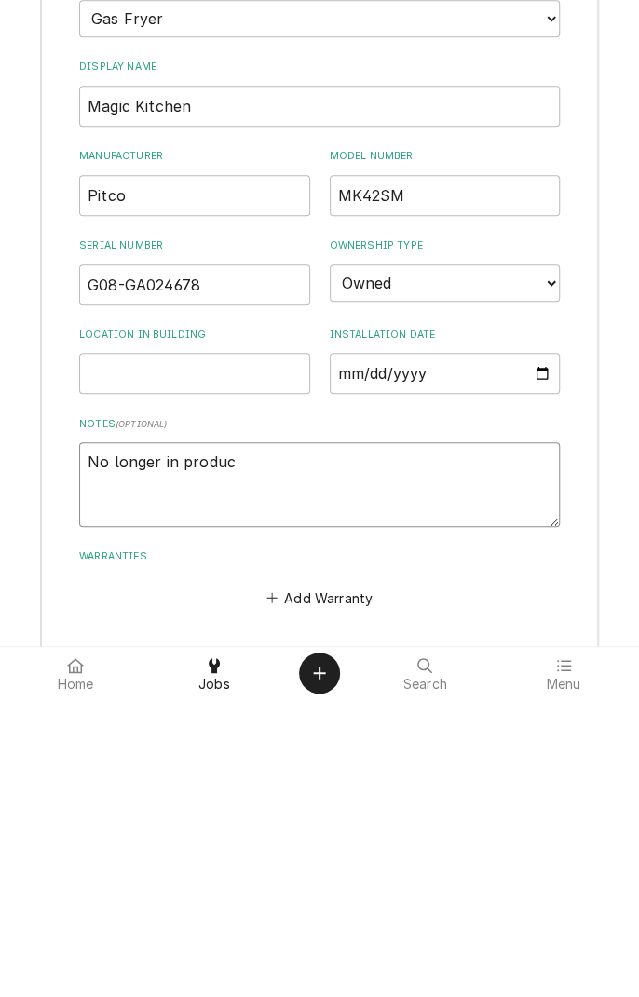
type textarea "No longer in product"
type textarea "x"
type textarea "No longer in producti"
type textarea "x"
type textarea "No longer in productio"
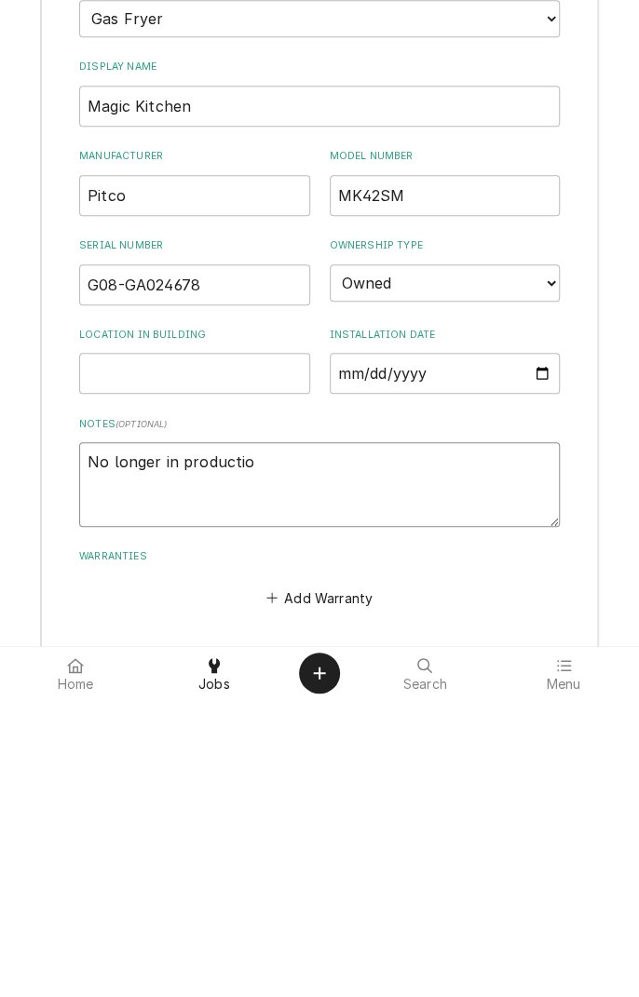
type textarea "x"
type textarea "No longer in production"
type textarea "x"
type textarea "No longer in production"
type textarea "x"
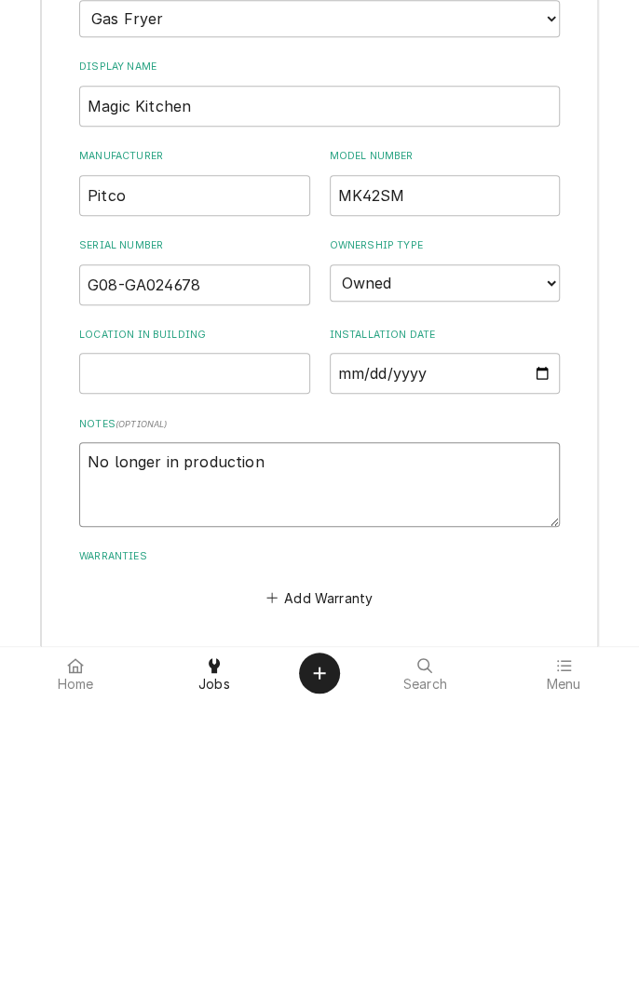
type textarea "No longer in production b"
type textarea "x"
type textarea "No longer in production by"
type textarea "x"
type textarea "No longer in production by"
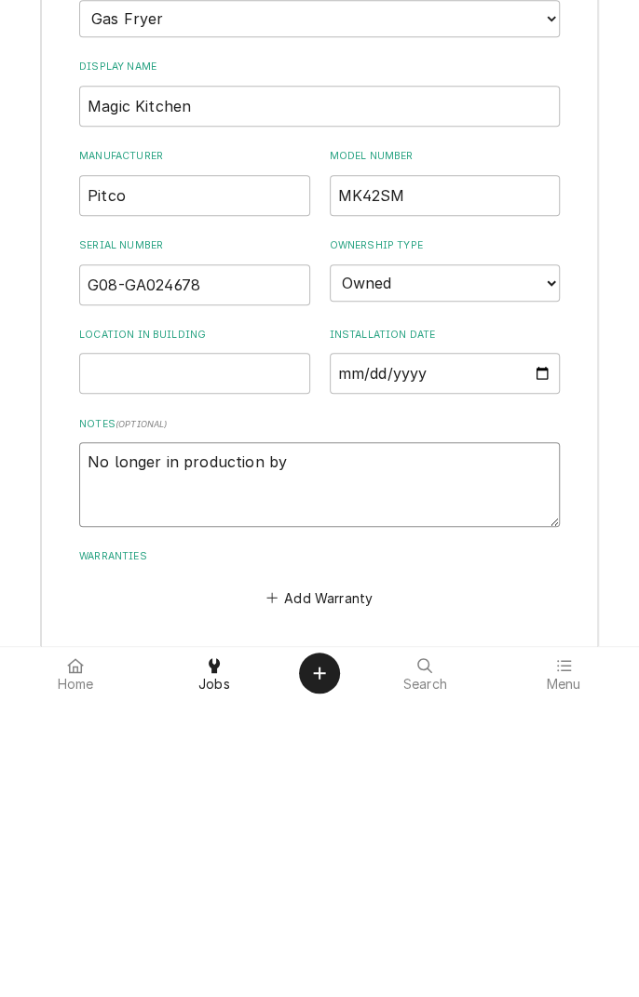
type textarea "x"
type textarea "No longer in production by P"
type textarea "x"
type textarea "No longer in production by Pi"
type textarea "x"
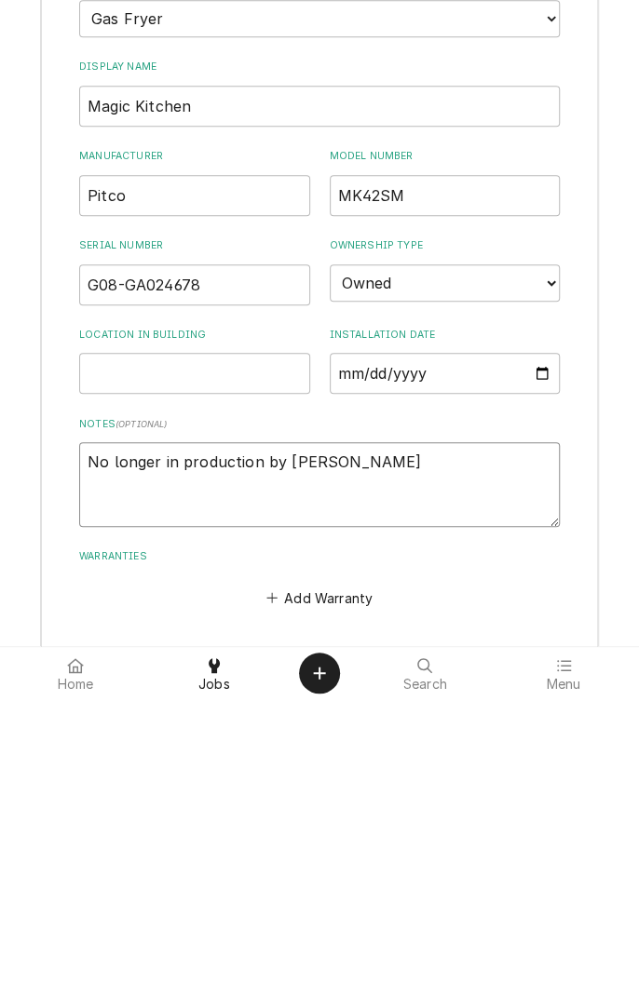
type textarea "No longer in production by Pit"
type textarea "x"
type textarea "No longer in production by Pitc"
type textarea "x"
type textarea "No longer in production by Pitco"
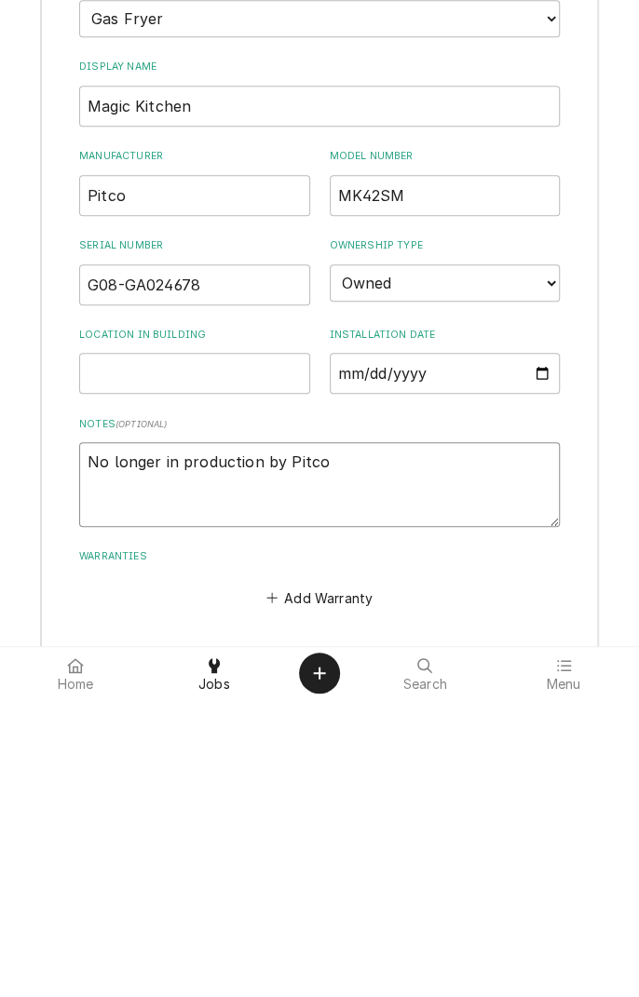
type textarea "x"
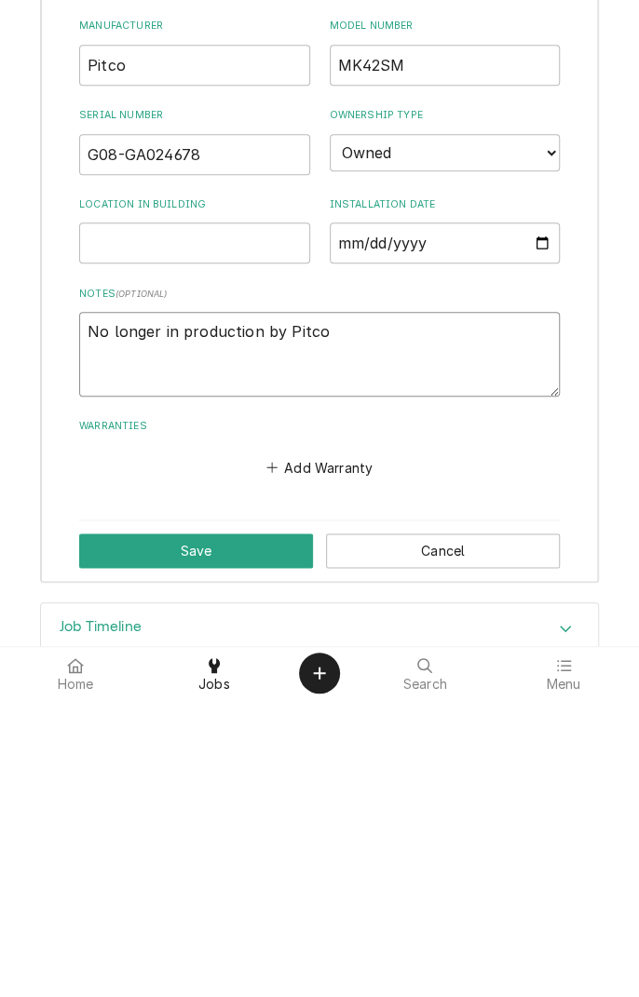
scroll to position [2442, 0]
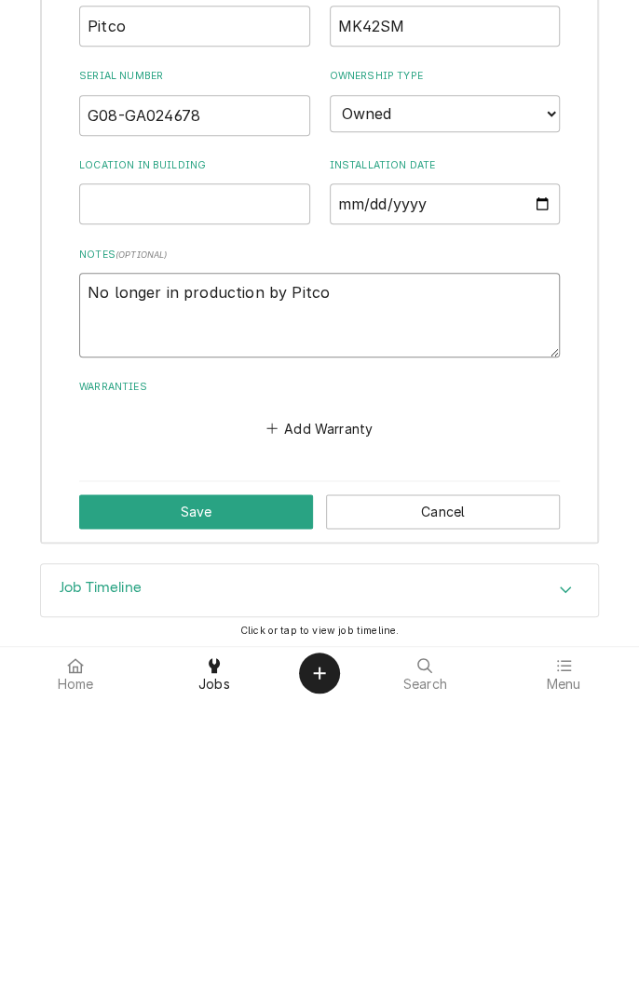
type textarea "No longer in production by Pitco"
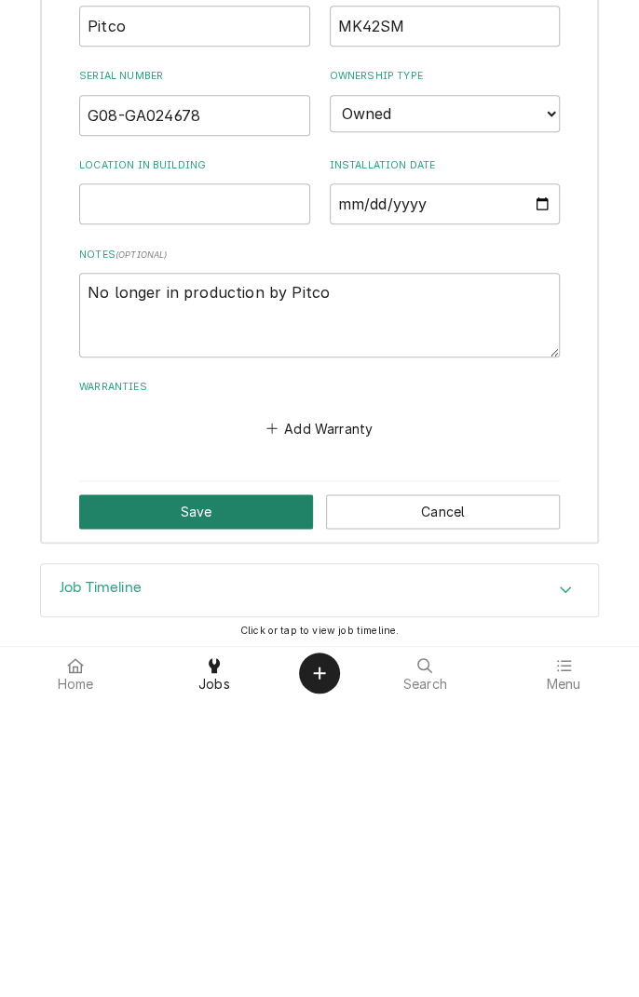
click at [220, 807] on button "Save" at bounding box center [196, 809] width 234 height 34
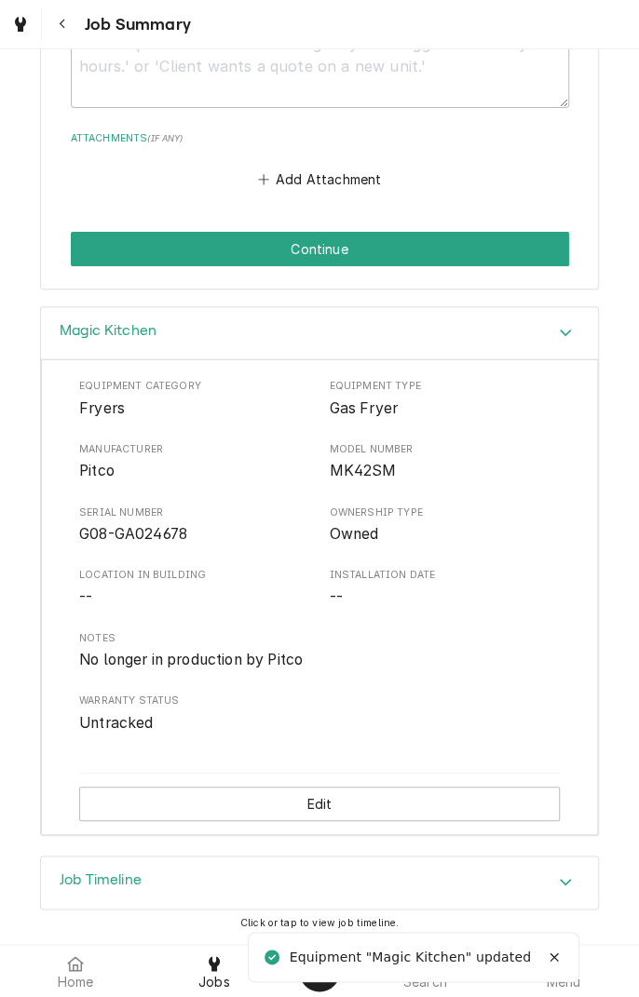
scroll to position [2058, 0]
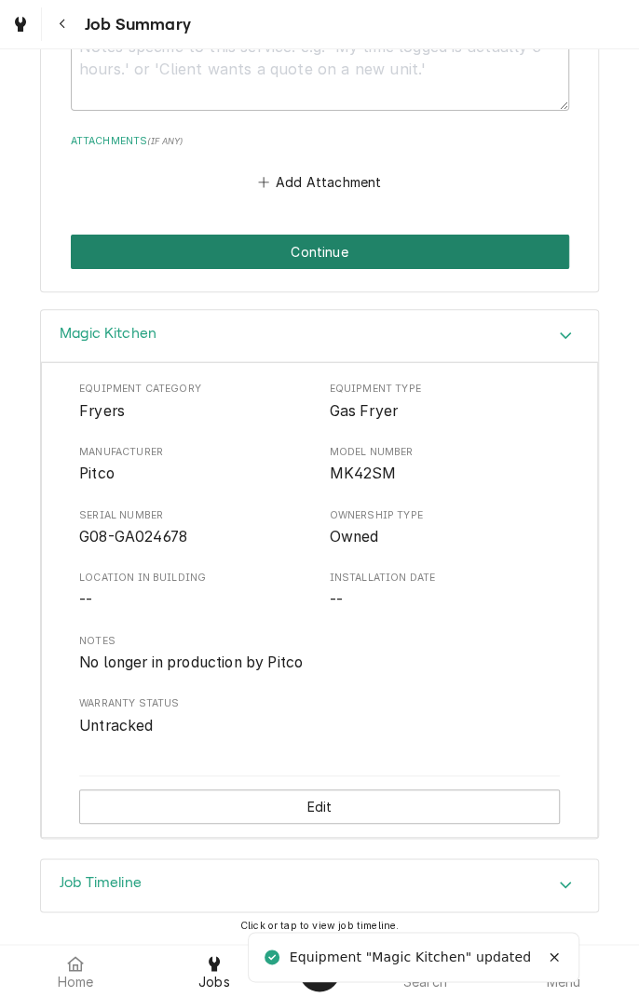
click at [433, 250] on button "Continue" at bounding box center [320, 252] width 498 height 34
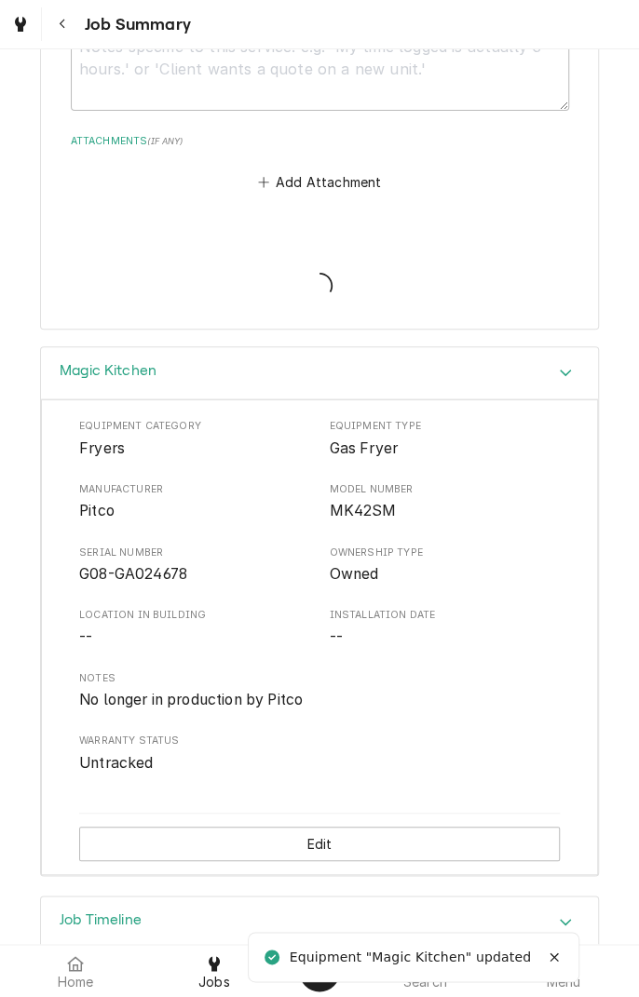
type textarea "x"
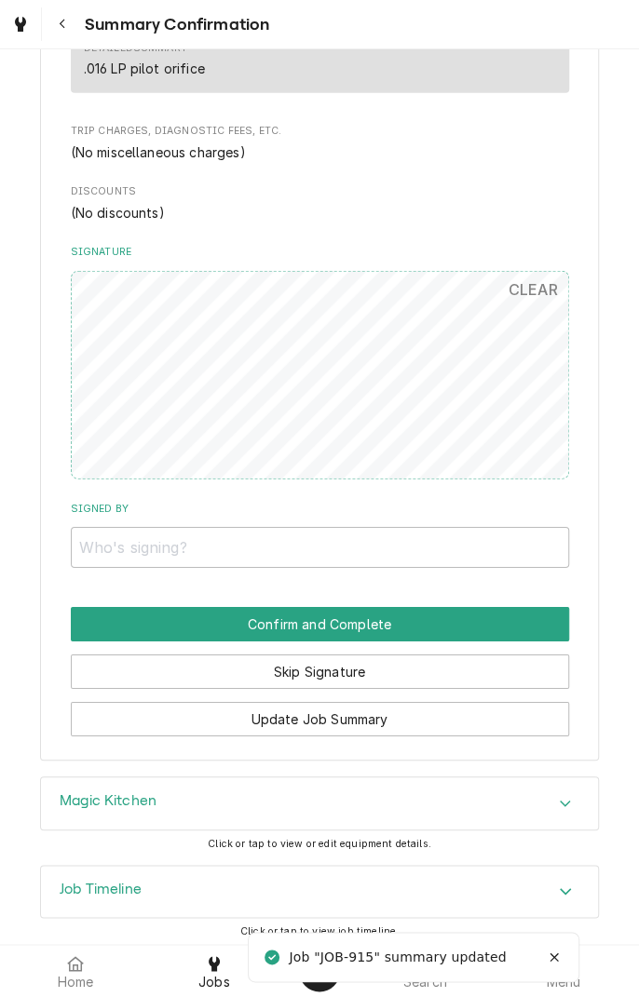
scroll to position [1528, 0]
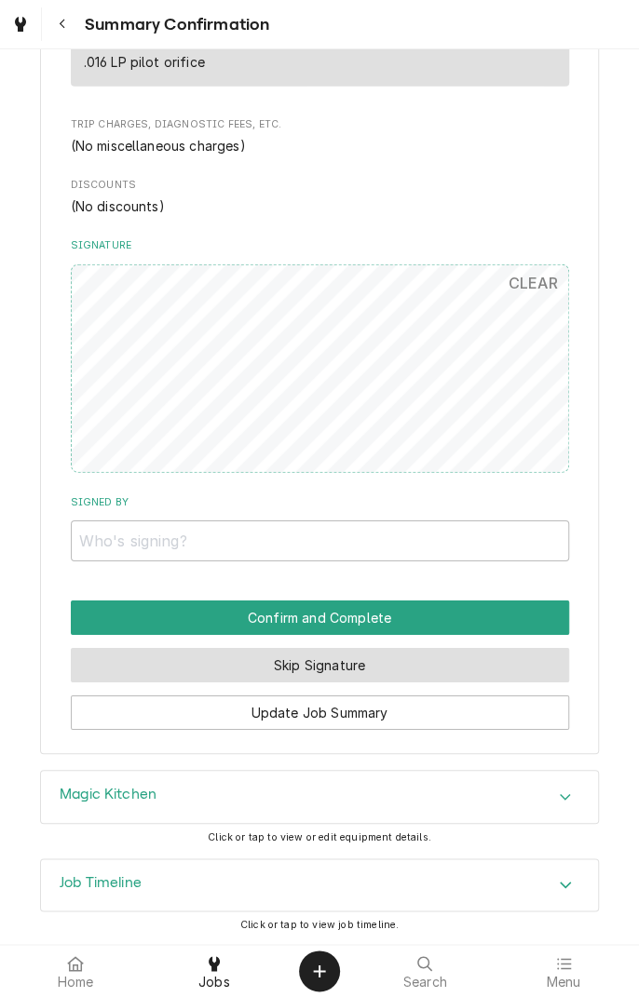
click at [364, 666] on button "Skip Signature" at bounding box center [320, 665] width 498 height 34
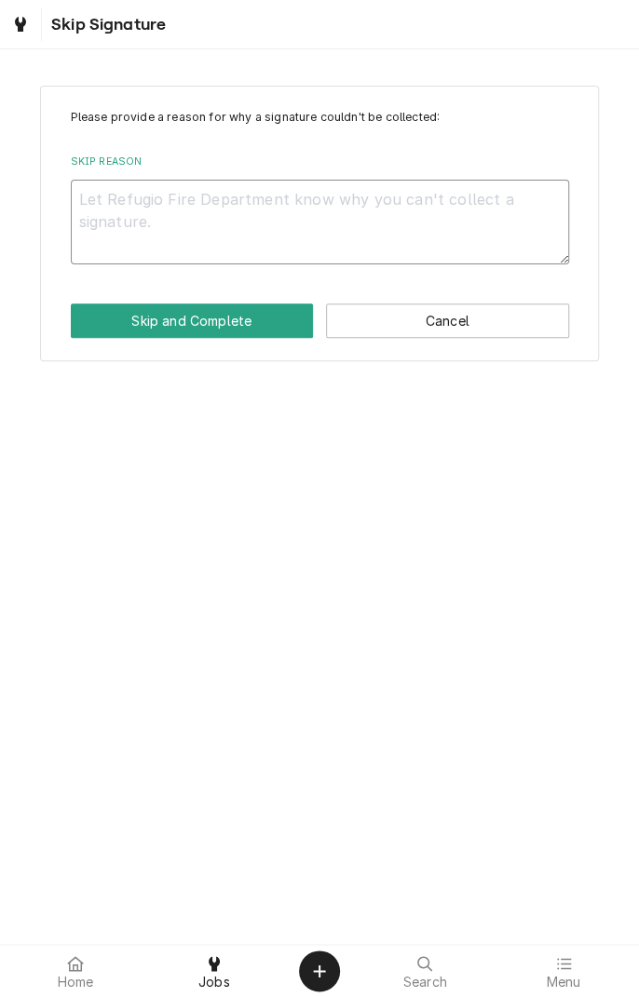
click at [367, 231] on textarea "Skip Reason" at bounding box center [320, 222] width 498 height 84
type textarea "x"
type textarea "I"
type textarea "x"
type textarea "In"
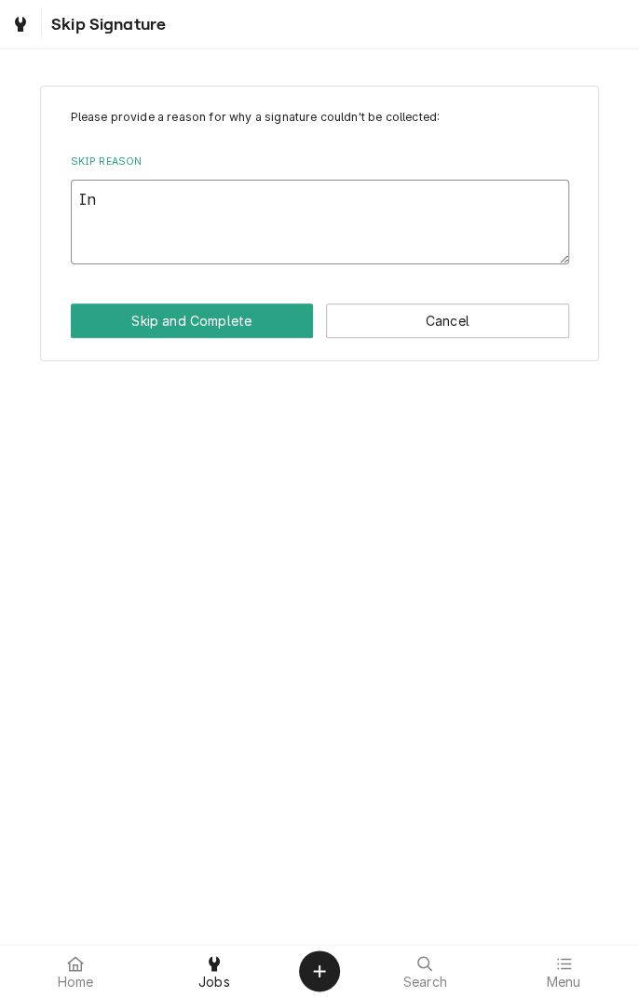
type textarea "x"
type textarea "In"
type textarea "x"
type textarea "In s"
type textarea "x"
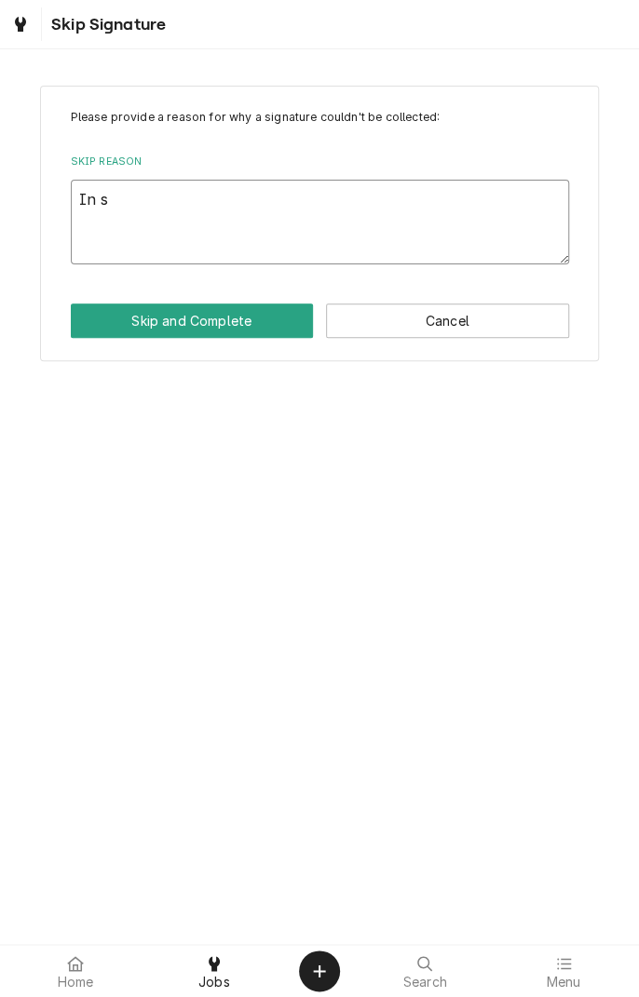
type textarea "In sh"
type textarea "x"
type textarea "In sho"
type textarea "x"
type textarea "In shop"
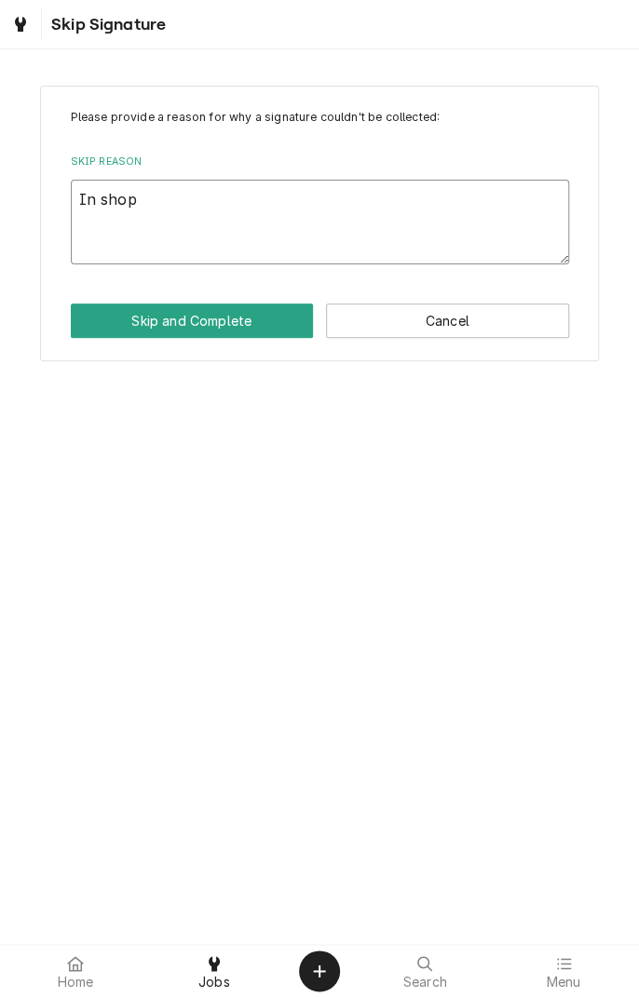
type textarea "x"
type textarea "In shop"
type textarea "x"
type textarea "In shop s"
type textarea "x"
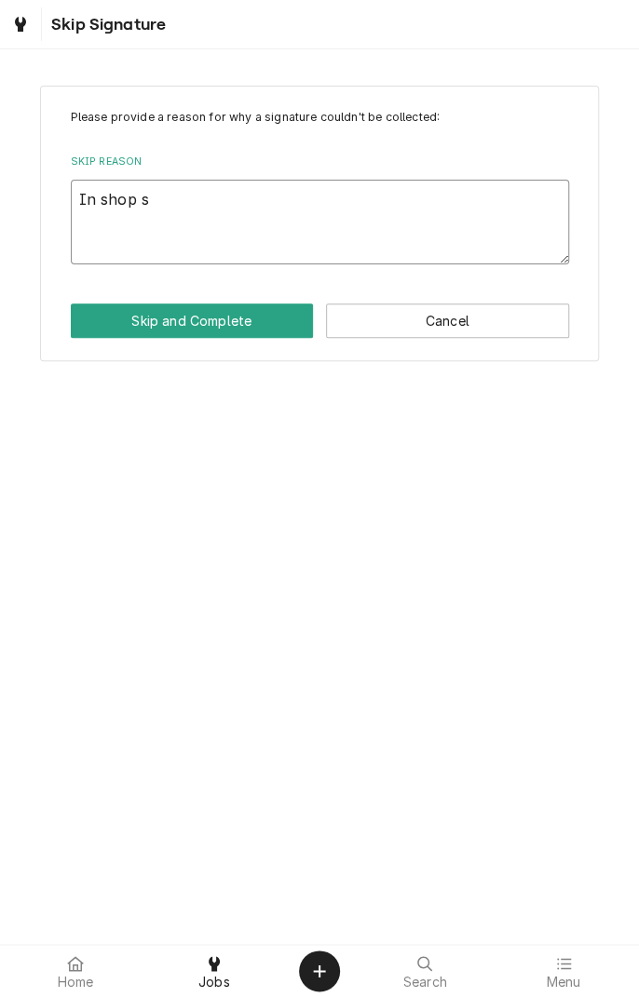
type textarea "In shop se"
type textarea "x"
type textarea "In shop ser"
type textarea "x"
type textarea "In shop serv"
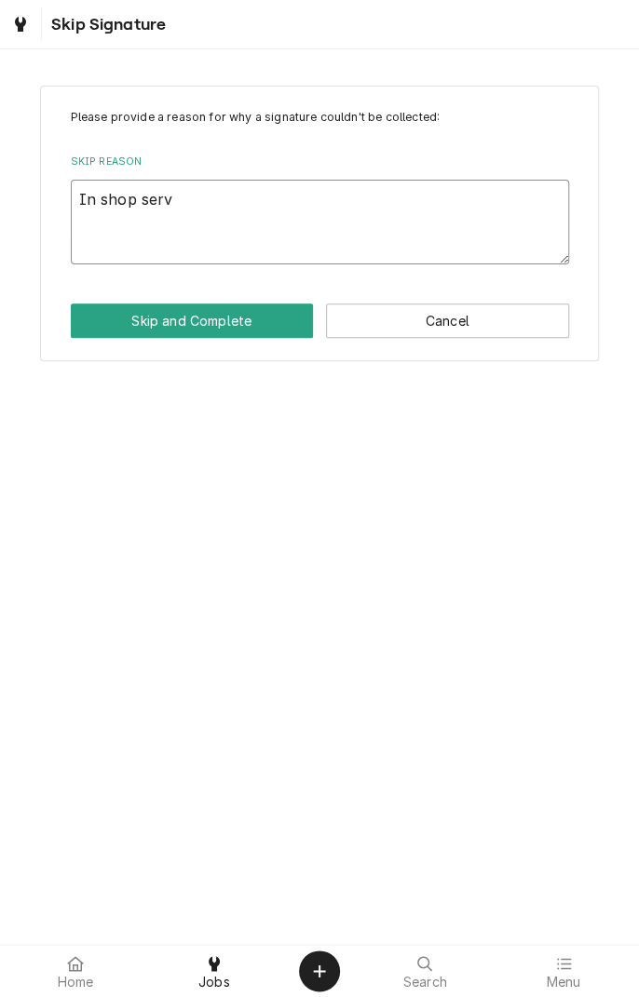
type textarea "x"
type textarea "In shop servi"
type textarea "x"
type textarea "In shop servic"
type textarea "x"
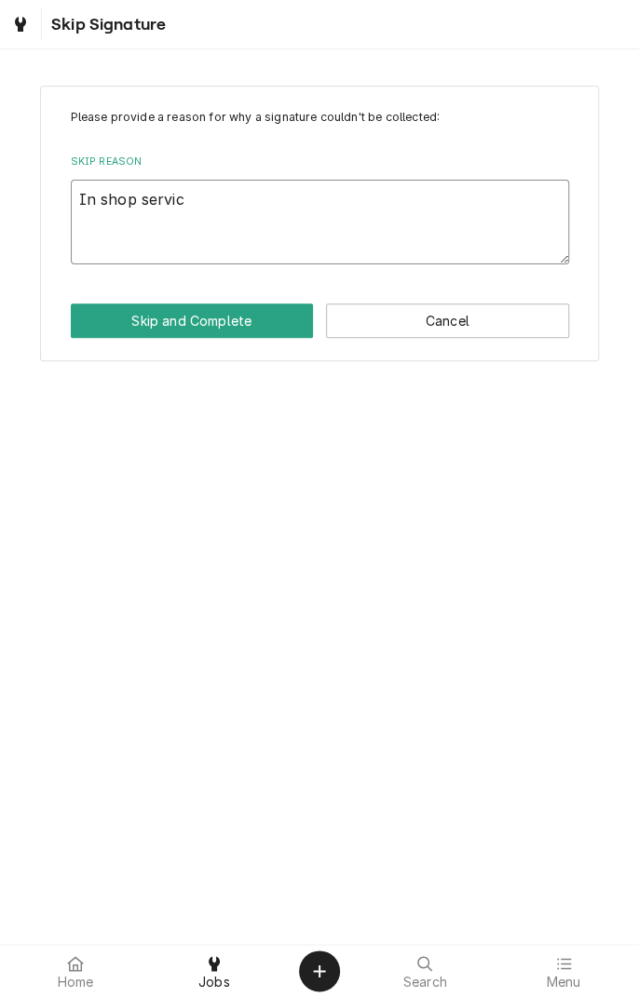
type textarea "In shop service"
type textarea "x"
type textarea "In shop service"
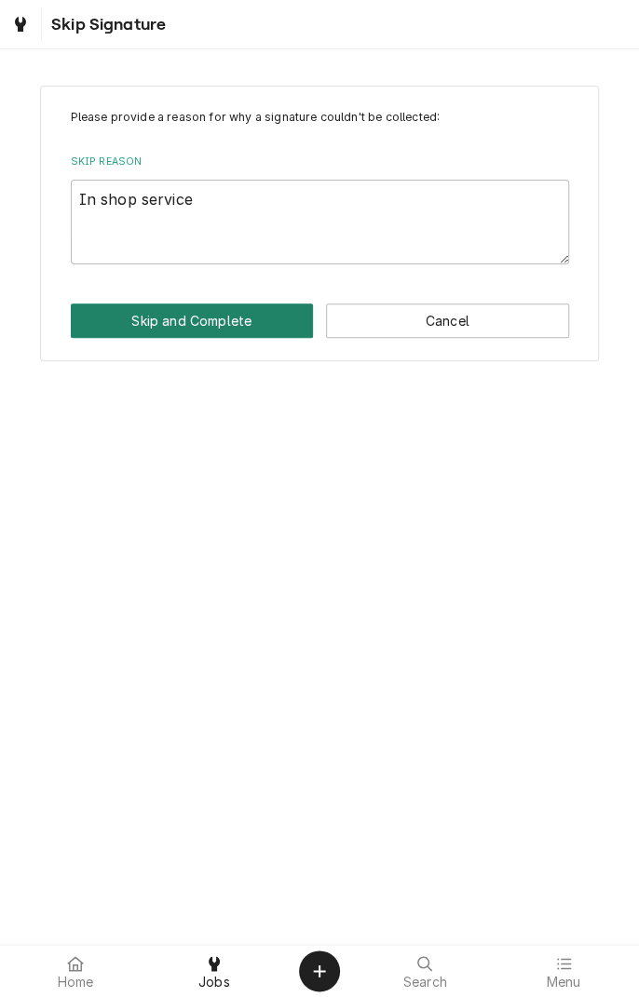
click at [218, 329] on button "Skip and Complete" at bounding box center [192, 321] width 243 height 34
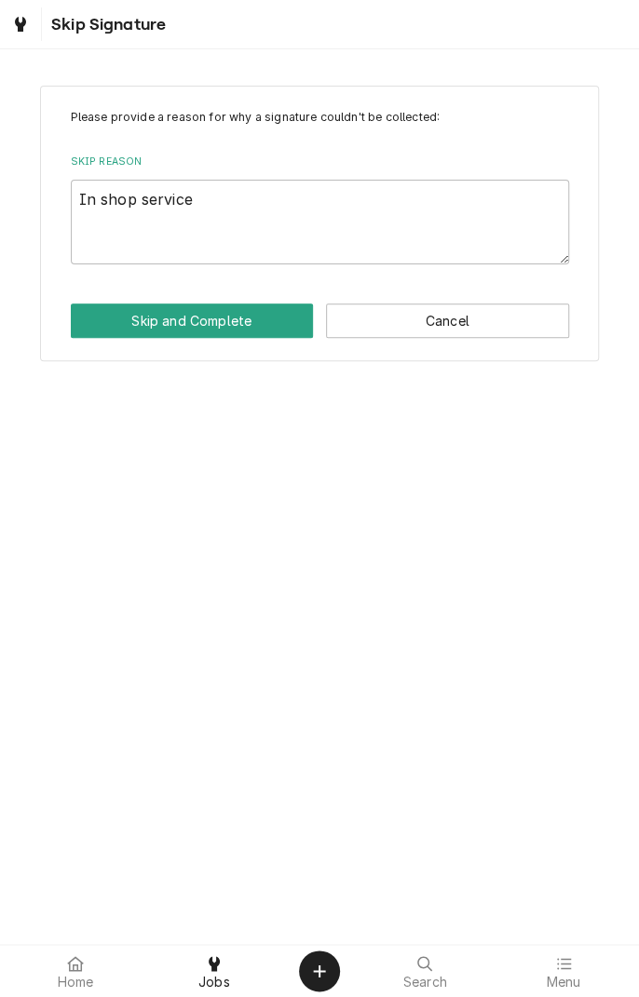
type textarea "x"
